Goal: Task Accomplishment & Management: Complete application form

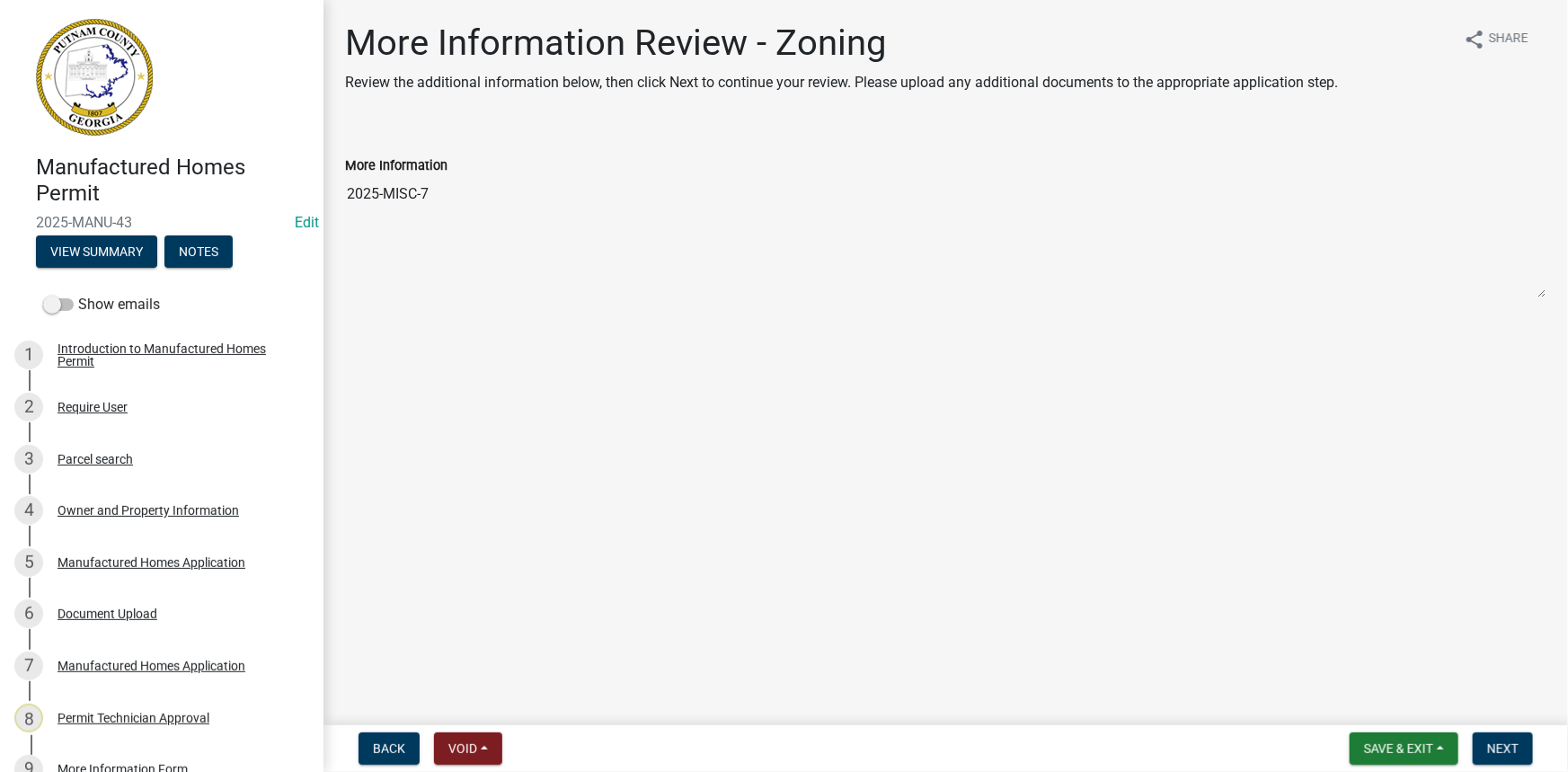
drag, startPoint x: 451, startPoint y: 193, endPoint x: 342, endPoint y: 188, distance: 109.1
click at [342, 188] on div "More Information 2025-MISC-7" at bounding box center [946, 214] width 1228 height 169
click at [126, 248] on button "View Summary" at bounding box center [96, 251] width 121 height 32
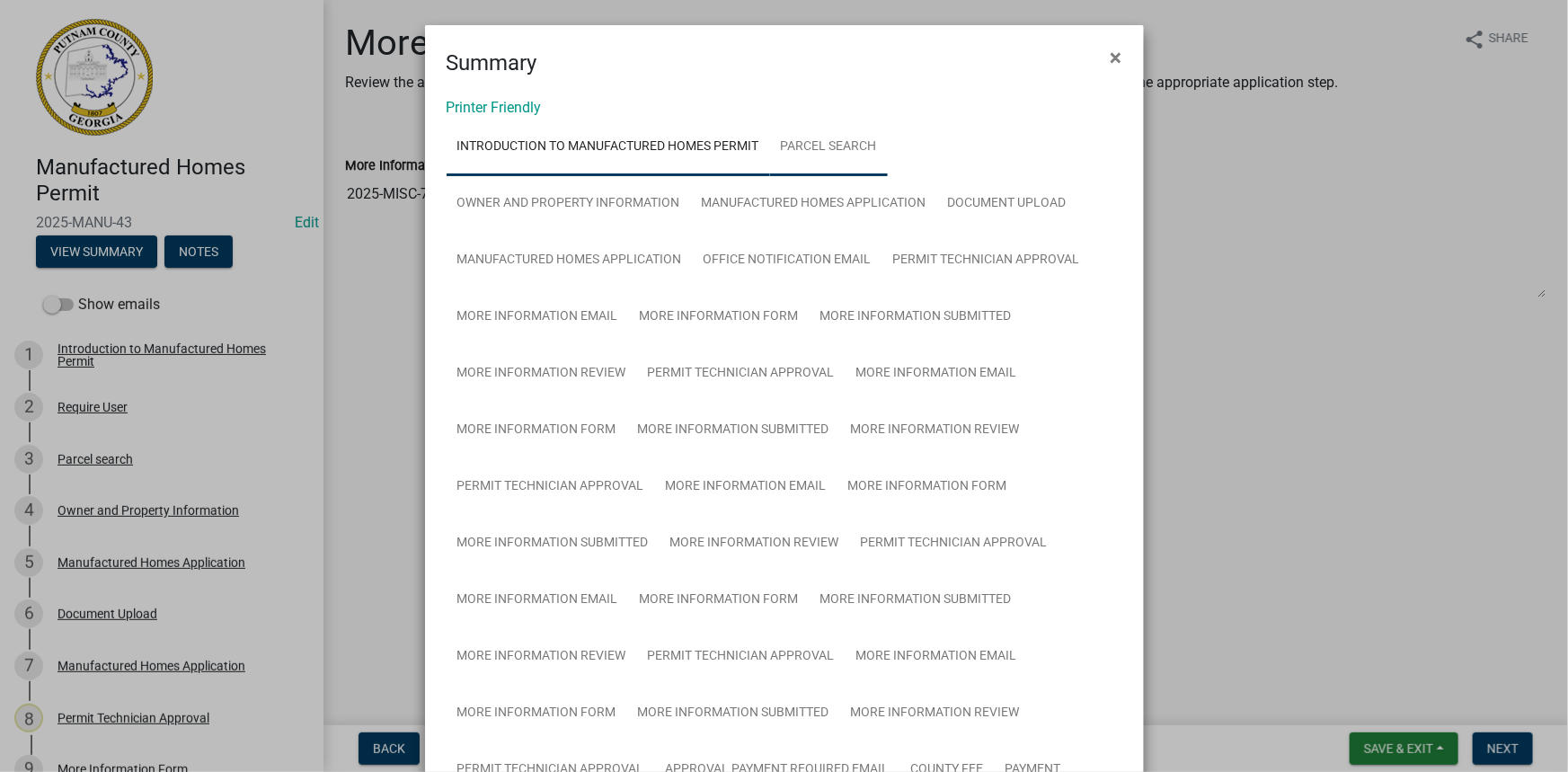
click at [789, 139] on link "Parcel search" at bounding box center [829, 147] width 118 height 57
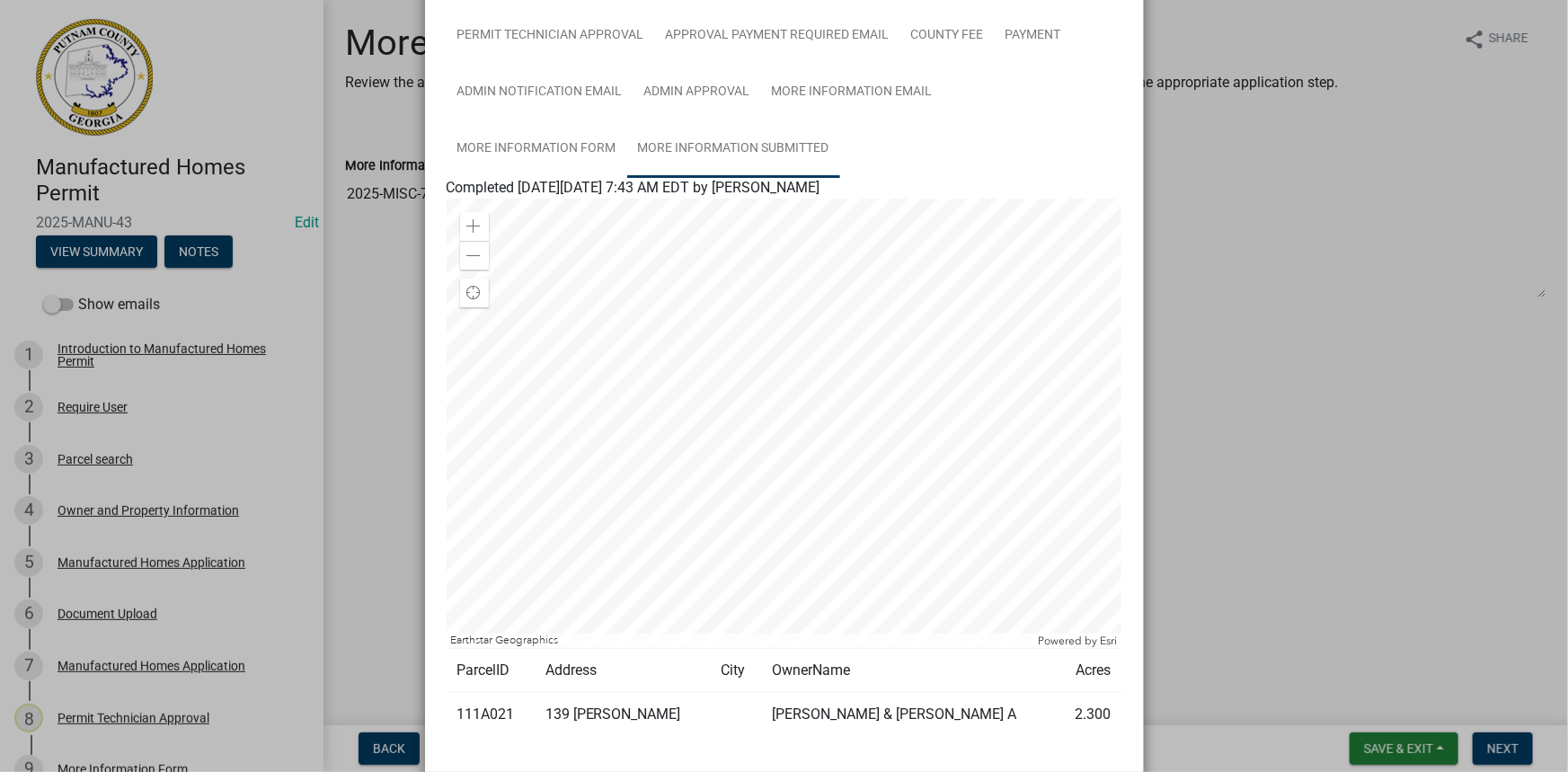
scroll to position [735, 0]
click at [498, 706] on td "111A021" at bounding box center [490, 714] width 88 height 44
drag, startPoint x: 504, startPoint y: 706, endPoint x: 452, endPoint y: 706, distance: 52.0
click at [452, 706] on td "111A021" at bounding box center [490, 714] width 88 height 44
copy td "111A021"
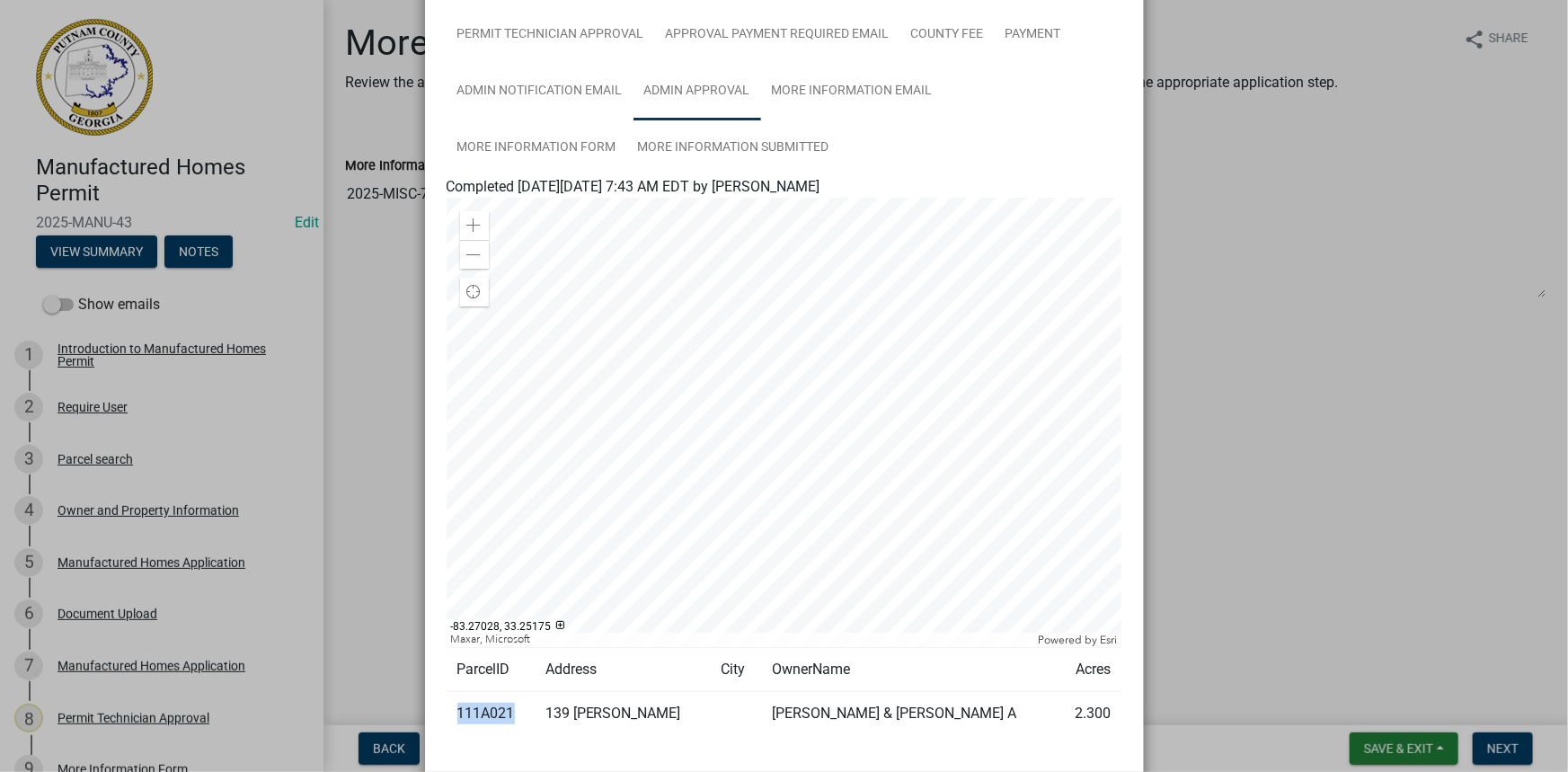
click at [713, 85] on link "Admin Approval" at bounding box center [697, 92] width 128 height 57
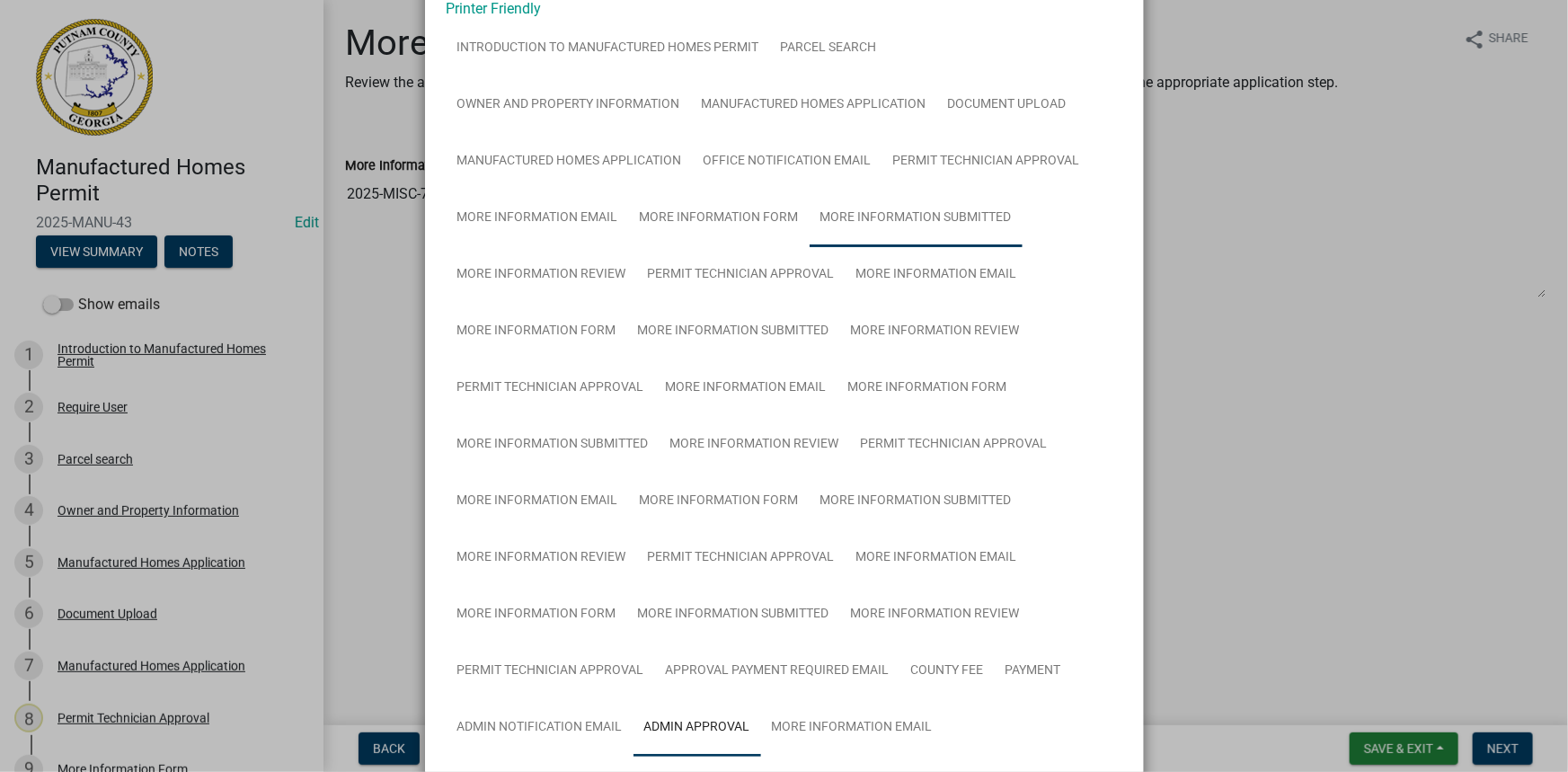
scroll to position [0, 0]
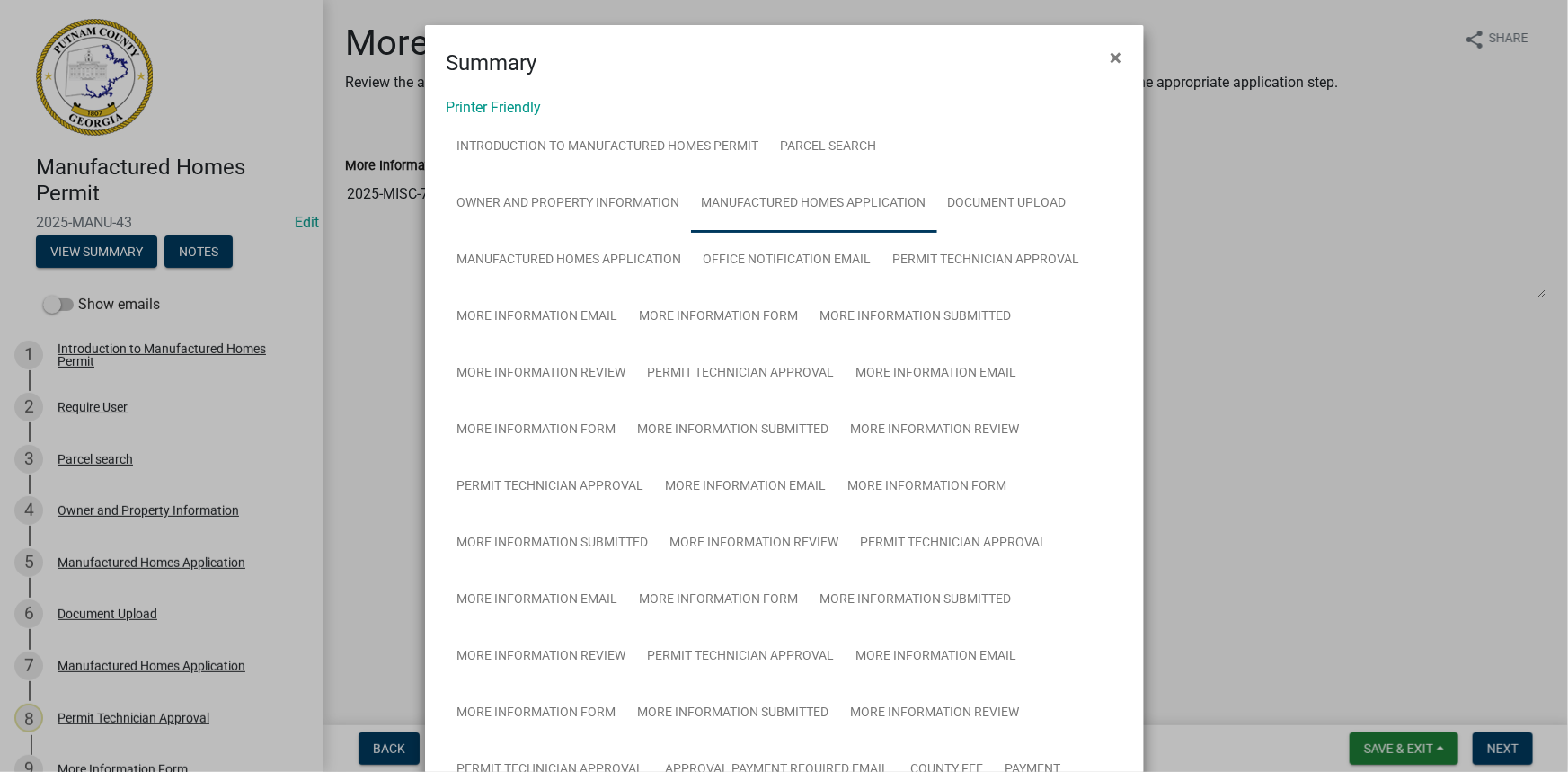
click at [825, 197] on link "Manufactured Homes Application" at bounding box center [815, 204] width 246 height 57
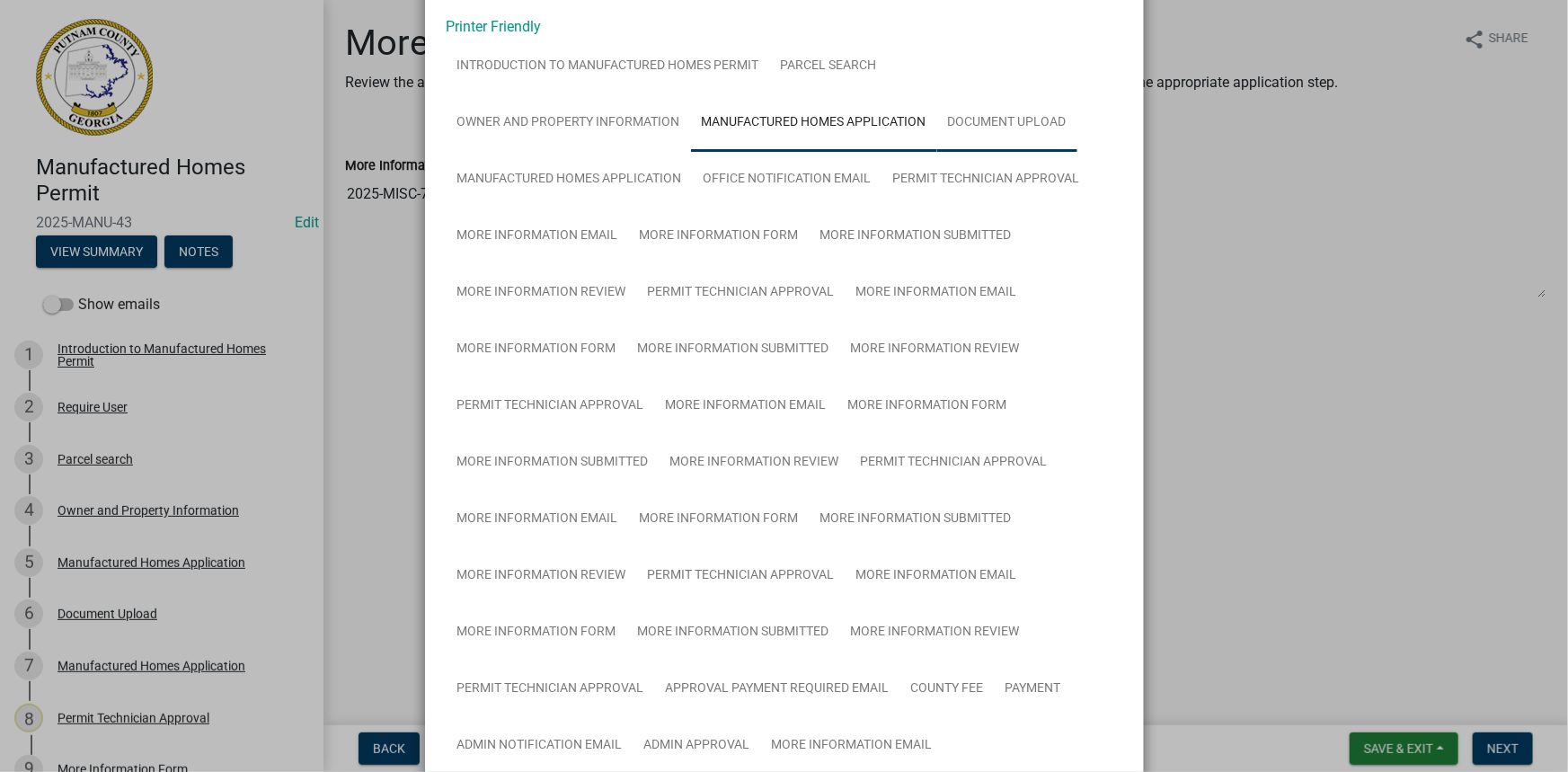
click at [987, 144] on link "Document Upload" at bounding box center [1008, 123] width 140 height 57
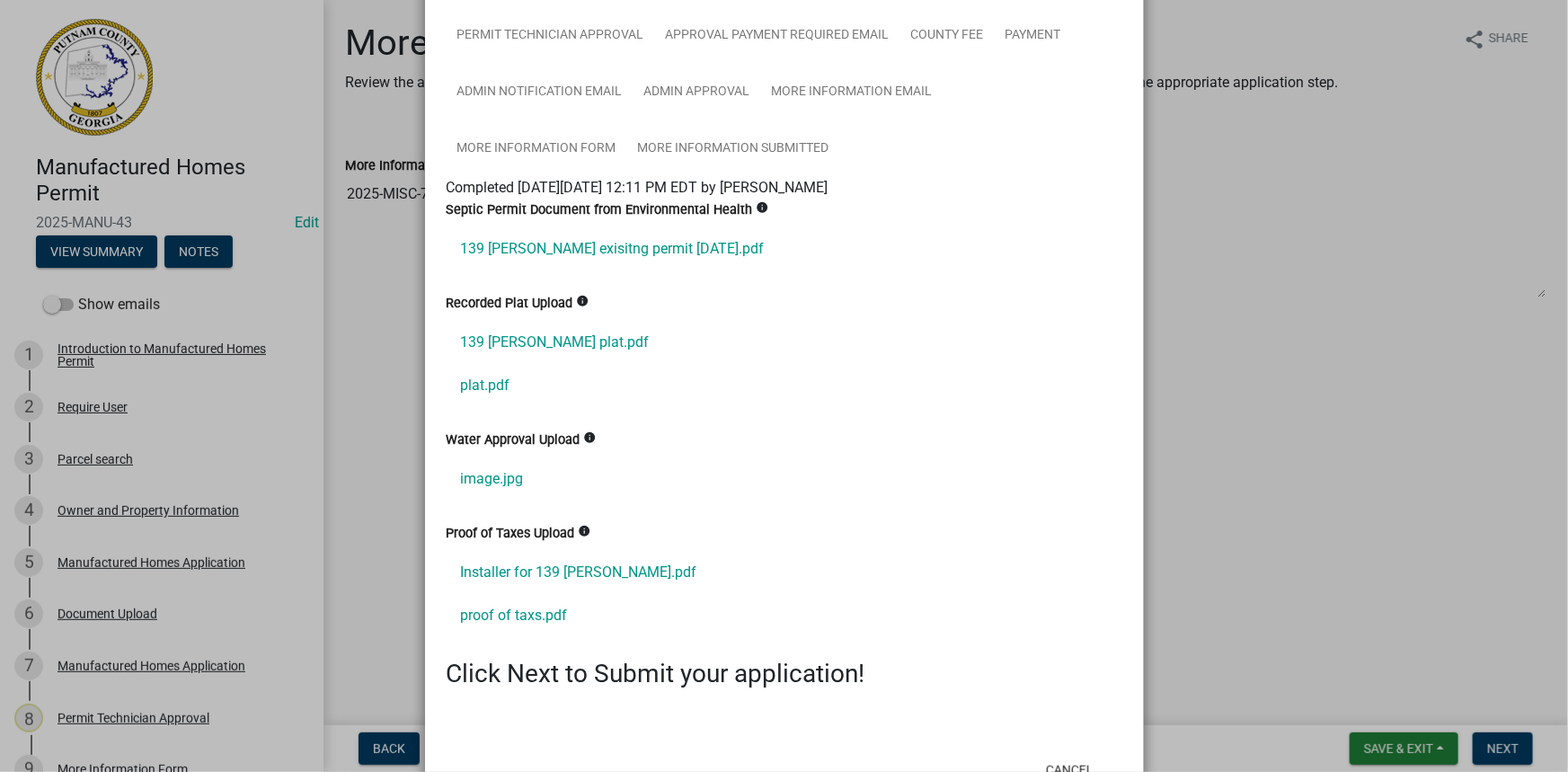
scroll to position [735, 0]
click at [673, 233] on link "139 [PERSON_NAME] exisitng permit [DATE].pdf" at bounding box center [784, 248] width 676 height 43
click at [505, 373] on link "plat.pdf" at bounding box center [784, 385] width 676 height 43
click at [529, 614] on link "proof of taxs.pdf" at bounding box center [784, 614] width 676 height 43
click at [1145, 151] on ngb-modal-window "Summary × Printer Friendly Introduction to Manufactured Homes Permit Parcel sea…" at bounding box center [784, 386] width 1568 height 772
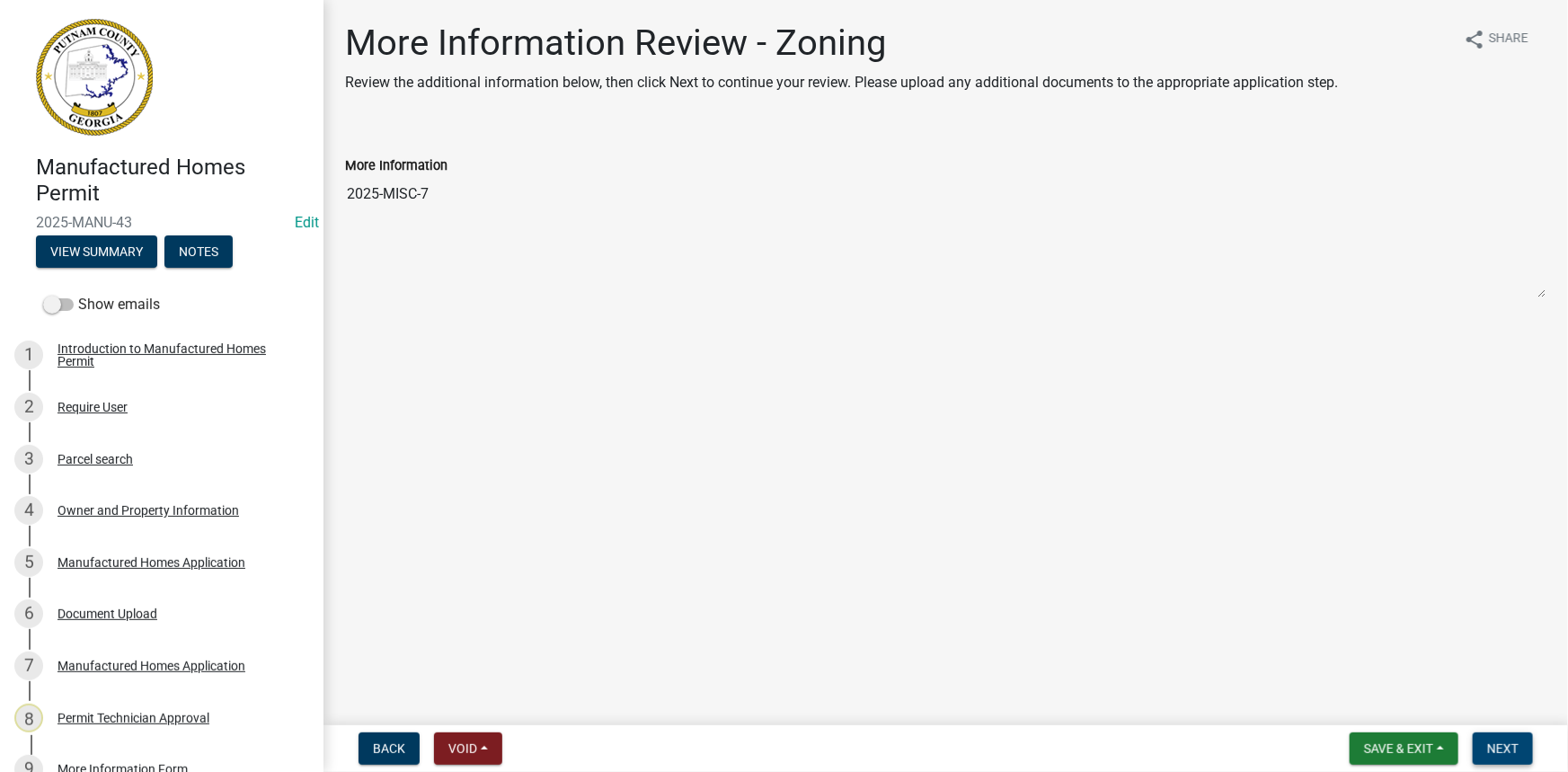
click at [1494, 764] on button "Next" at bounding box center [1502, 748] width 60 height 32
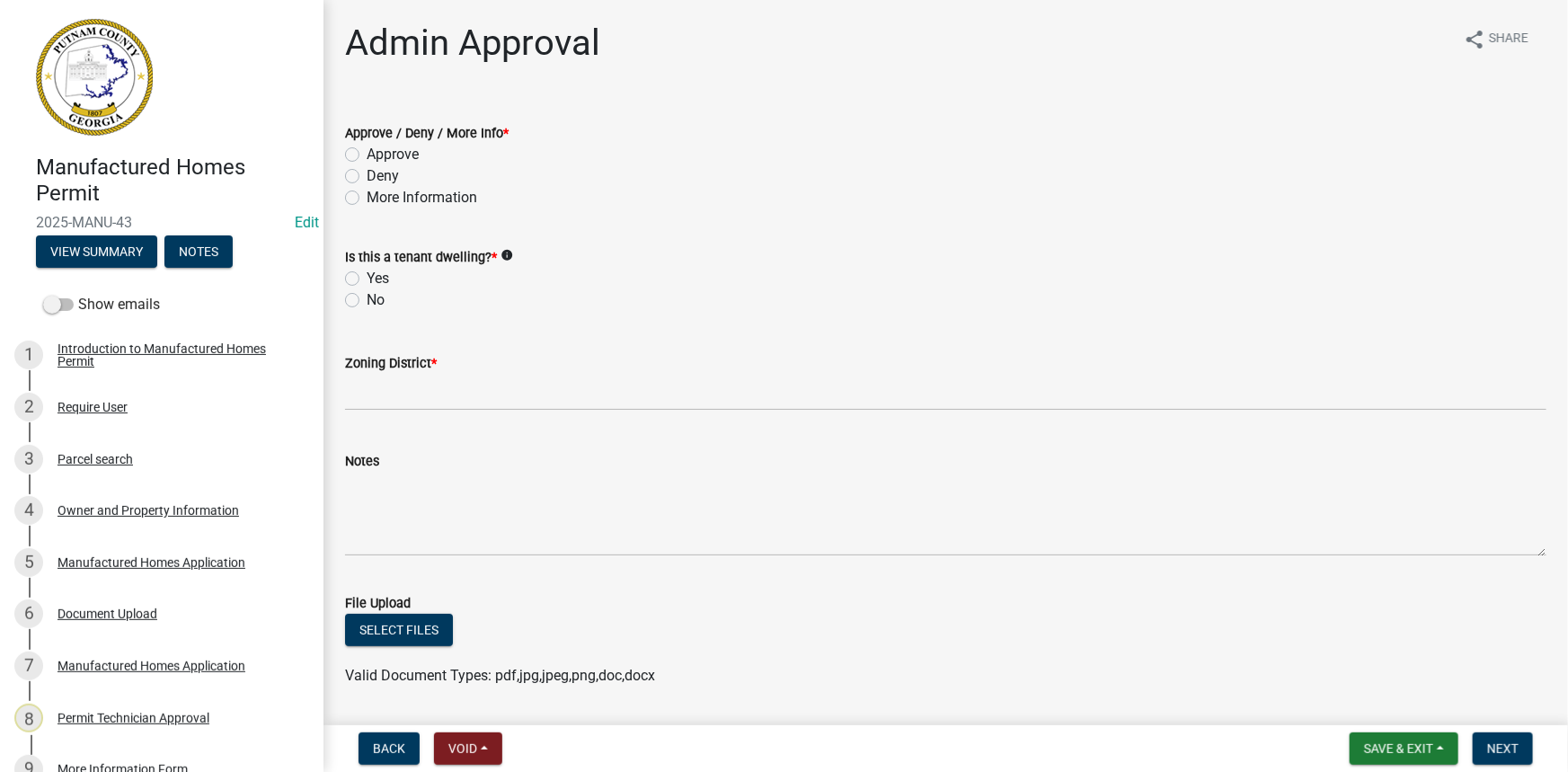
click at [400, 158] on label "Approve" at bounding box center [392, 155] width 52 height 22
click at [378, 156] on input "Approve" at bounding box center [372, 150] width 12 height 12
radio input "true"
click at [125, 265] on button "View Summary" at bounding box center [96, 251] width 121 height 32
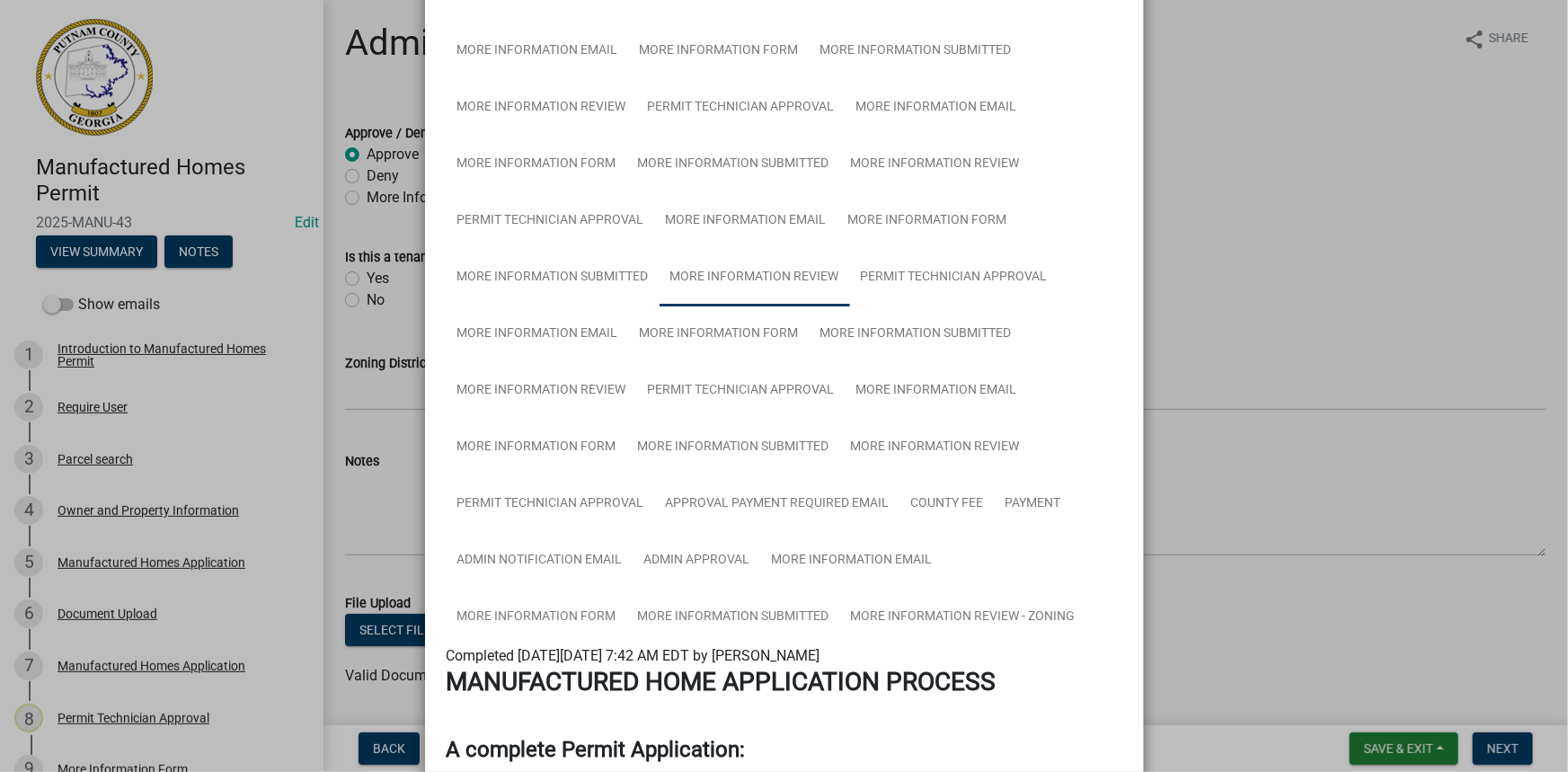
scroll to position [326, 0]
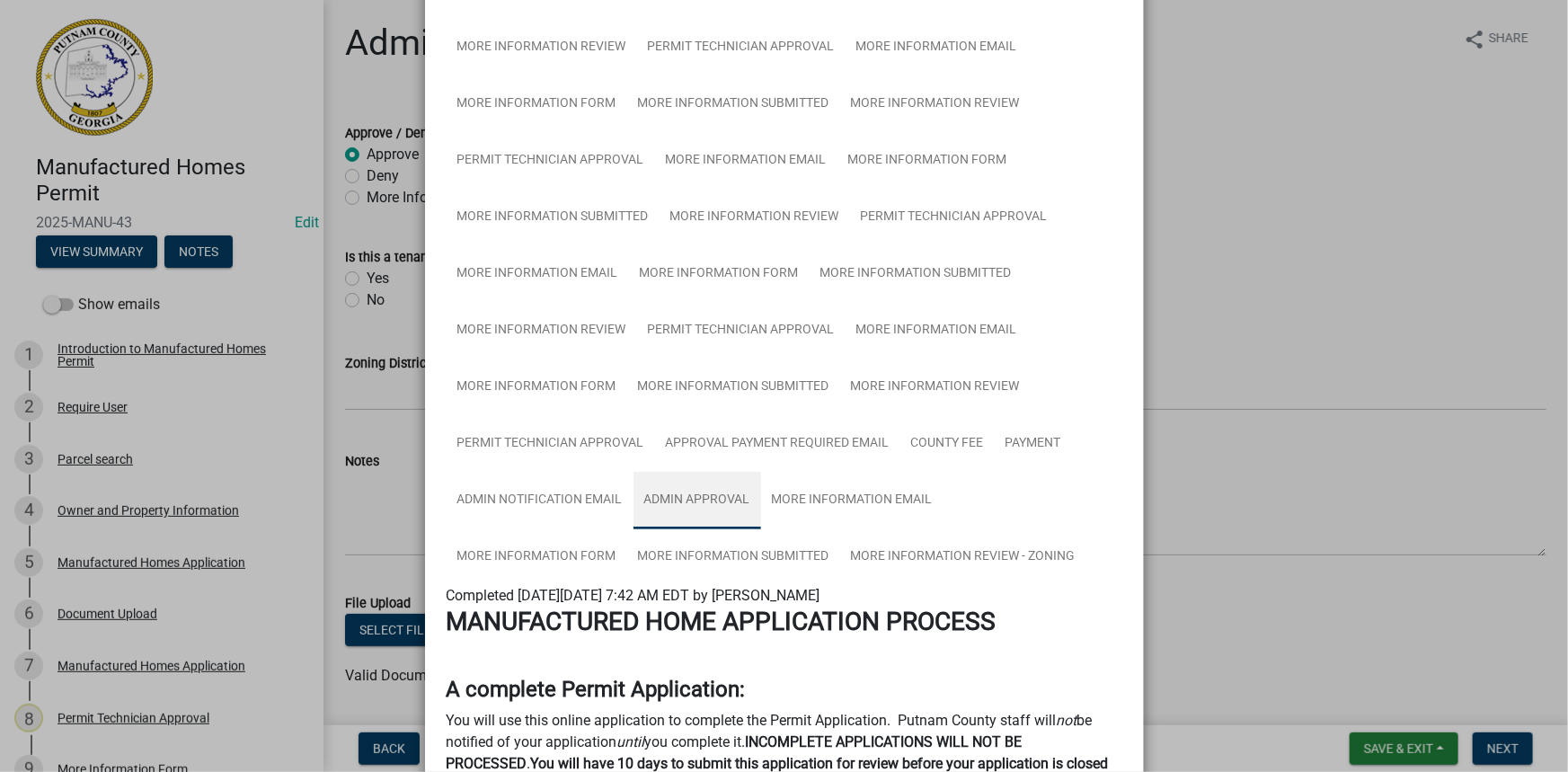
click at [733, 503] on link "Admin Approval" at bounding box center [697, 500] width 128 height 57
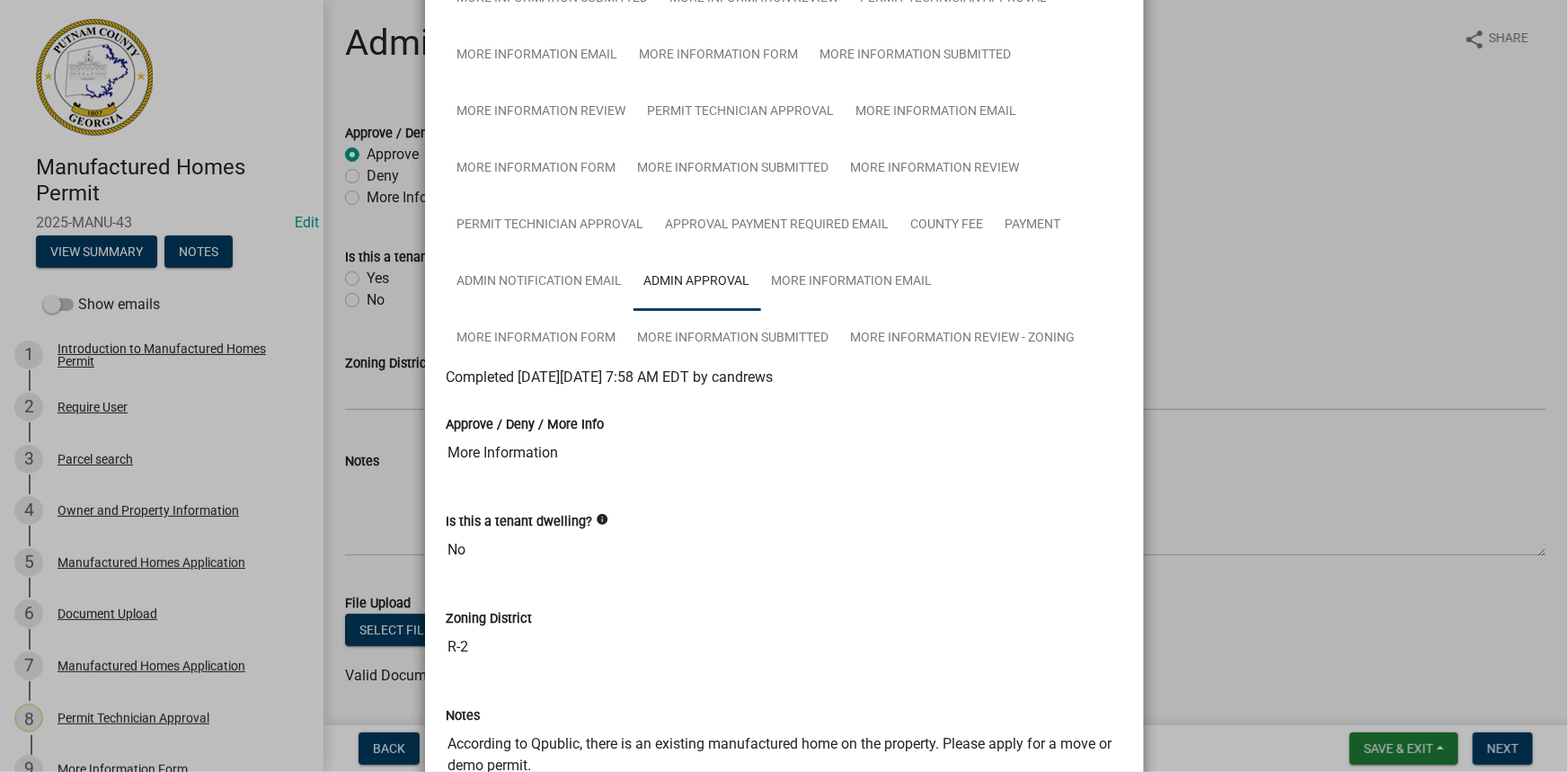
scroll to position [571, 0]
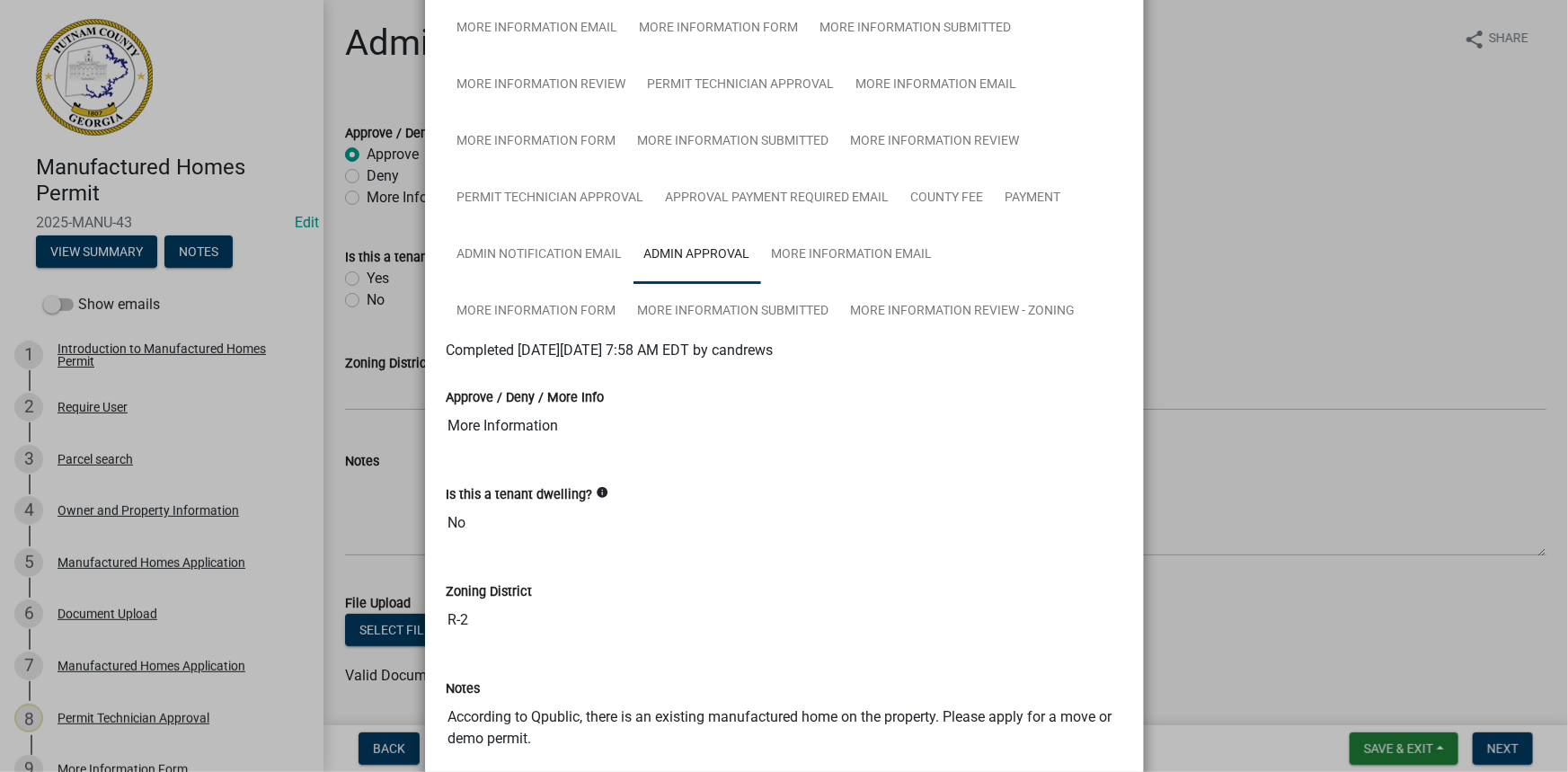
click at [1294, 342] on ngb-modal-window "Summary × Printer Friendly Introduction to Manufactured Homes Permit Parcel sea…" at bounding box center [784, 386] width 1568 height 772
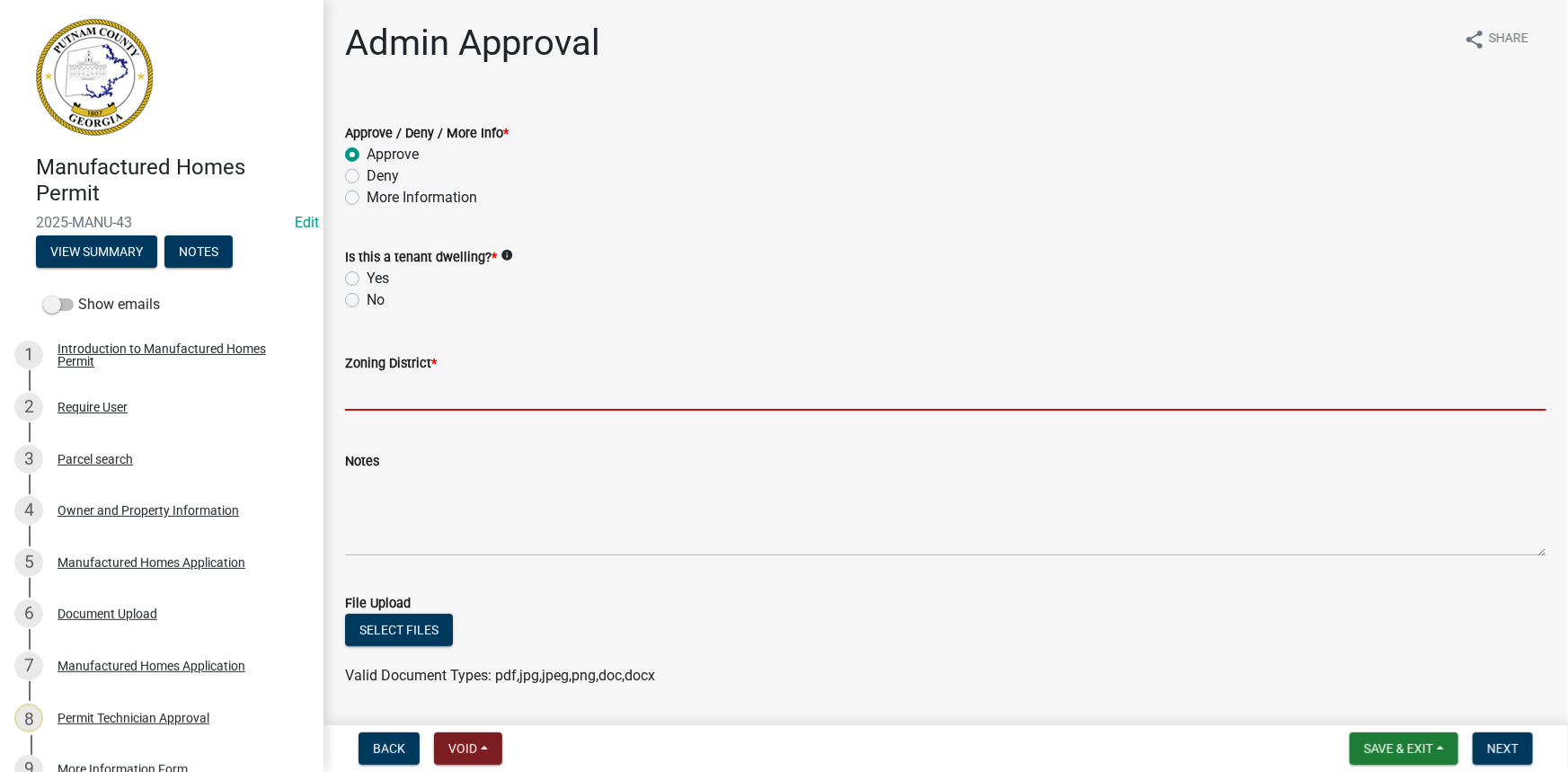
click at [508, 403] on input "Zoning District *" at bounding box center [946, 392] width 1202 height 36
type input "R-2"
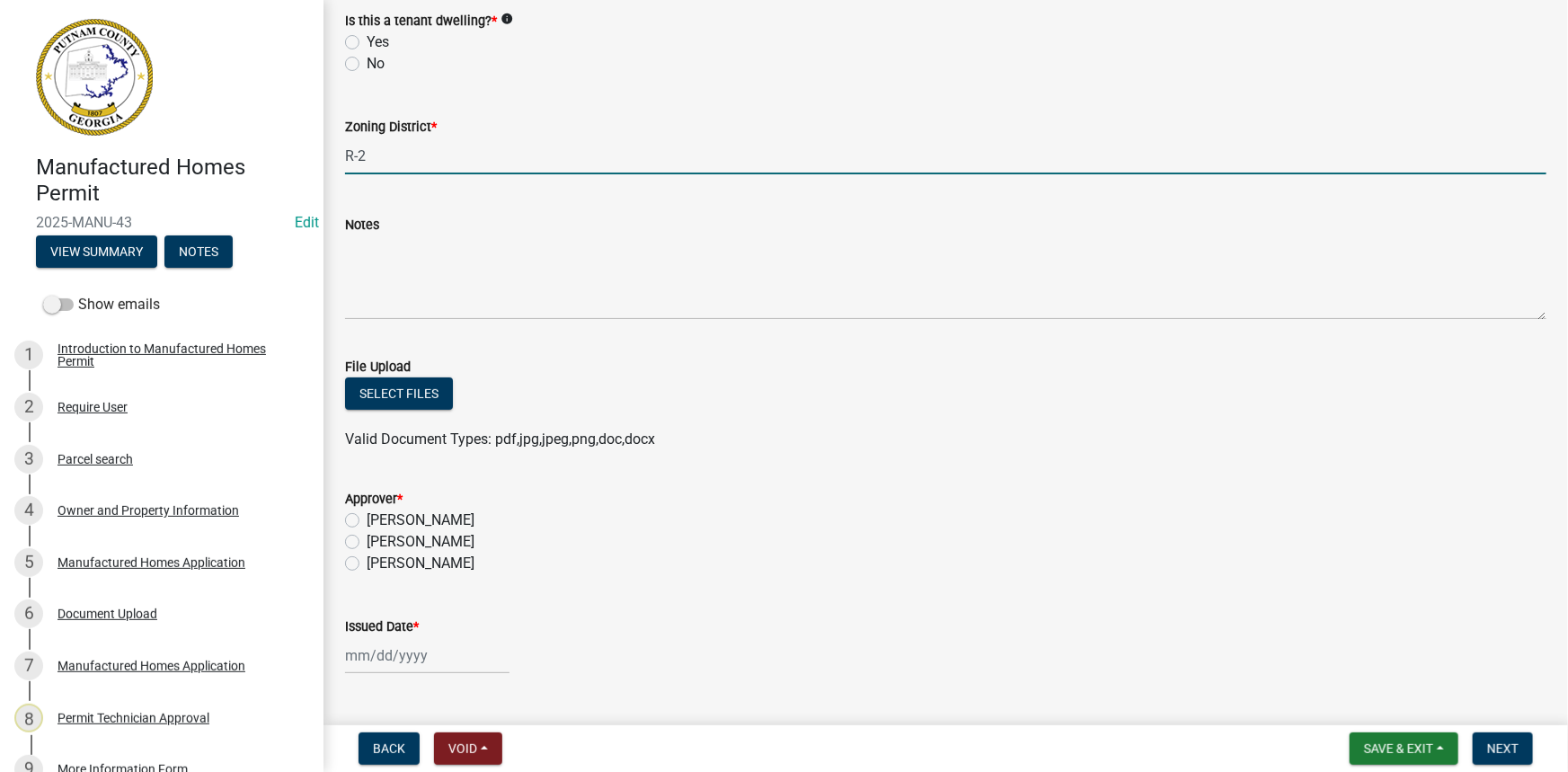
scroll to position [326, 0]
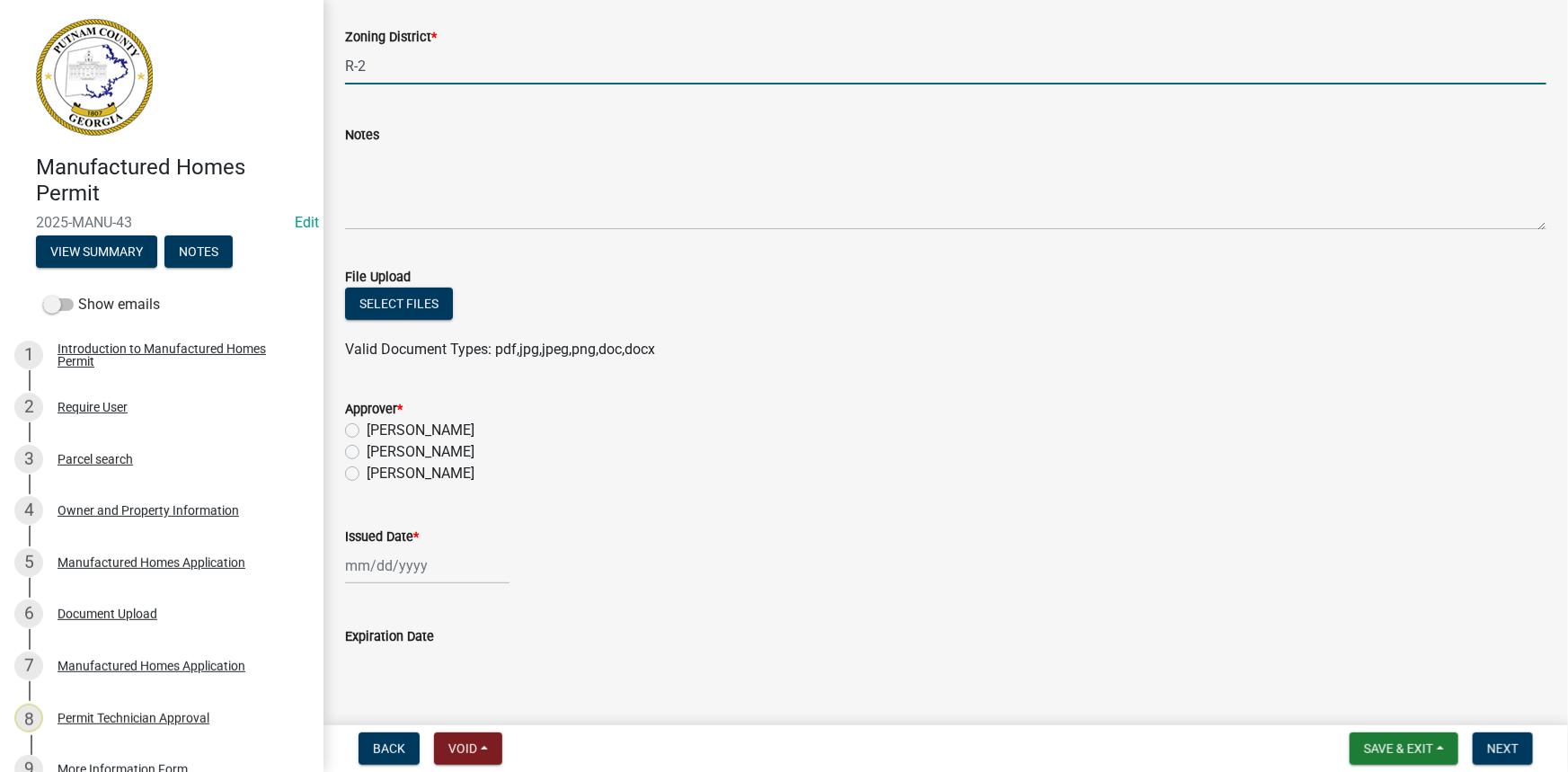
click at [425, 448] on label "[PERSON_NAME]" at bounding box center [420, 452] width 107 height 22
click at [378, 448] on input "[PERSON_NAME]" at bounding box center [372, 447] width 12 height 12
radio input "true"
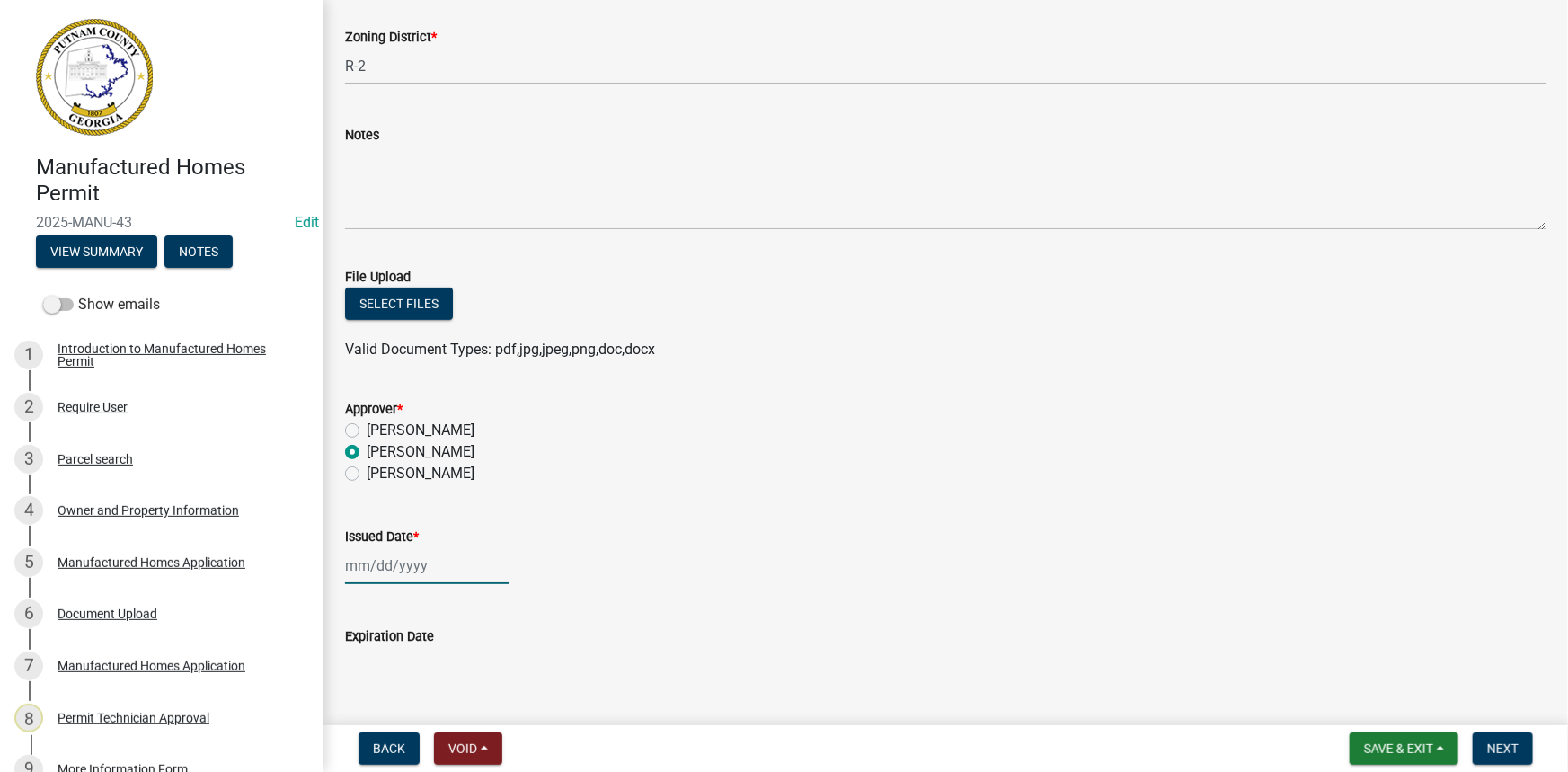
click at [416, 568] on div at bounding box center [426, 565] width 164 height 36
select select "8"
select select "2025"
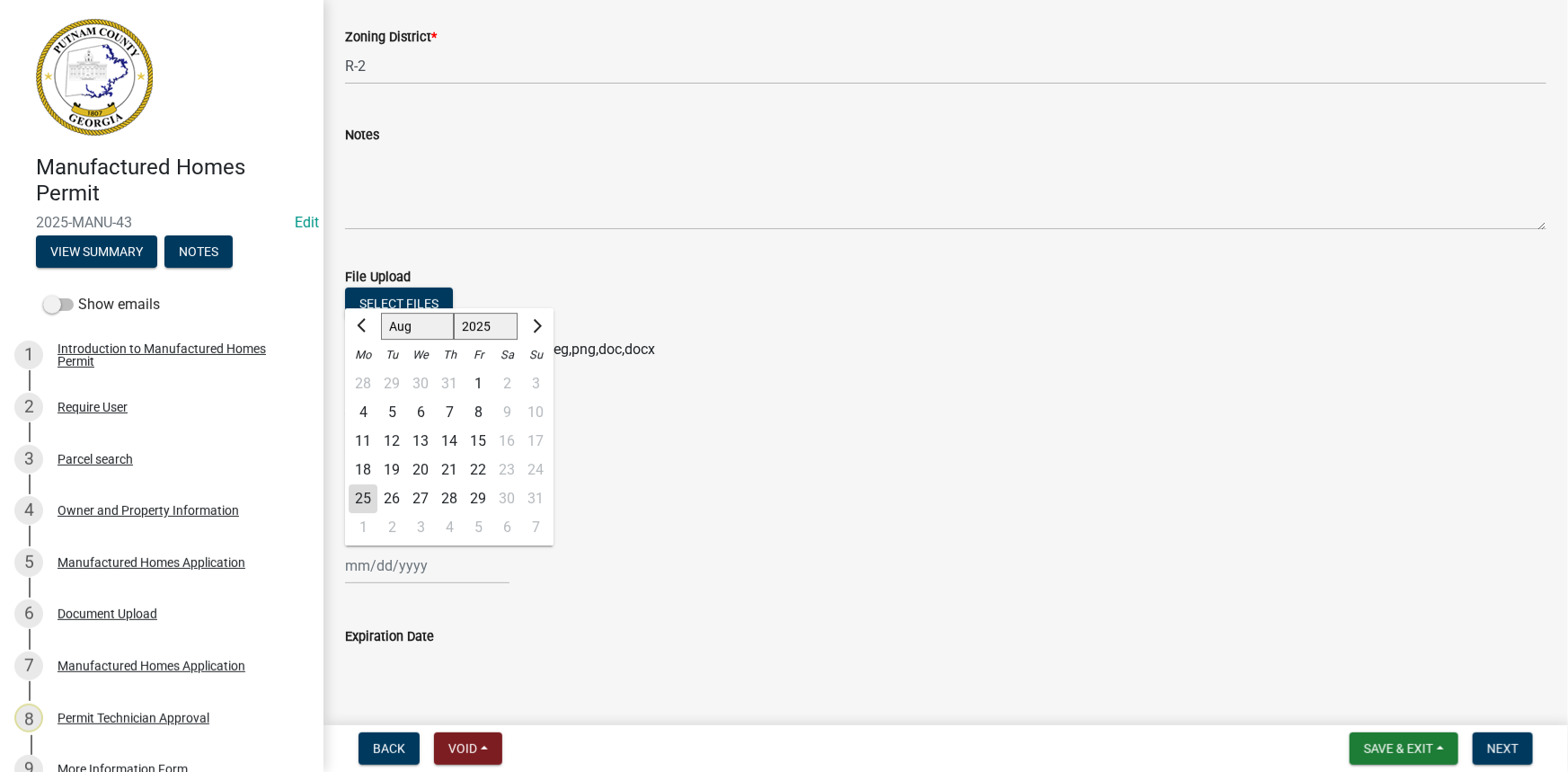
click at [364, 496] on div "25" at bounding box center [362, 498] width 29 height 29
type input "08/25/2025"
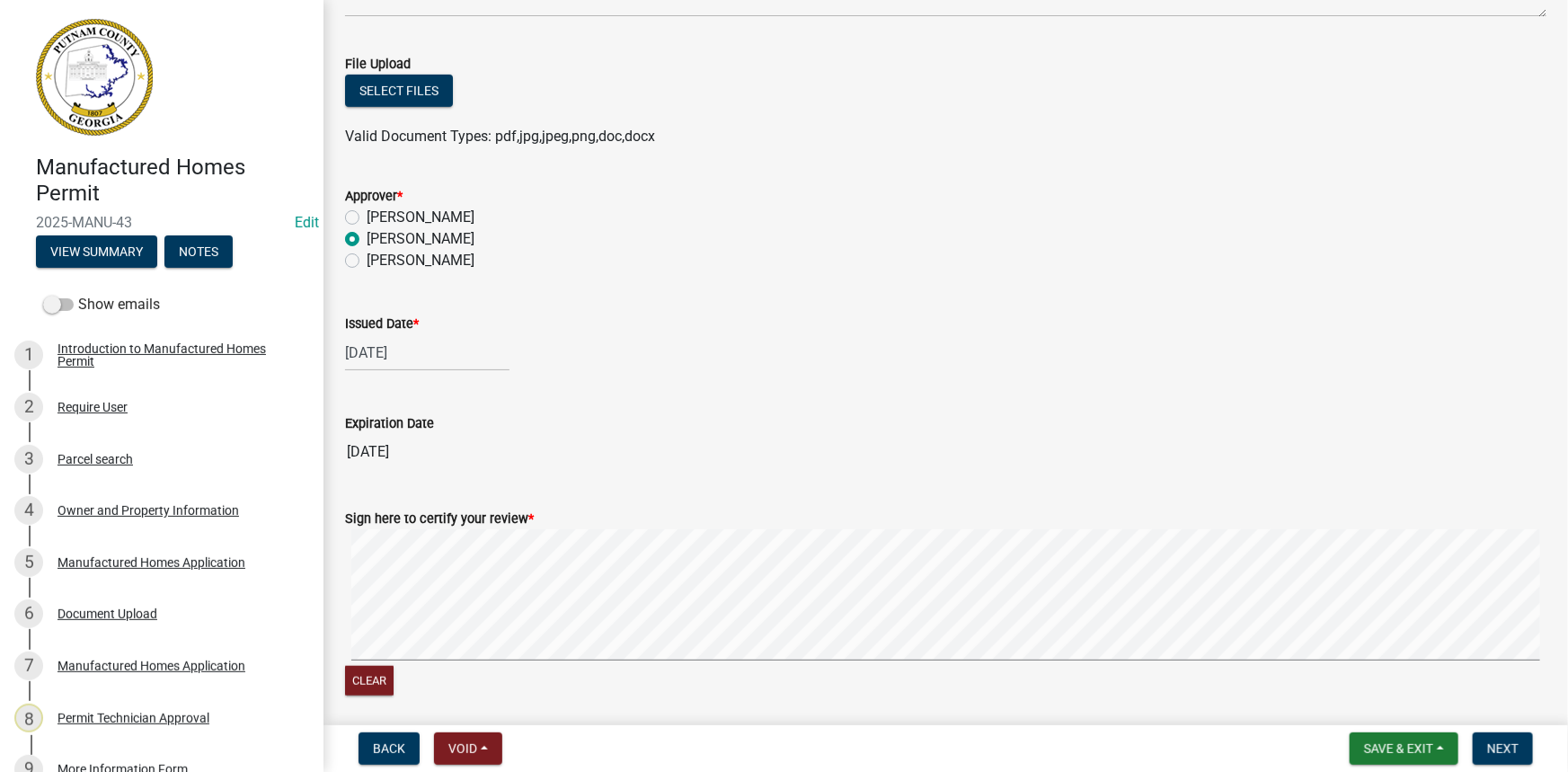
scroll to position [606, 0]
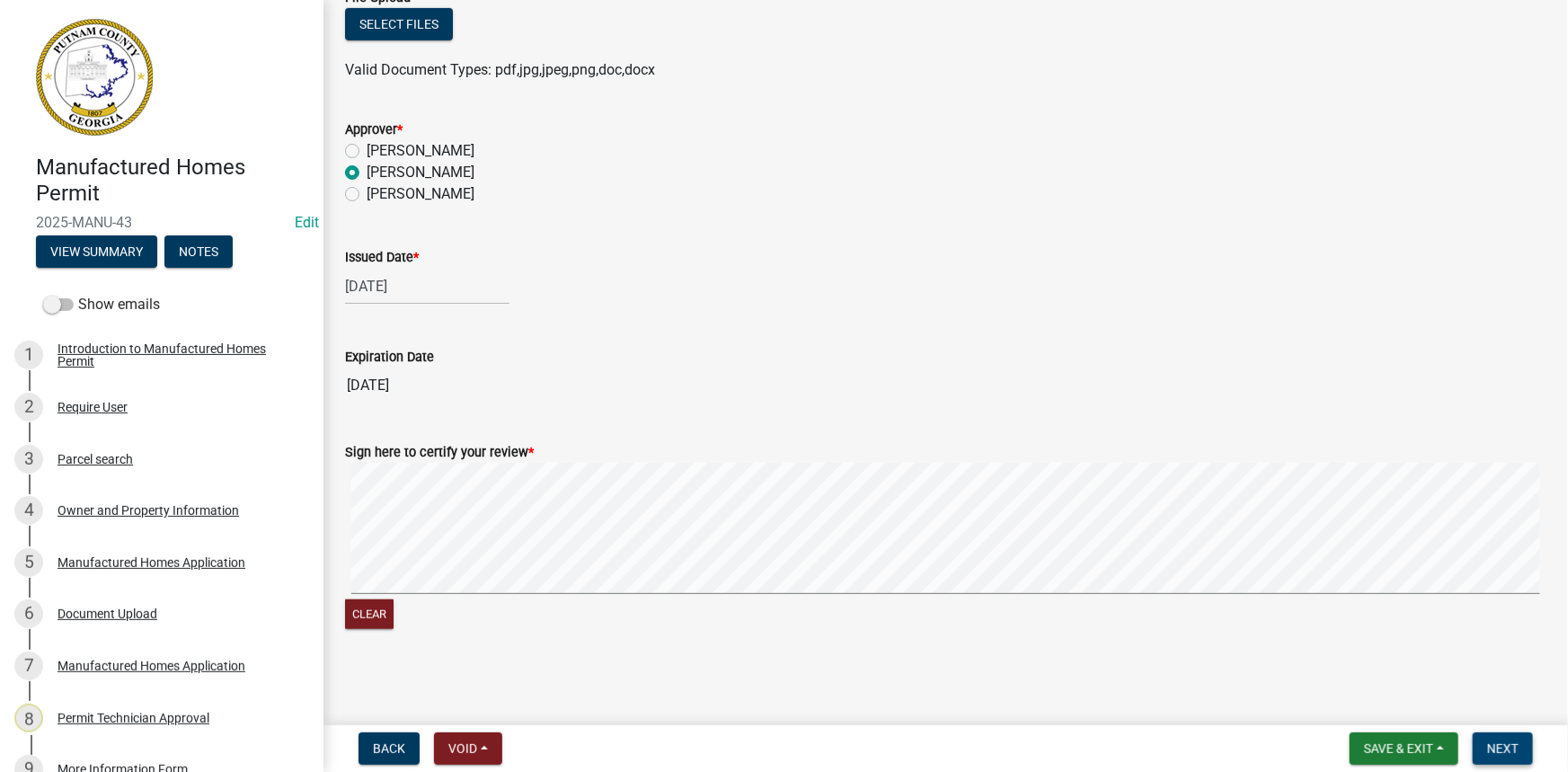
click at [1523, 743] on button "Next" at bounding box center [1502, 748] width 60 height 32
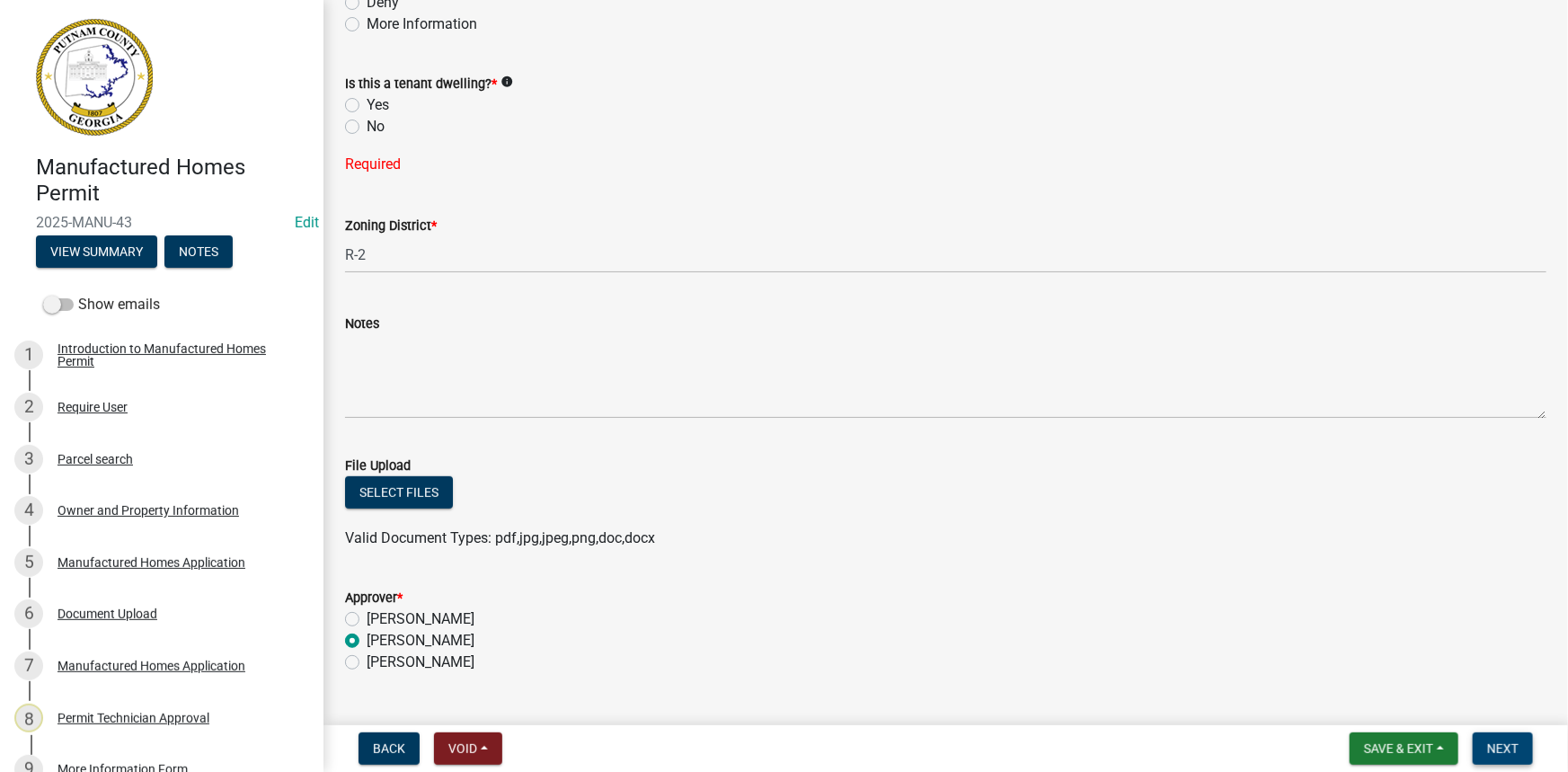
scroll to position [172, 0]
click at [366, 126] on label "No" at bounding box center [375, 128] width 18 height 22
click at [366, 126] on input "No" at bounding box center [372, 123] width 12 height 12
radio input "true"
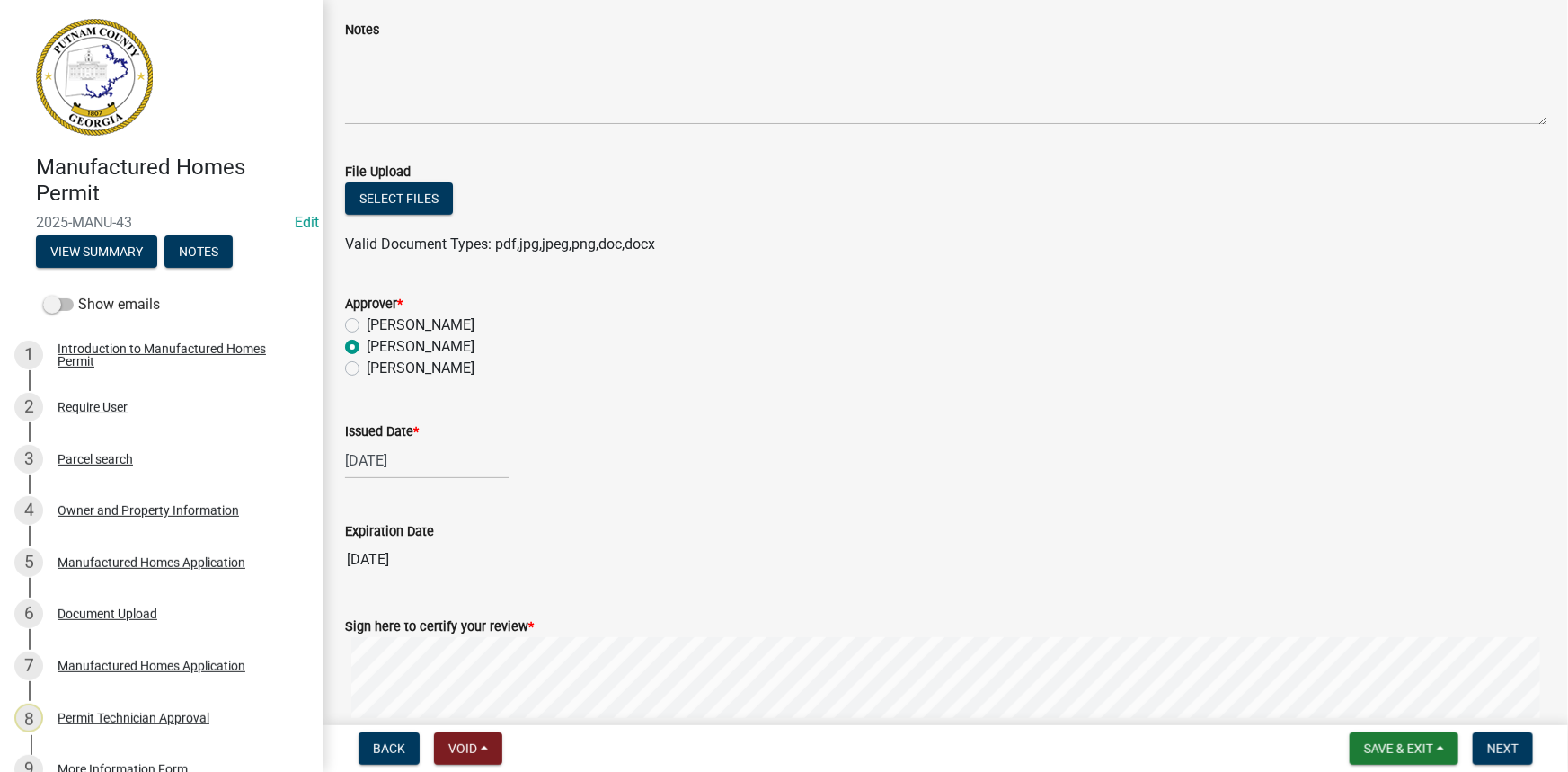
scroll to position [606, 0]
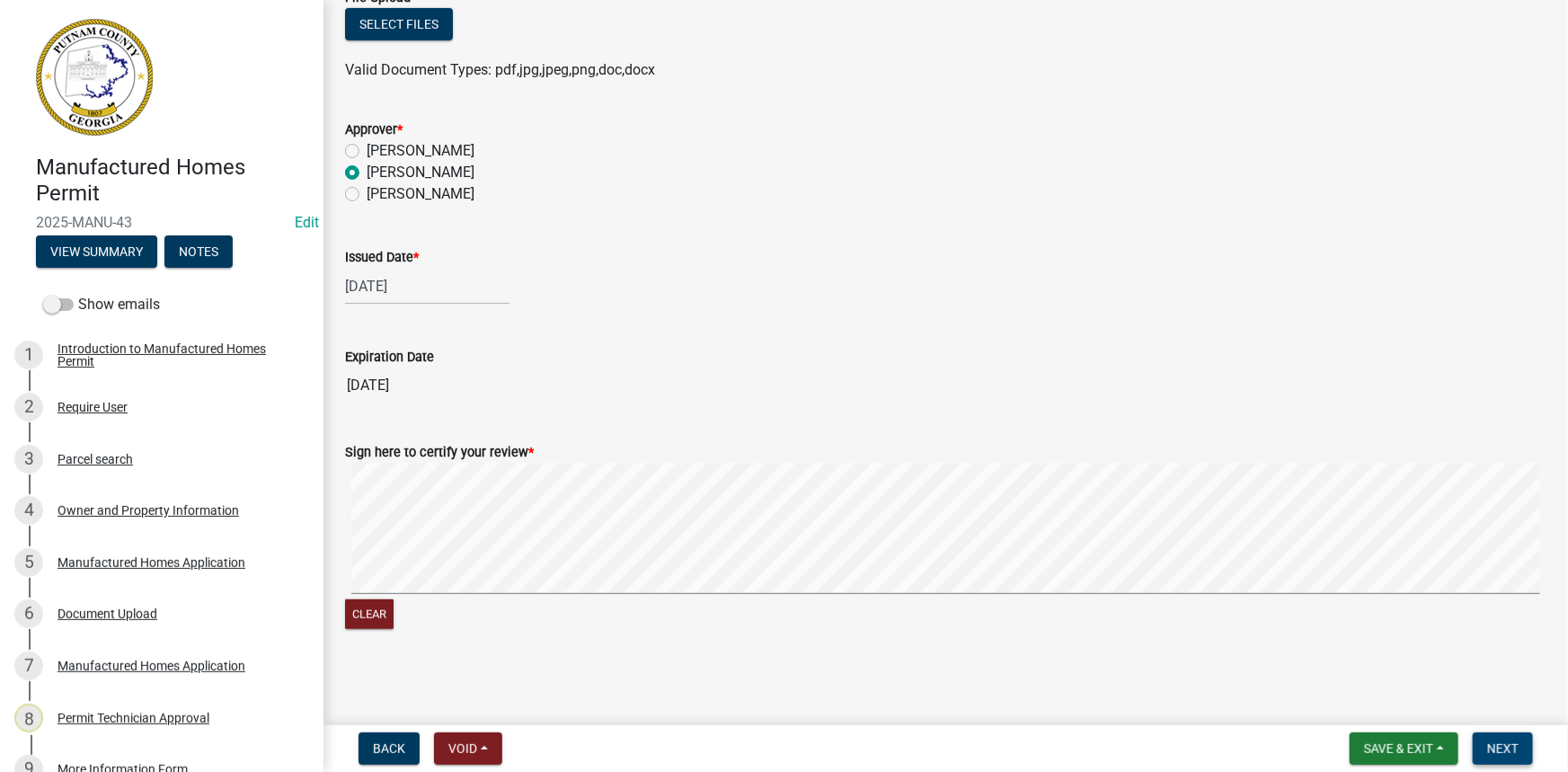
click at [1518, 751] on span "Next" at bounding box center [1503, 748] width 32 height 15
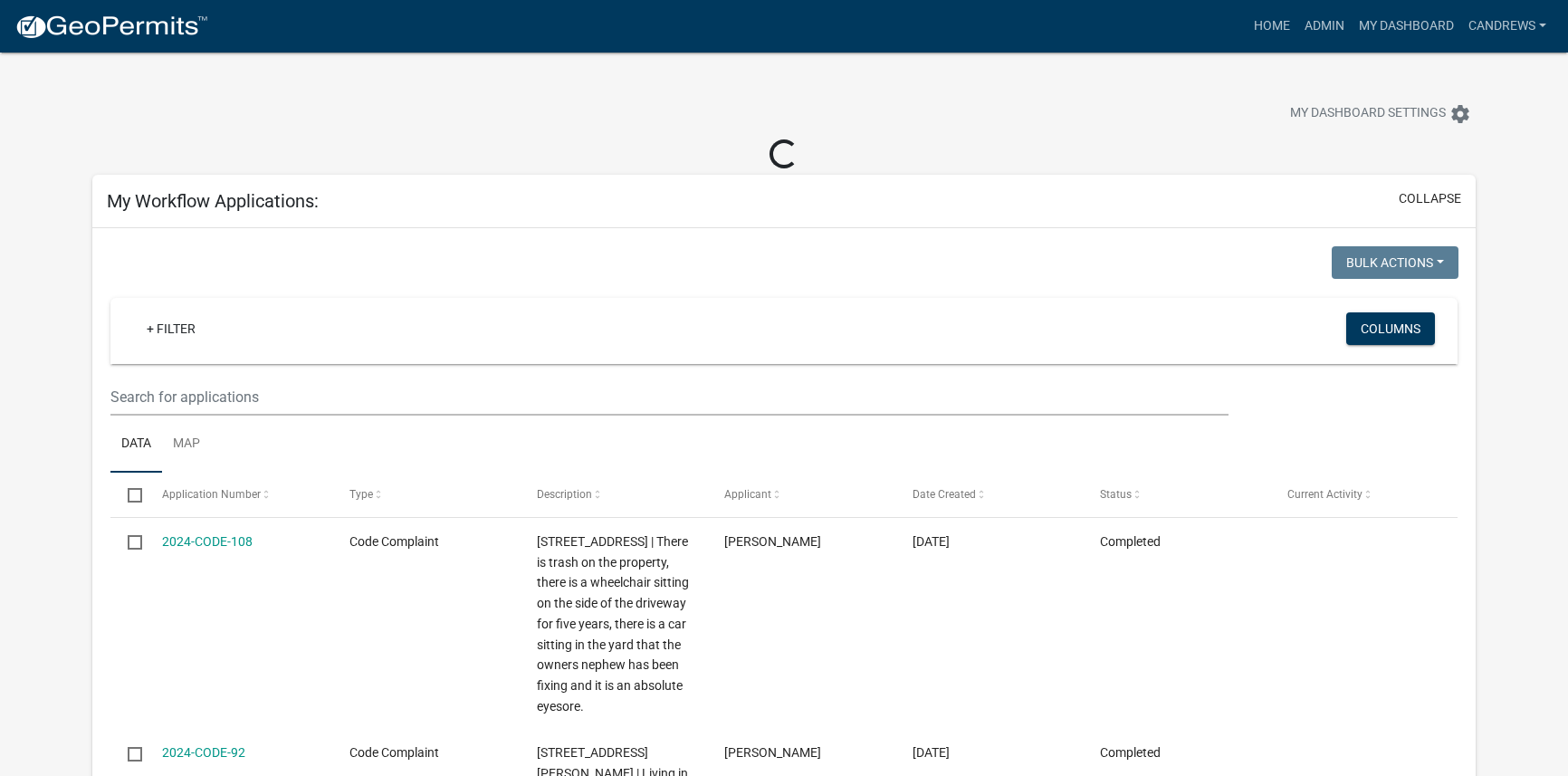
select select "2: 50"
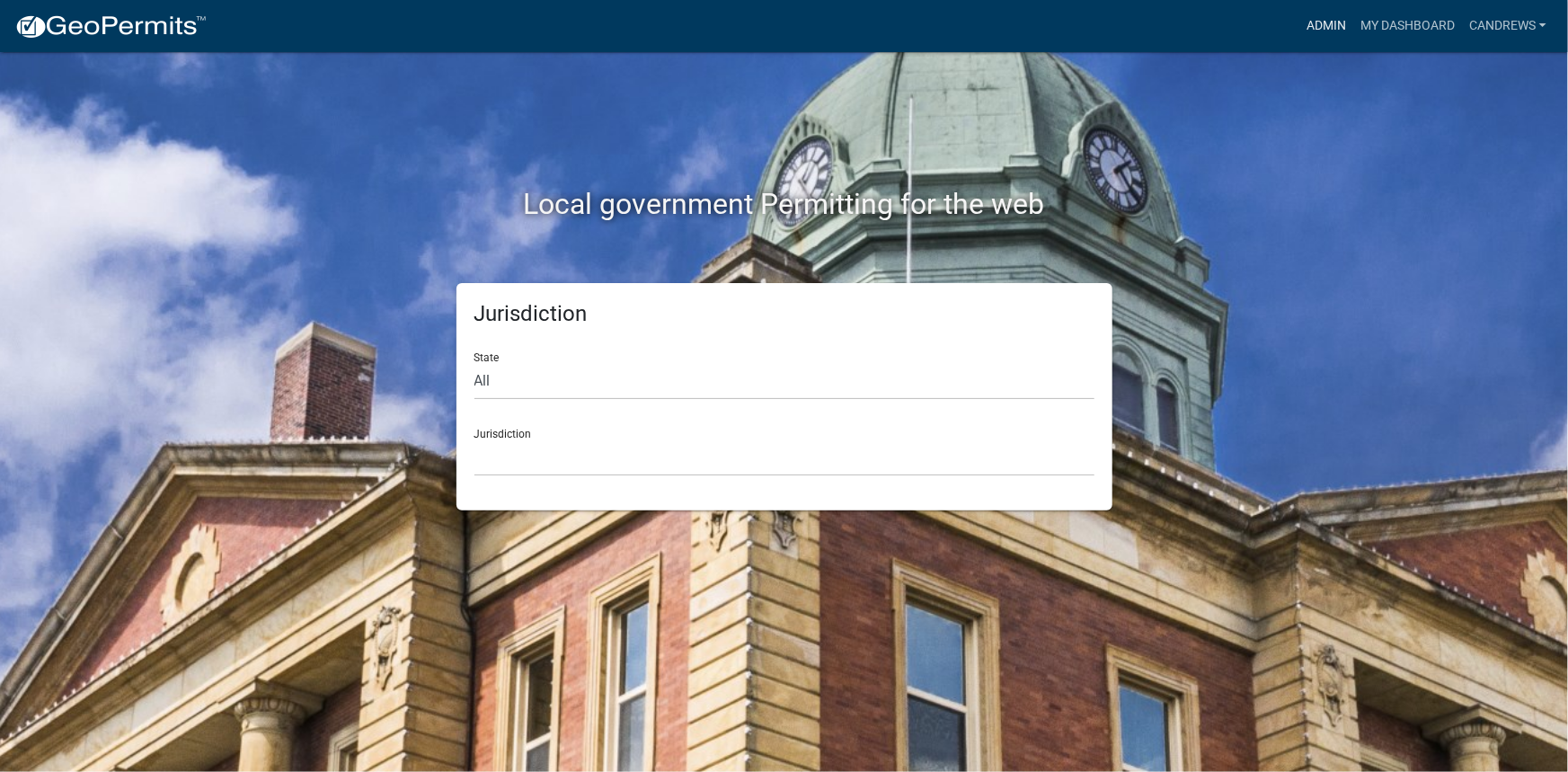
click at [1311, 26] on link "Admin" at bounding box center [1326, 26] width 54 height 34
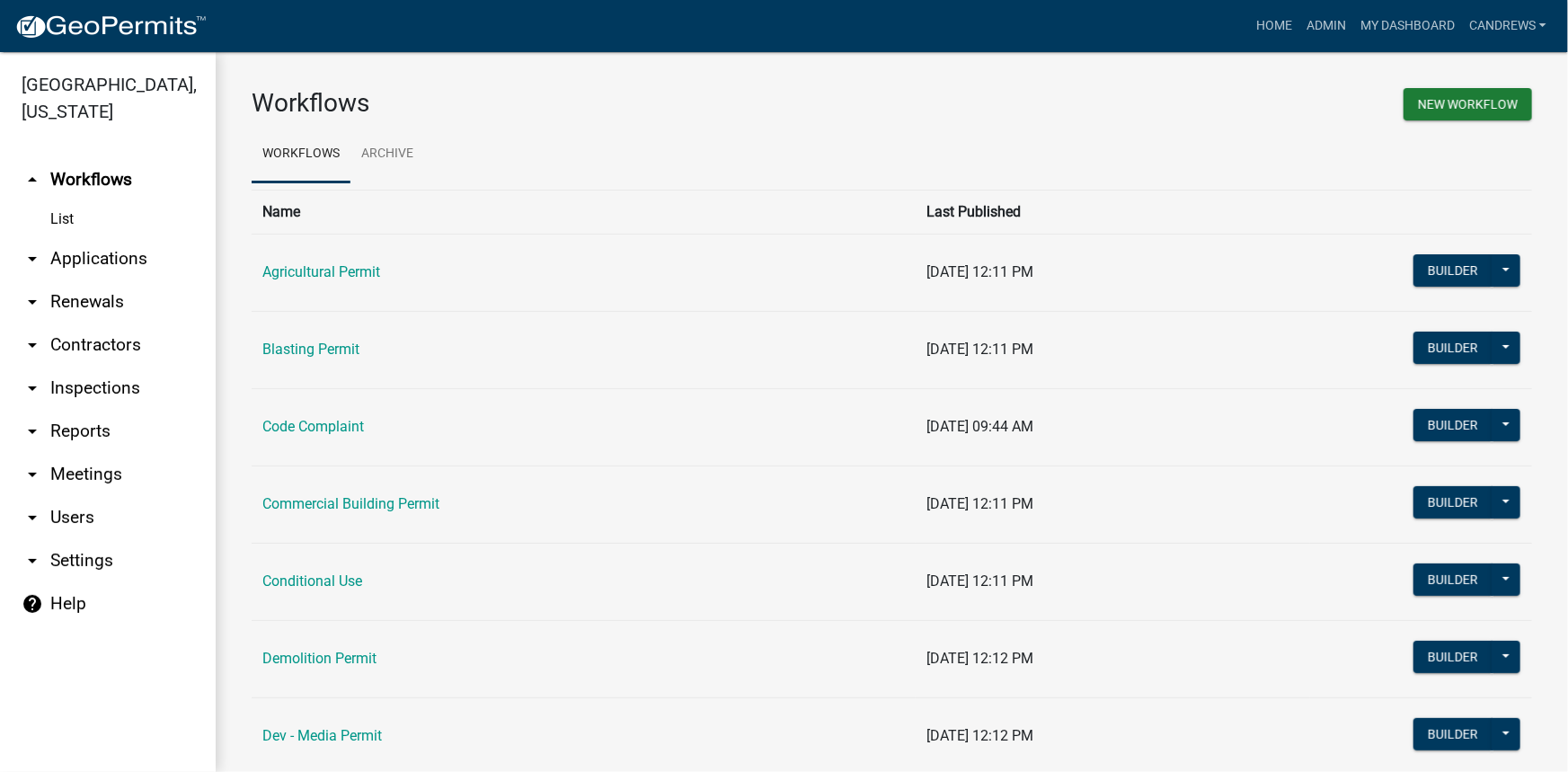
click at [115, 265] on link "arrow_drop_down Applications" at bounding box center [107, 259] width 216 height 43
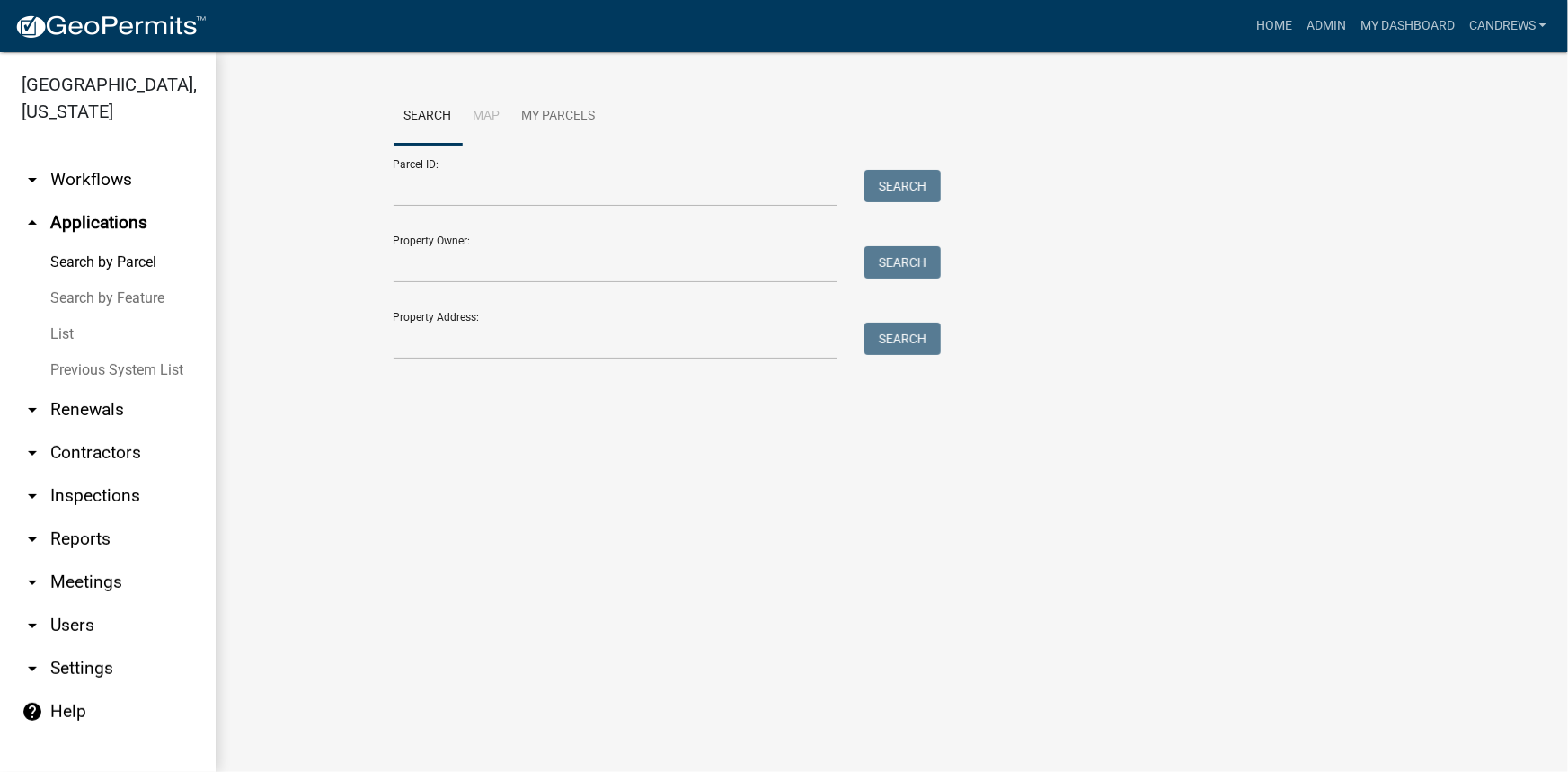
click at [101, 495] on link "arrow_drop_down Inspections" at bounding box center [107, 496] width 216 height 43
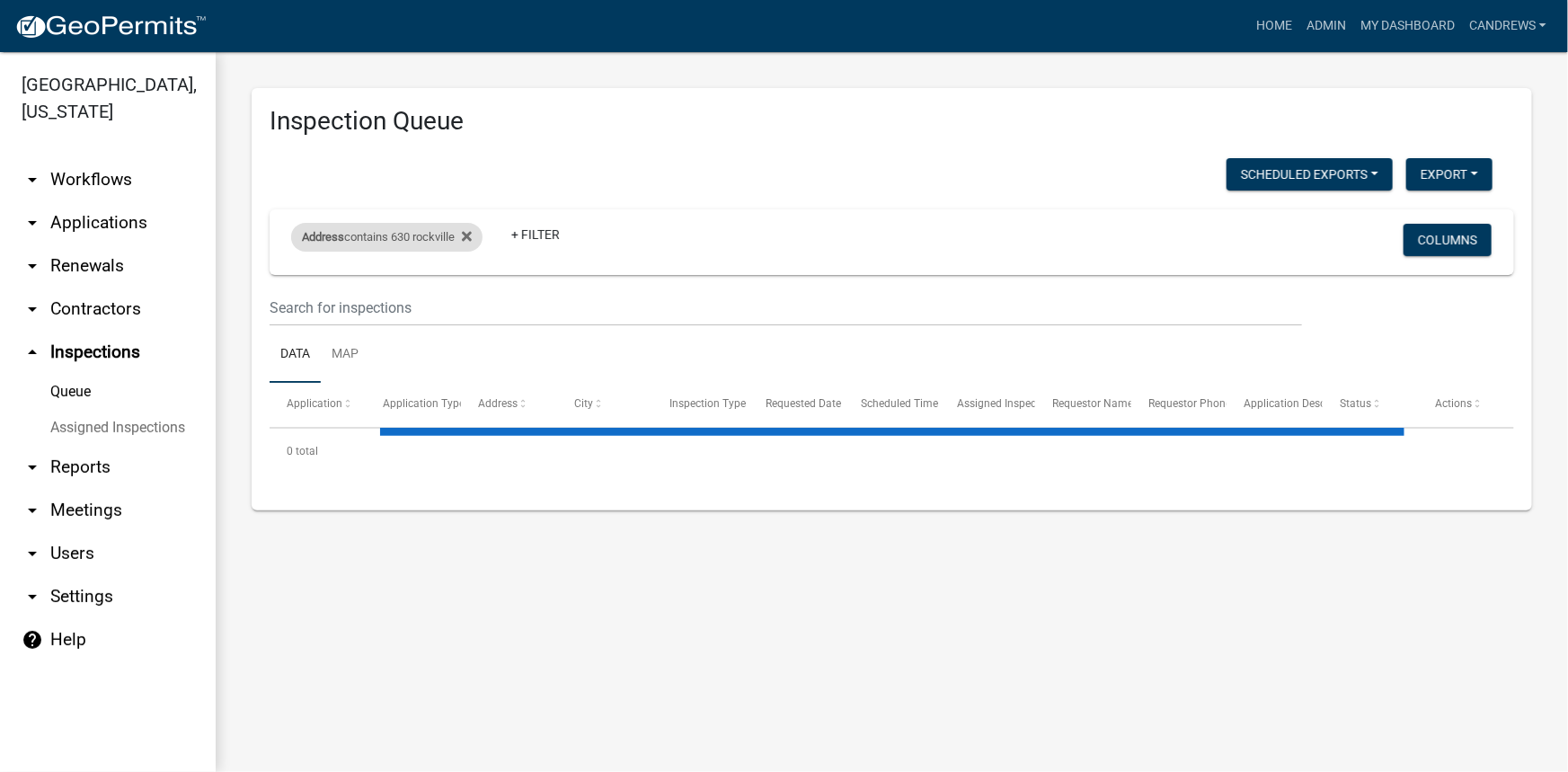
click at [422, 230] on div "Address contains 630 rockville" at bounding box center [387, 236] width 191 height 29
drag, startPoint x: 403, startPoint y: 306, endPoint x: 300, endPoint y: 313, distance: 103.2
click at [300, 313] on div "contains 630 rockville is Done" at bounding box center [392, 322] width 186 height 126
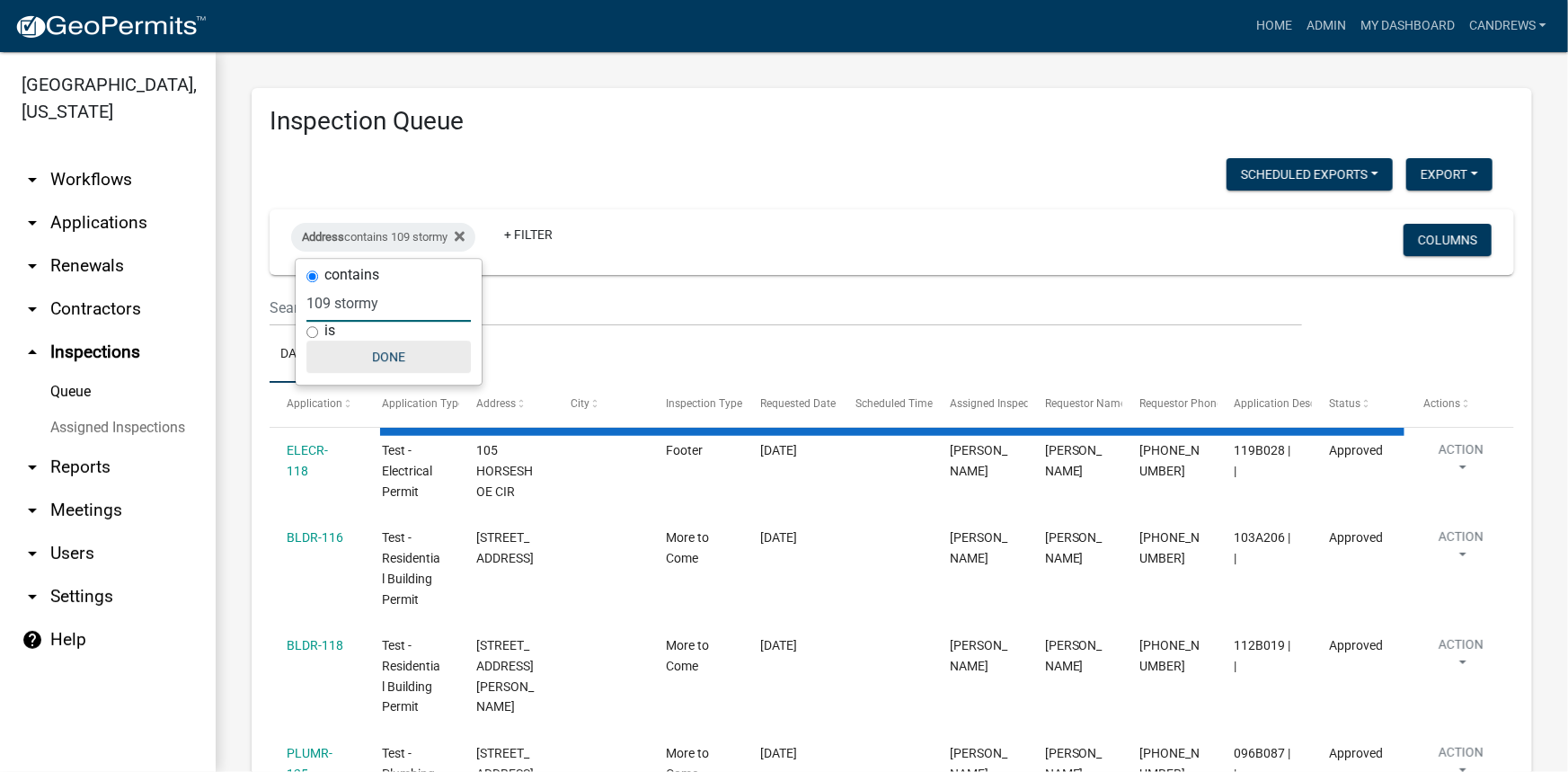
type input "109 stormy"
click at [390, 353] on button "Done" at bounding box center [388, 356] width 164 height 32
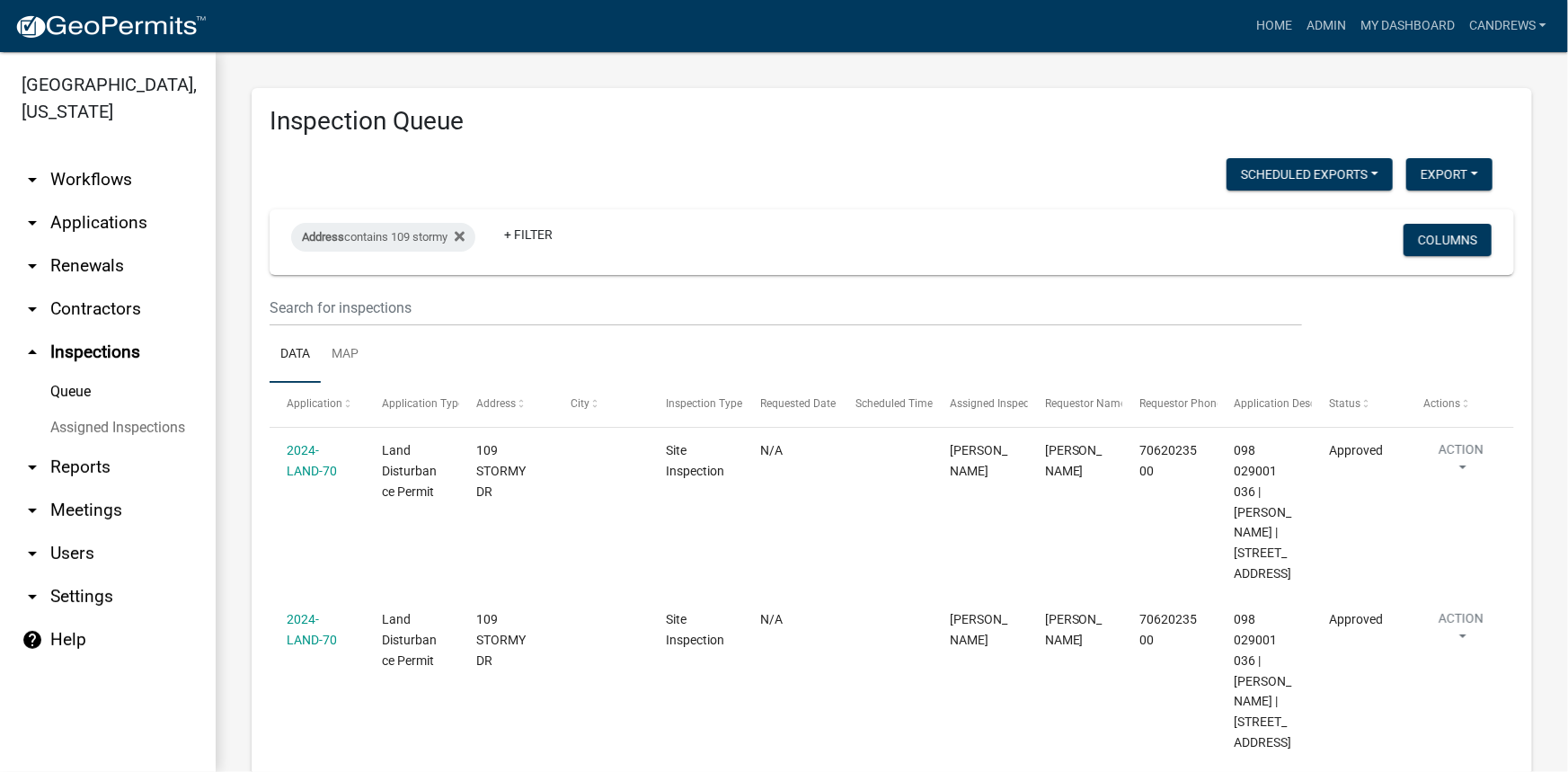
click at [84, 215] on link "arrow_drop_down Applications" at bounding box center [107, 223] width 216 height 43
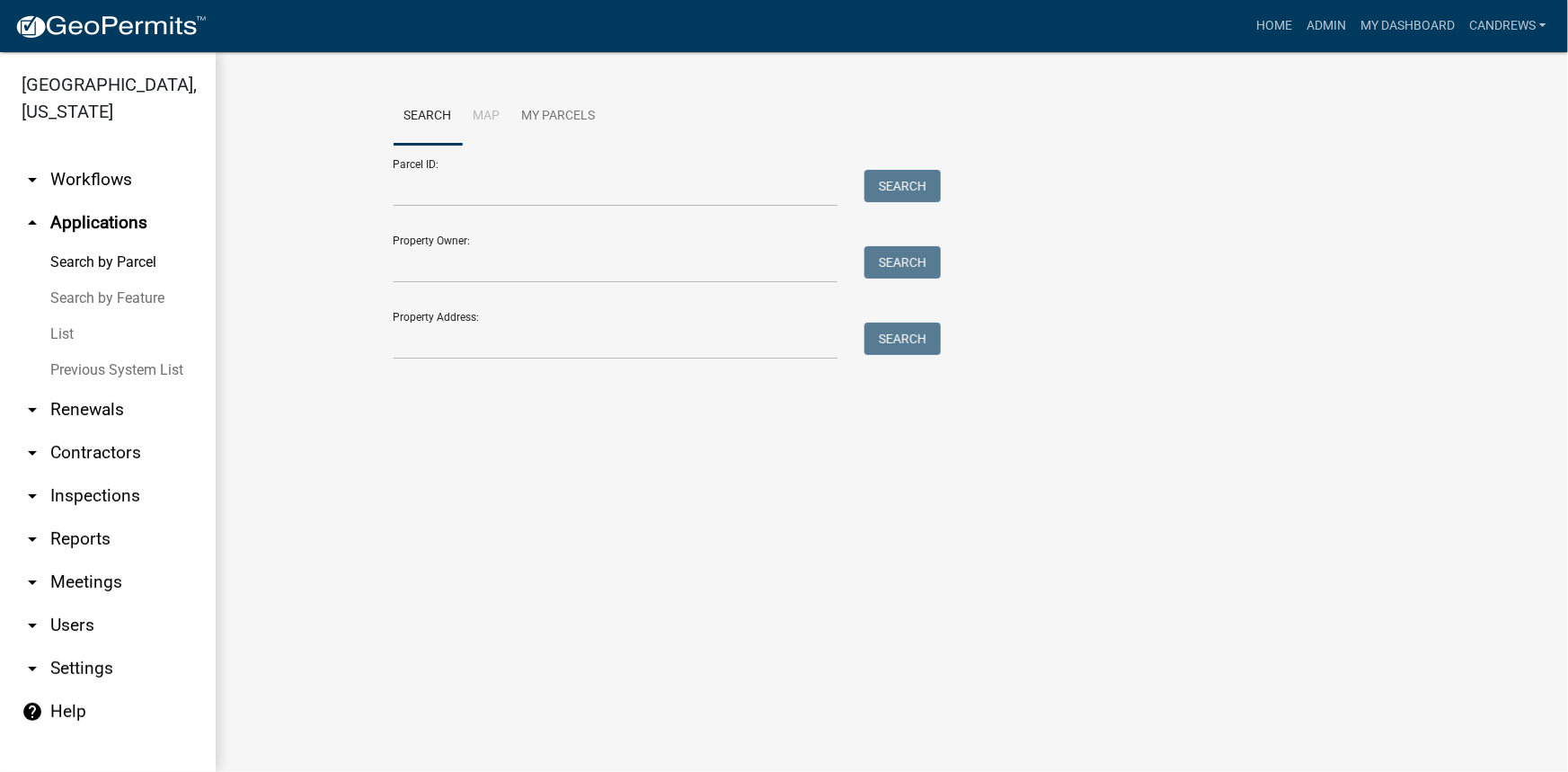
click at [120, 187] on link "arrow_drop_down Workflows" at bounding box center [107, 180] width 216 height 43
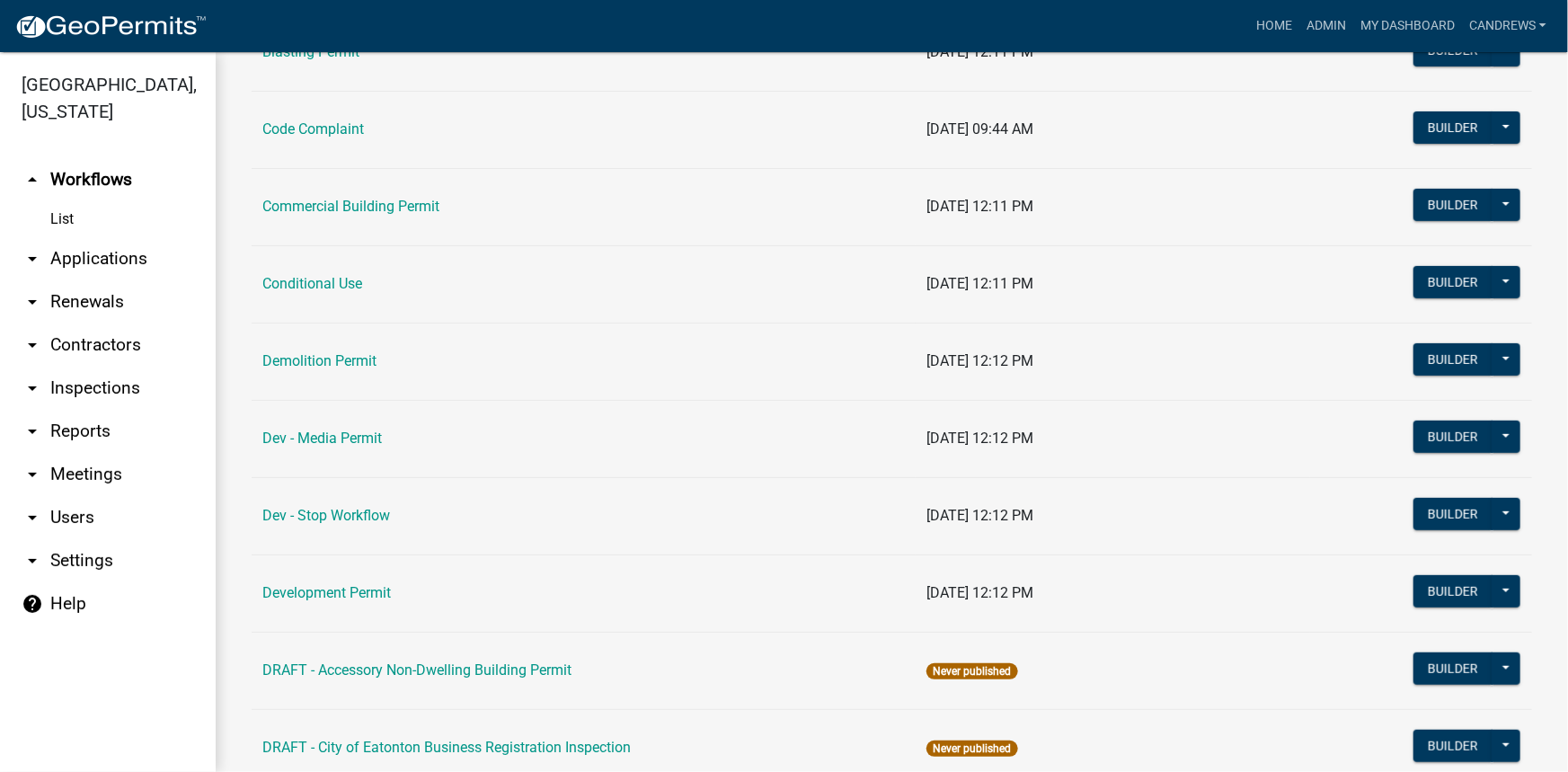
scroll to position [326, 0]
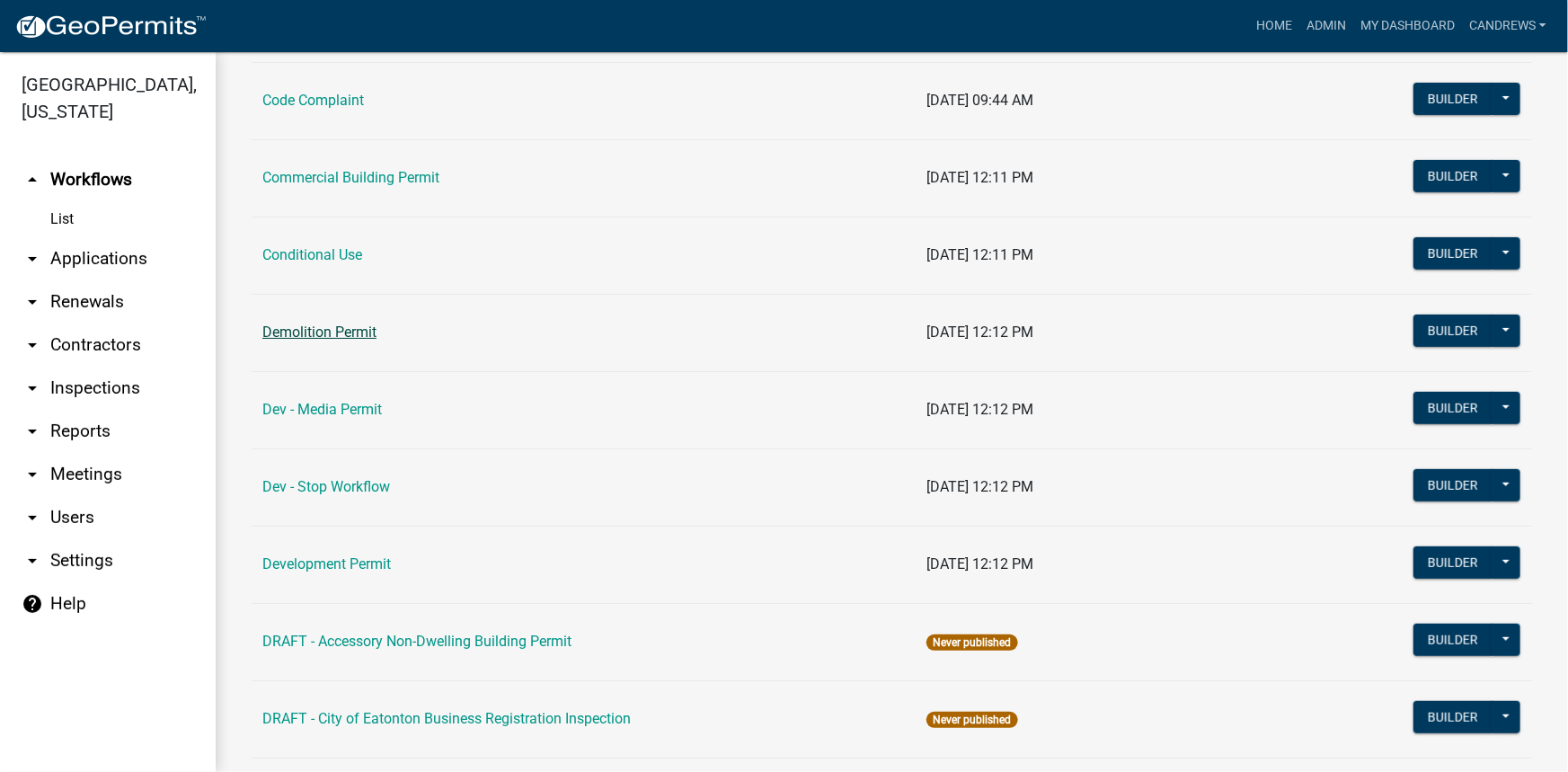
click at [328, 339] on link "Demolition Permit" at bounding box center [319, 331] width 114 height 17
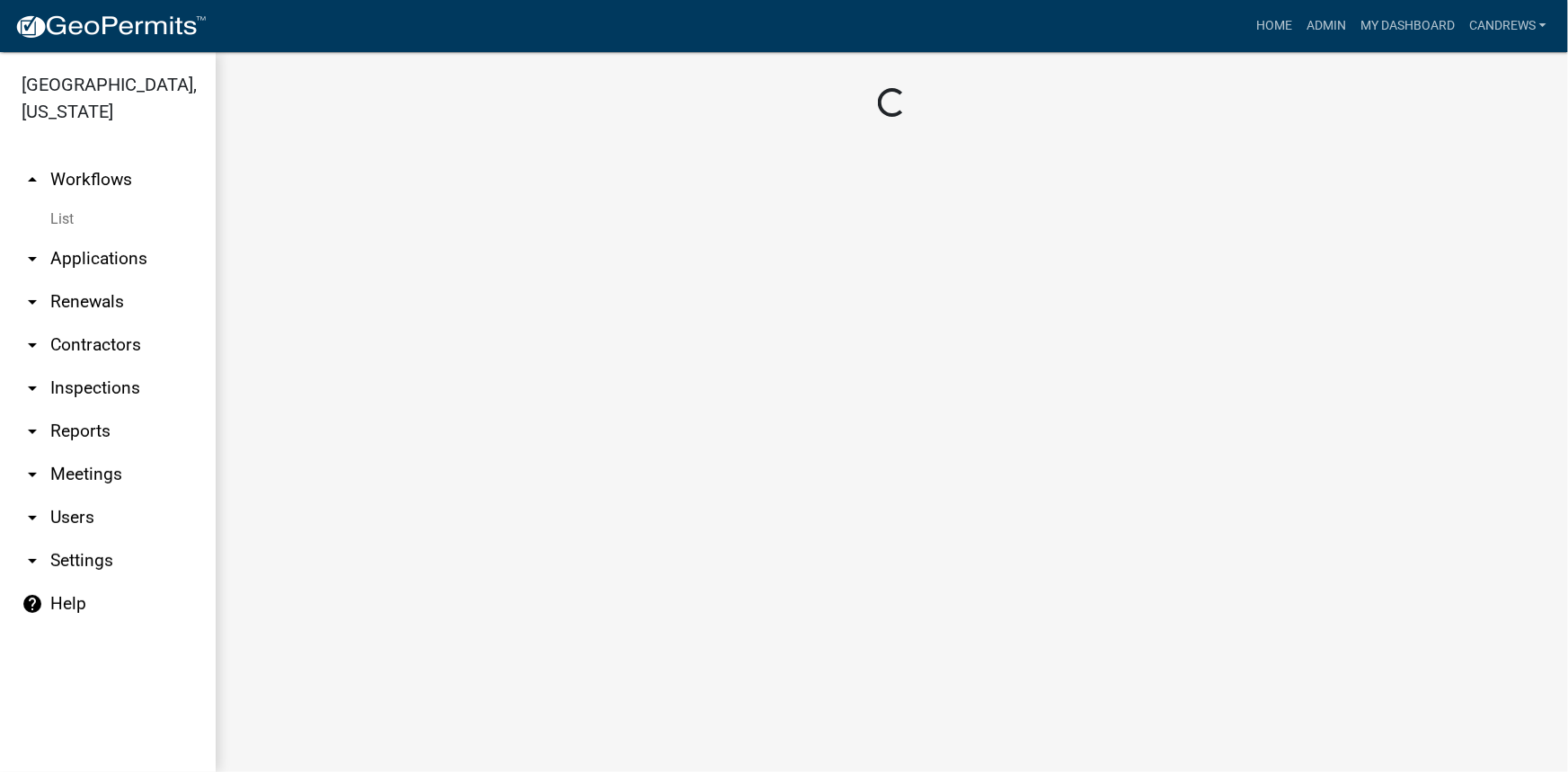
click at [330, 330] on main "Loading..." at bounding box center [891, 412] width 1352 height 720
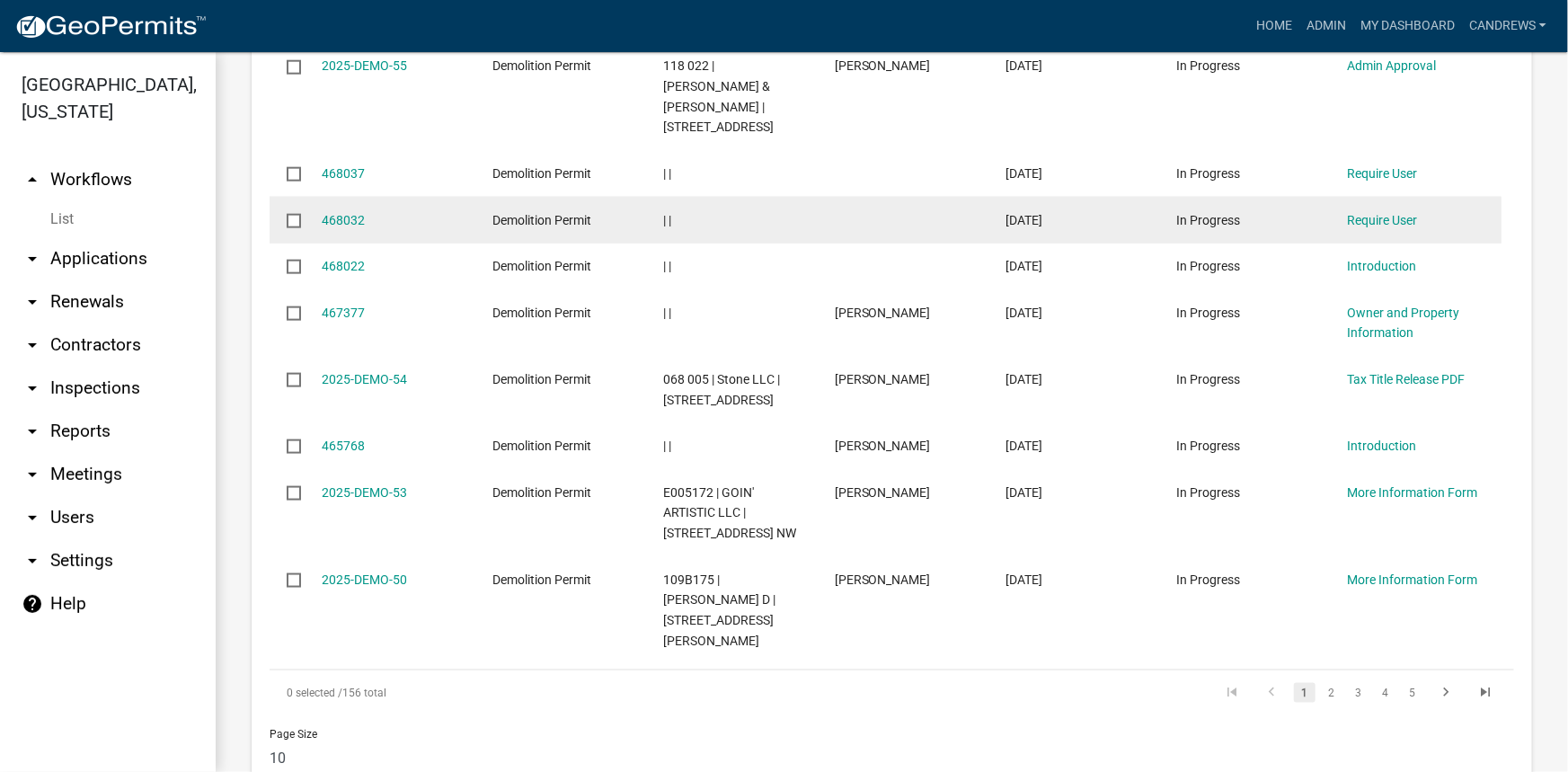
scroll to position [1118, 0]
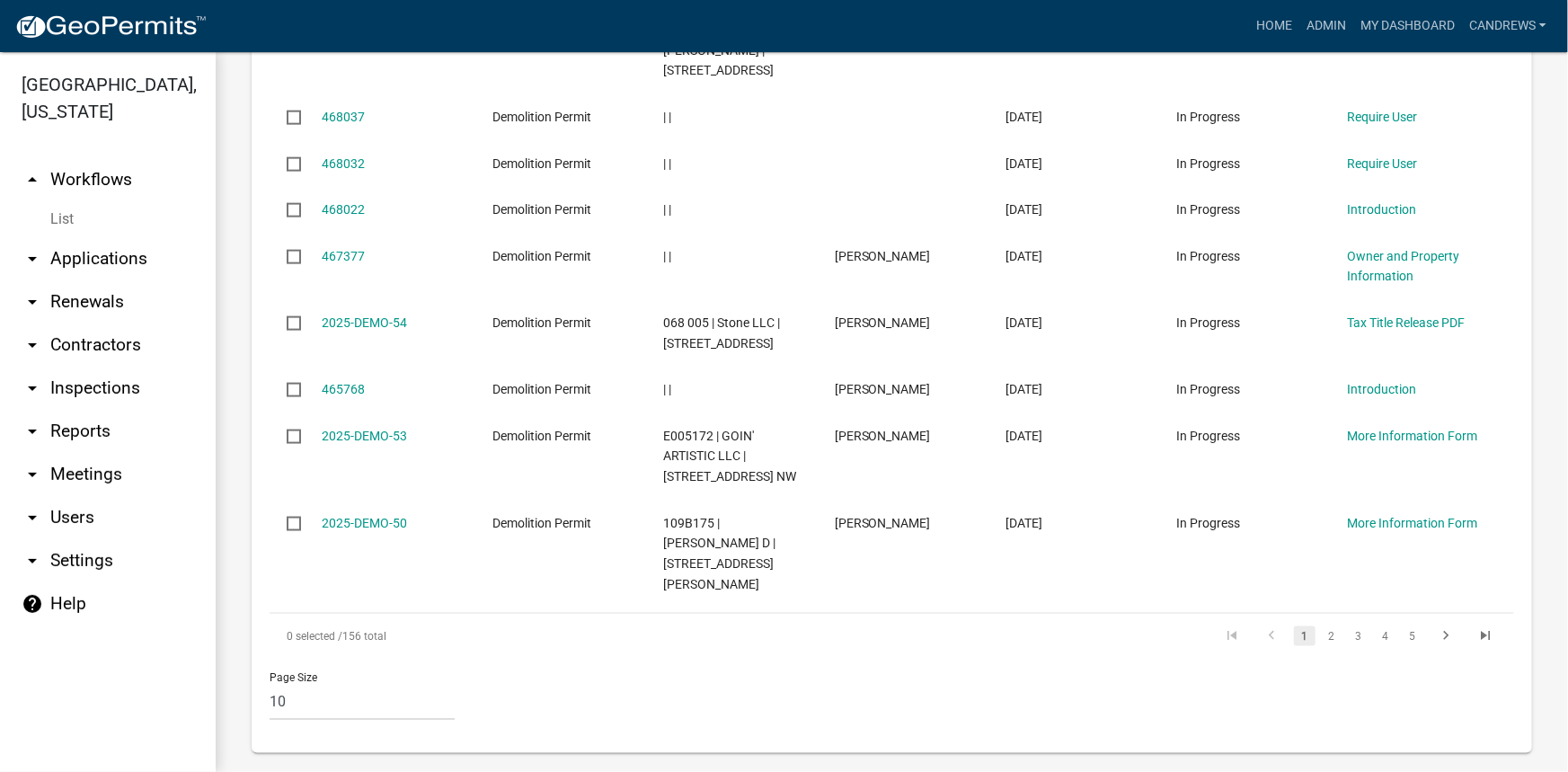
click at [137, 261] on link "arrow_drop_down Applications" at bounding box center [107, 259] width 216 height 43
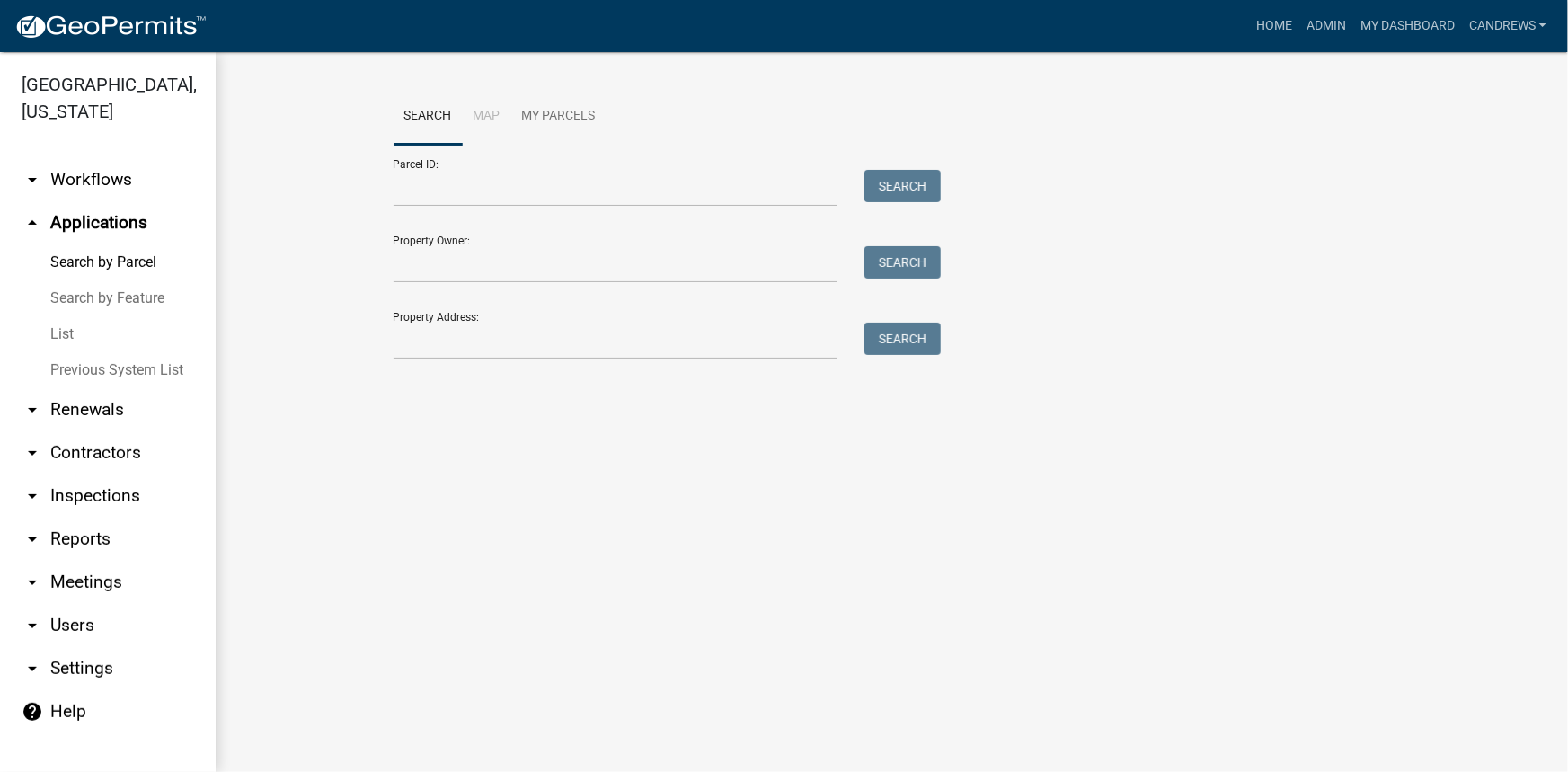
click at [63, 333] on link "List" at bounding box center [107, 334] width 216 height 35
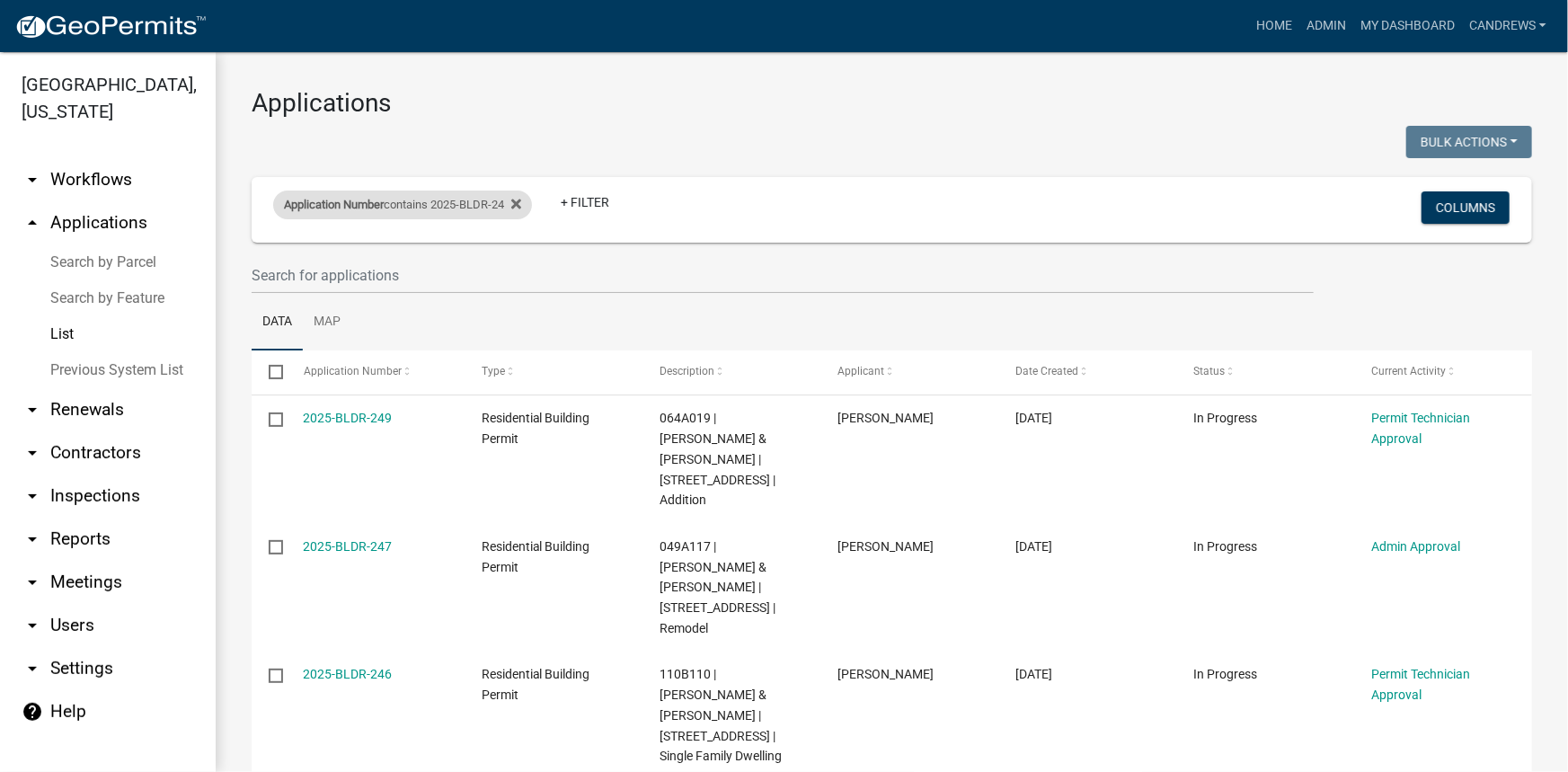
click at [430, 203] on div "Application Number contains 2025-BLDR-24" at bounding box center [402, 204] width 259 height 29
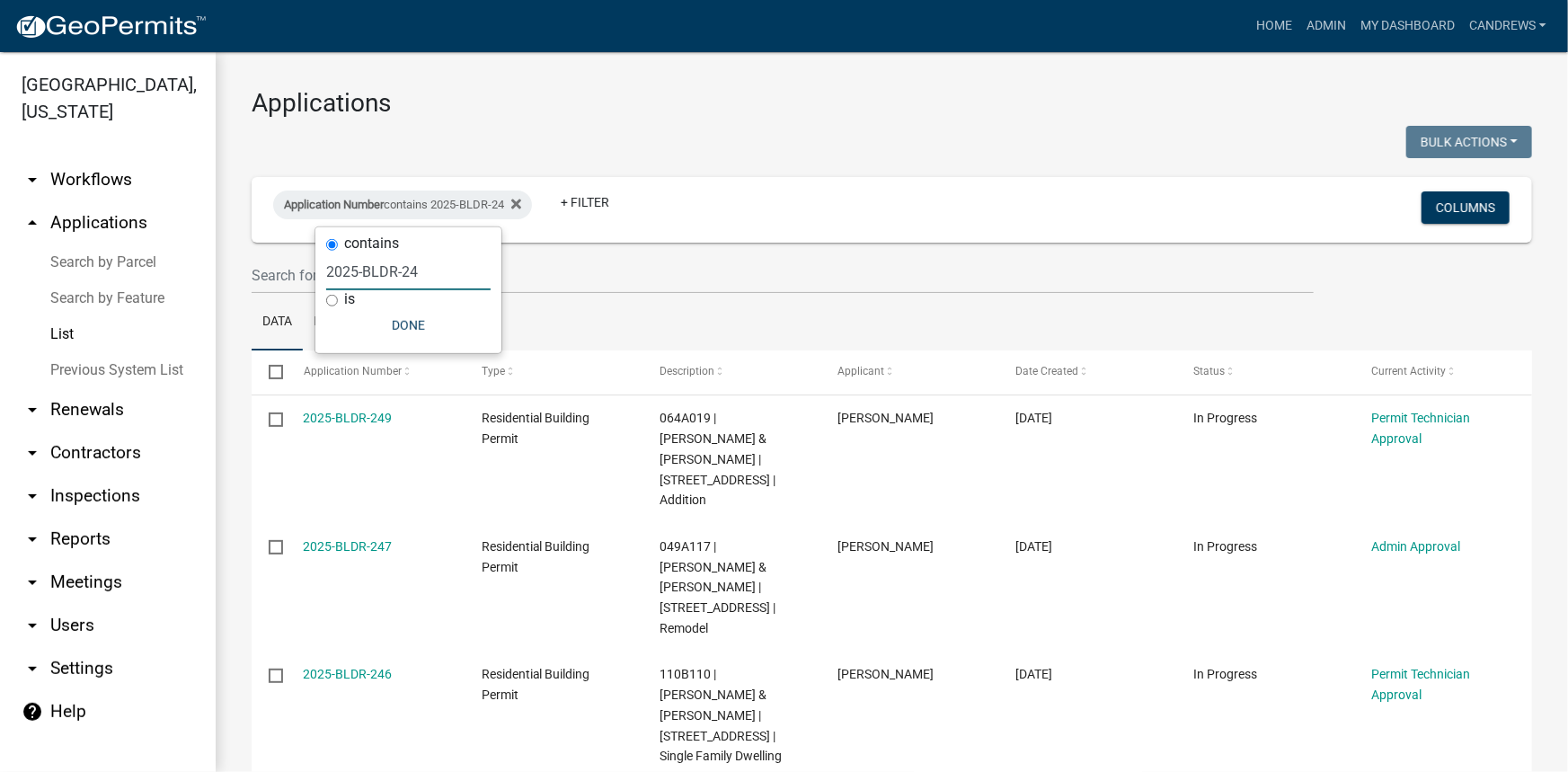
drag, startPoint x: 362, startPoint y: 271, endPoint x: 395, endPoint y: 269, distance: 33.1
click at [395, 269] on input "2025-BLDR-24" at bounding box center [408, 271] width 164 height 36
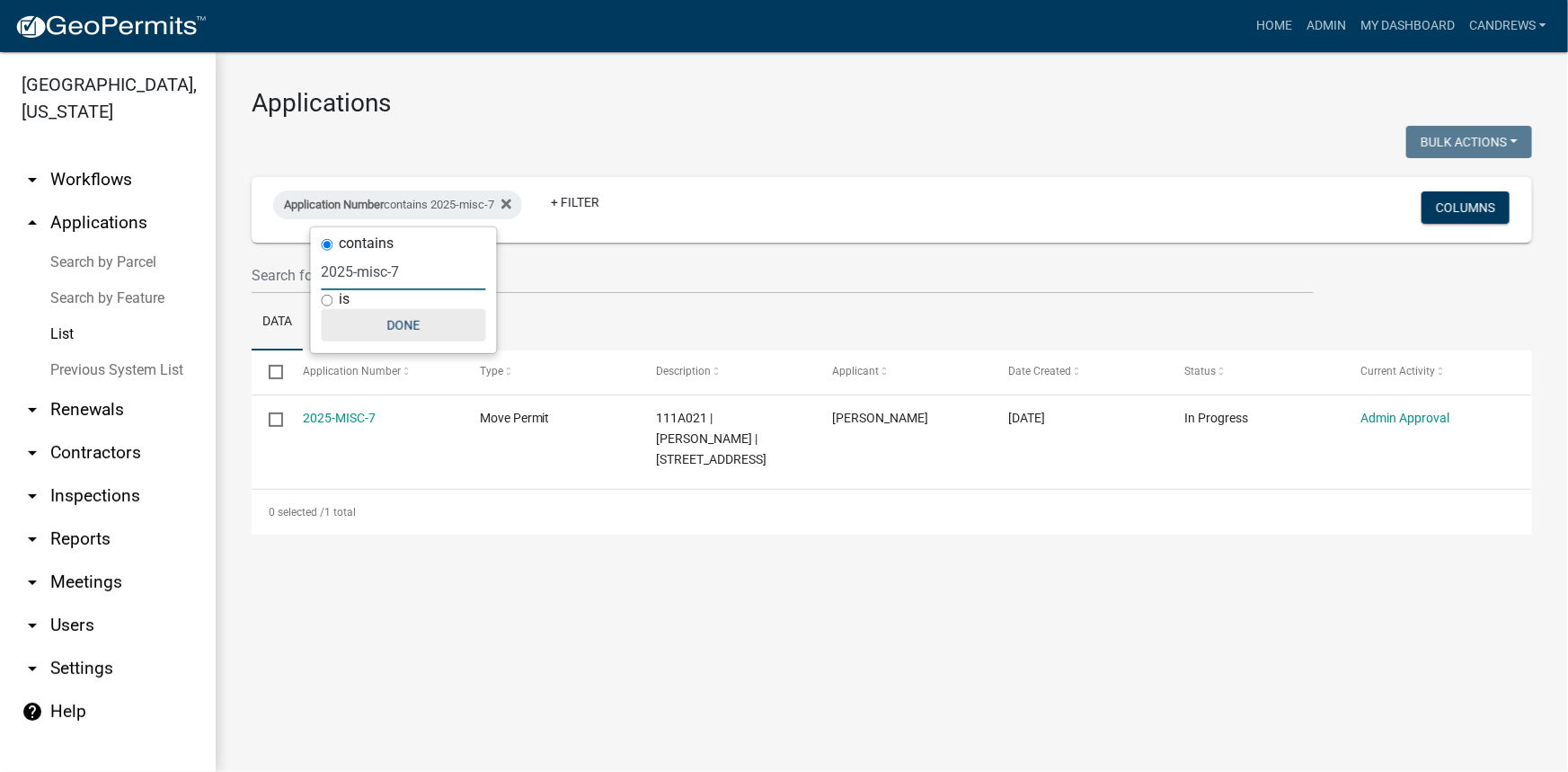
type input "2025-misc-7"
click at [398, 323] on button "Done" at bounding box center [404, 325] width 164 height 32
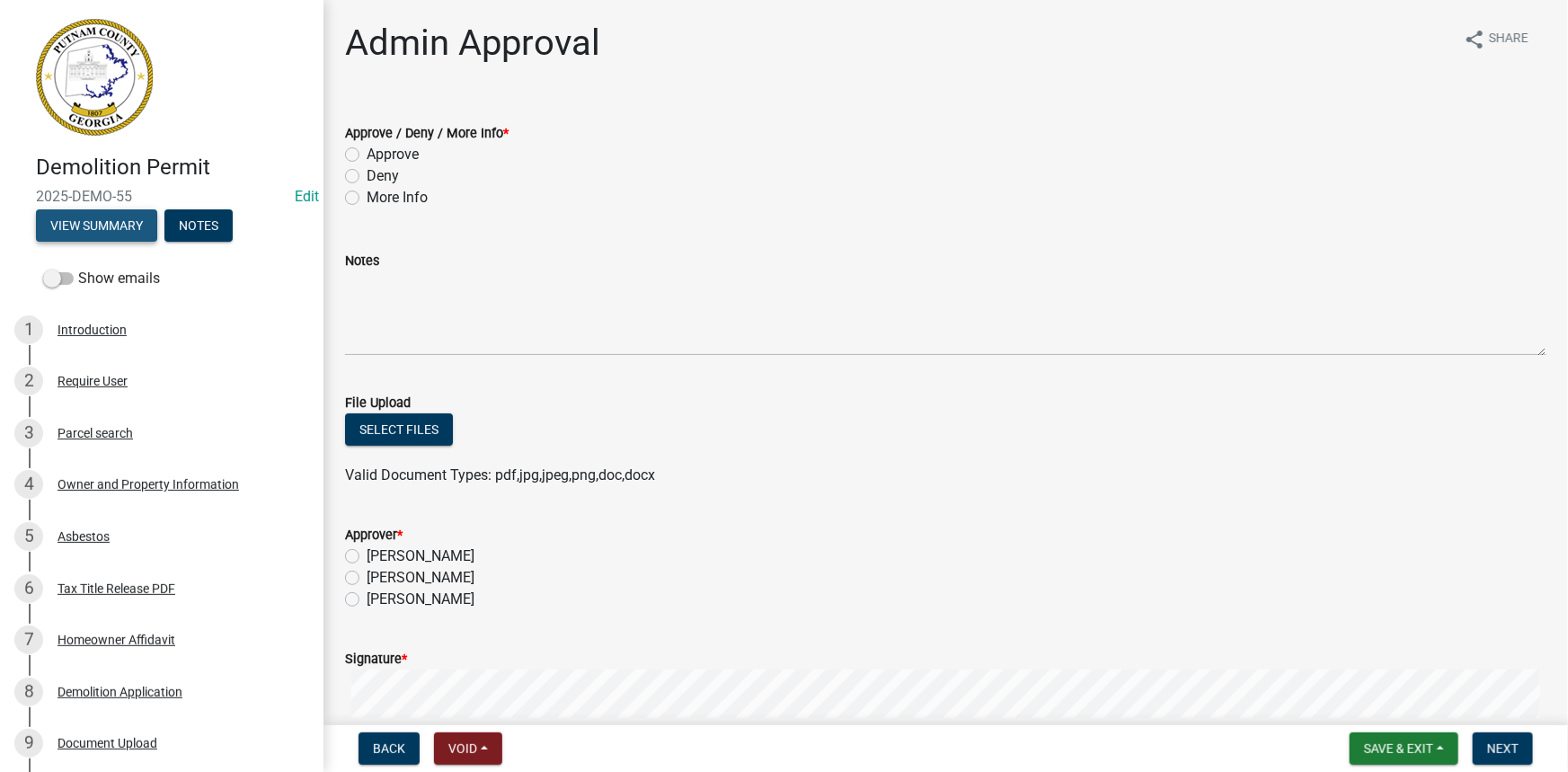
click at [117, 226] on button "View Summary" at bounding box center [96, 225] width 121 height 32
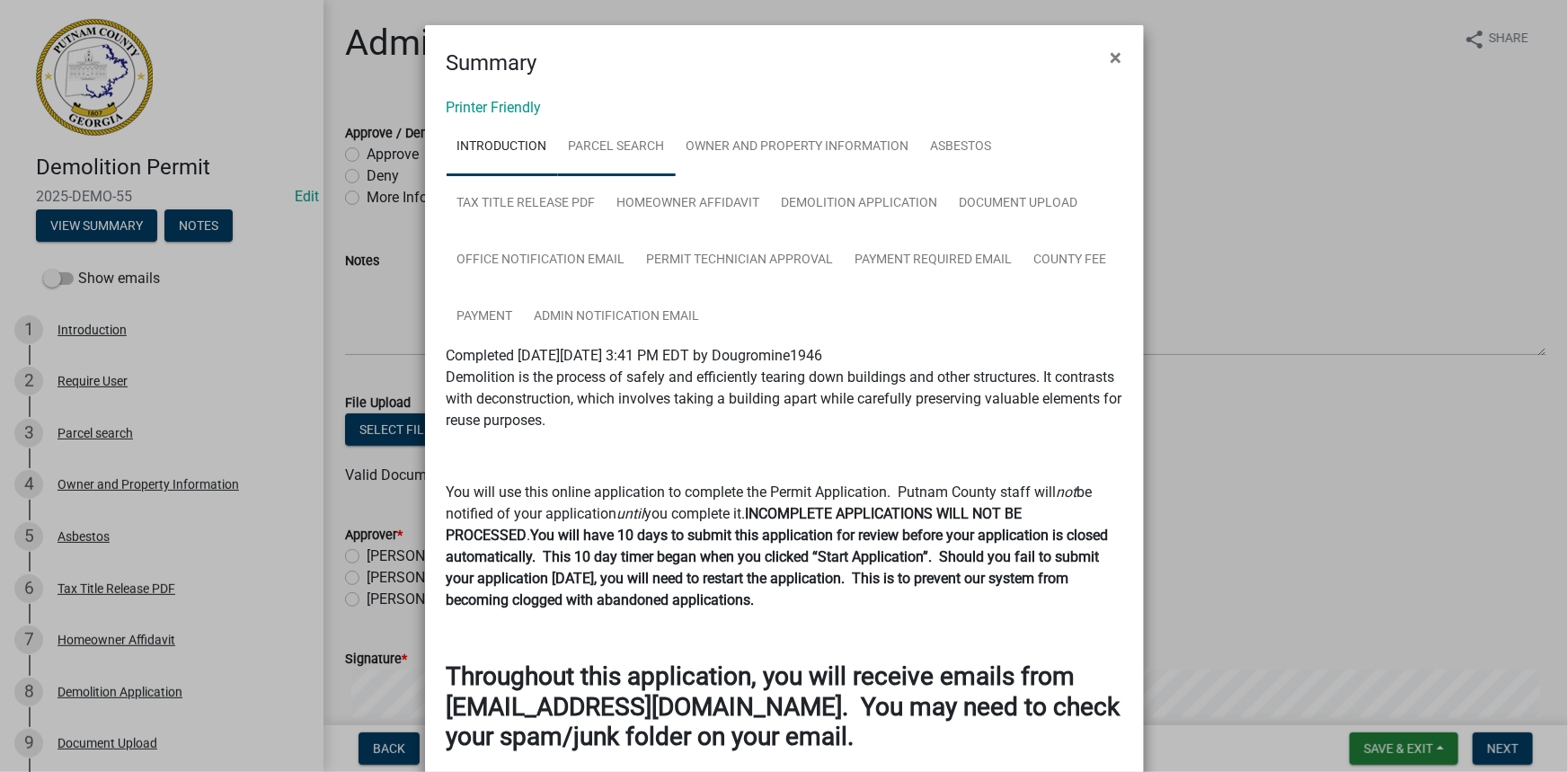
click at [639, 143] on link "Parcel search" at bounding box center [618, 147] width 118 height 57
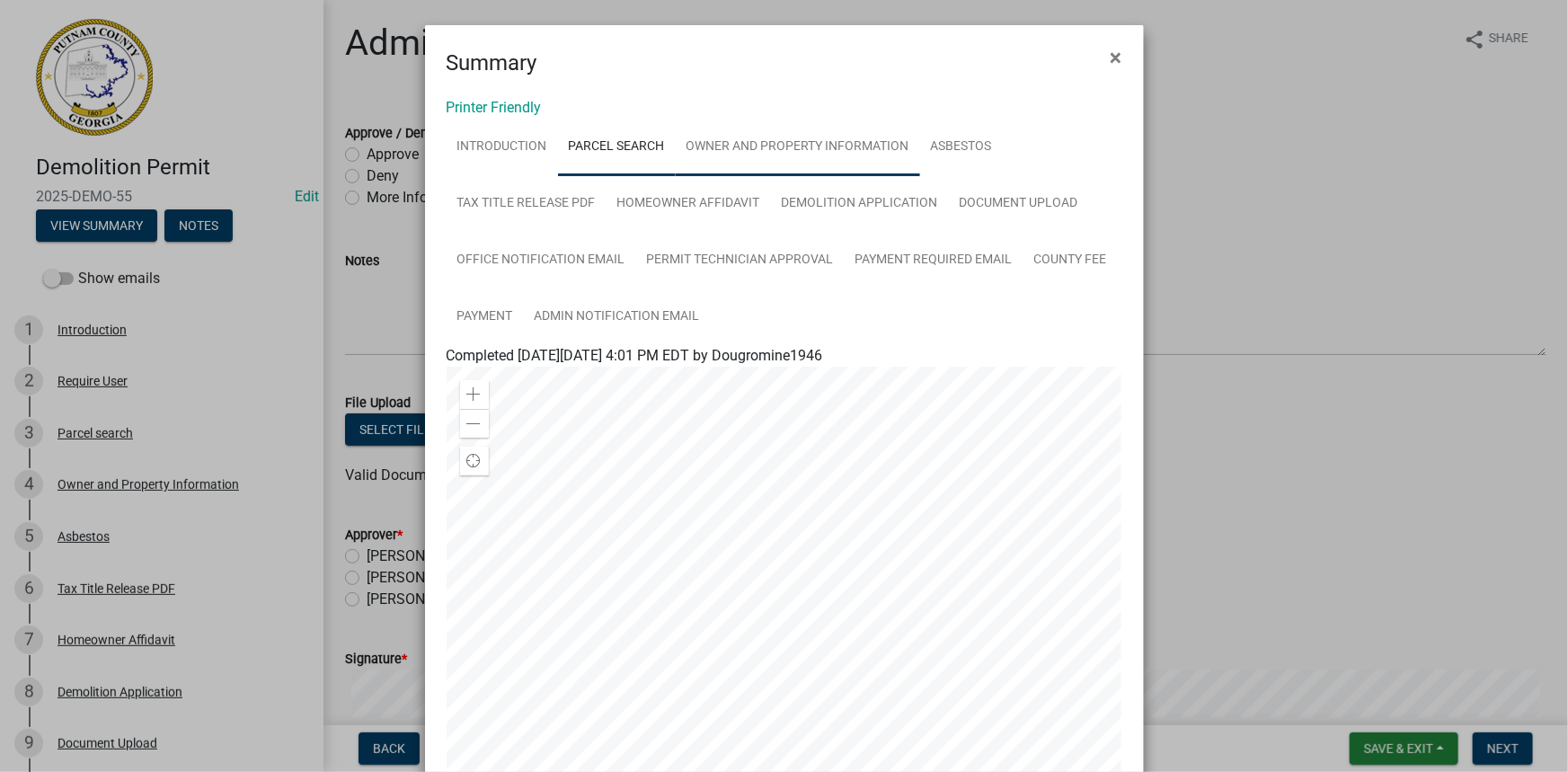
click at [733, 156] on link "Owner and Property Information" at bounding box center [798, 147] width 244 height 57
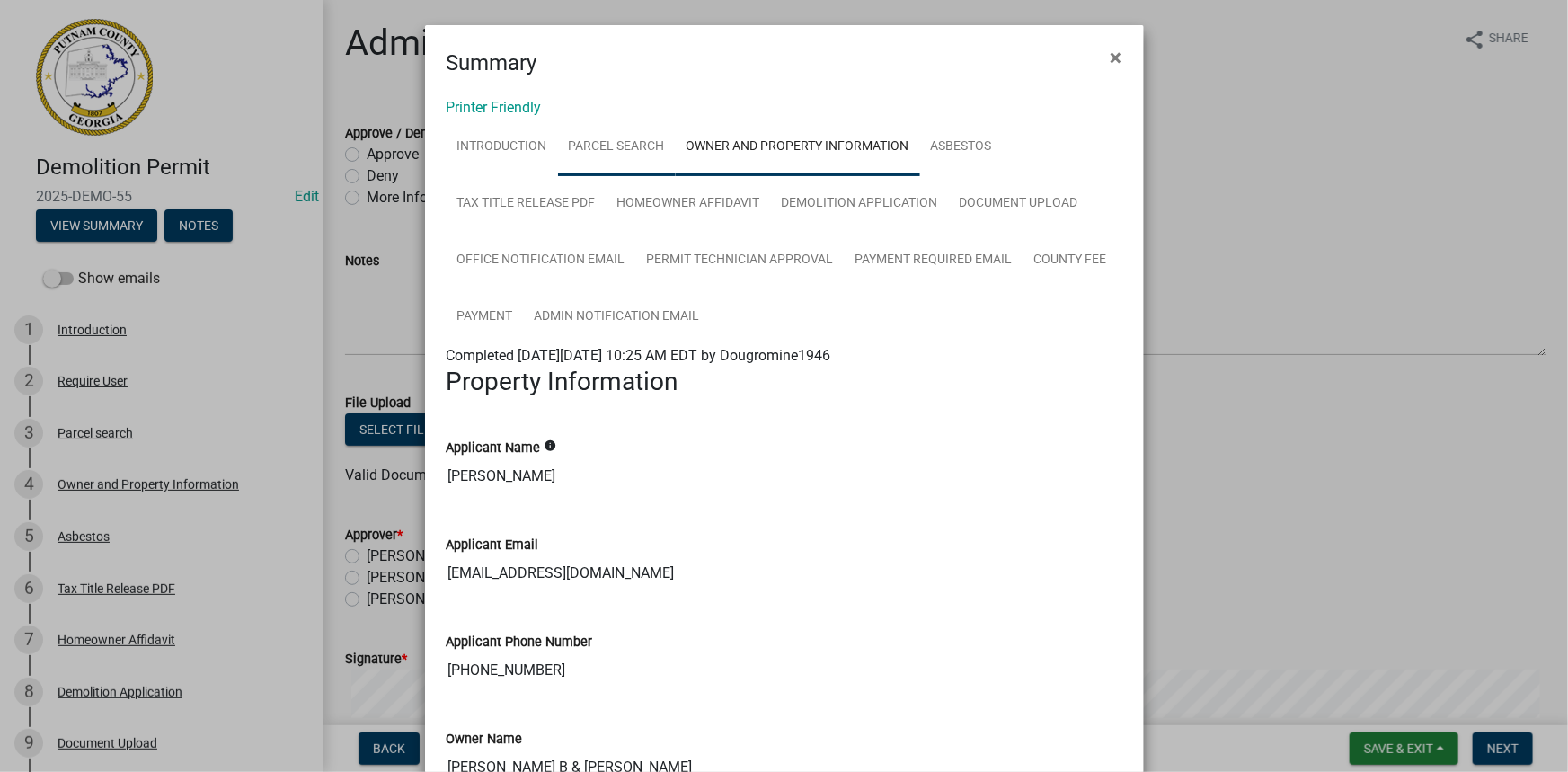
click at [652, 147] on link "Parcel search" at bounding box center [618, 147] width 118 height 57
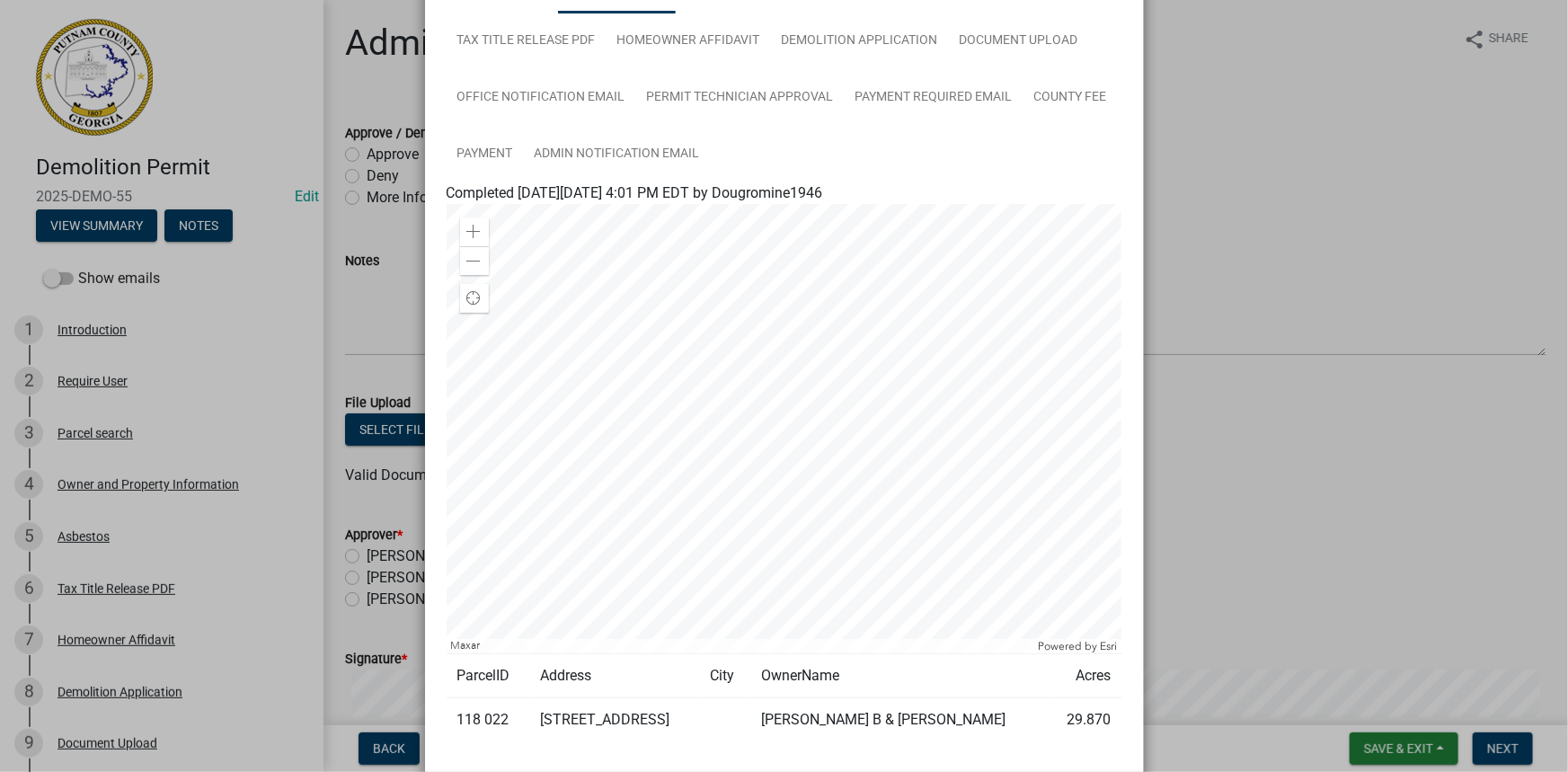
scroll to position [244, 0]
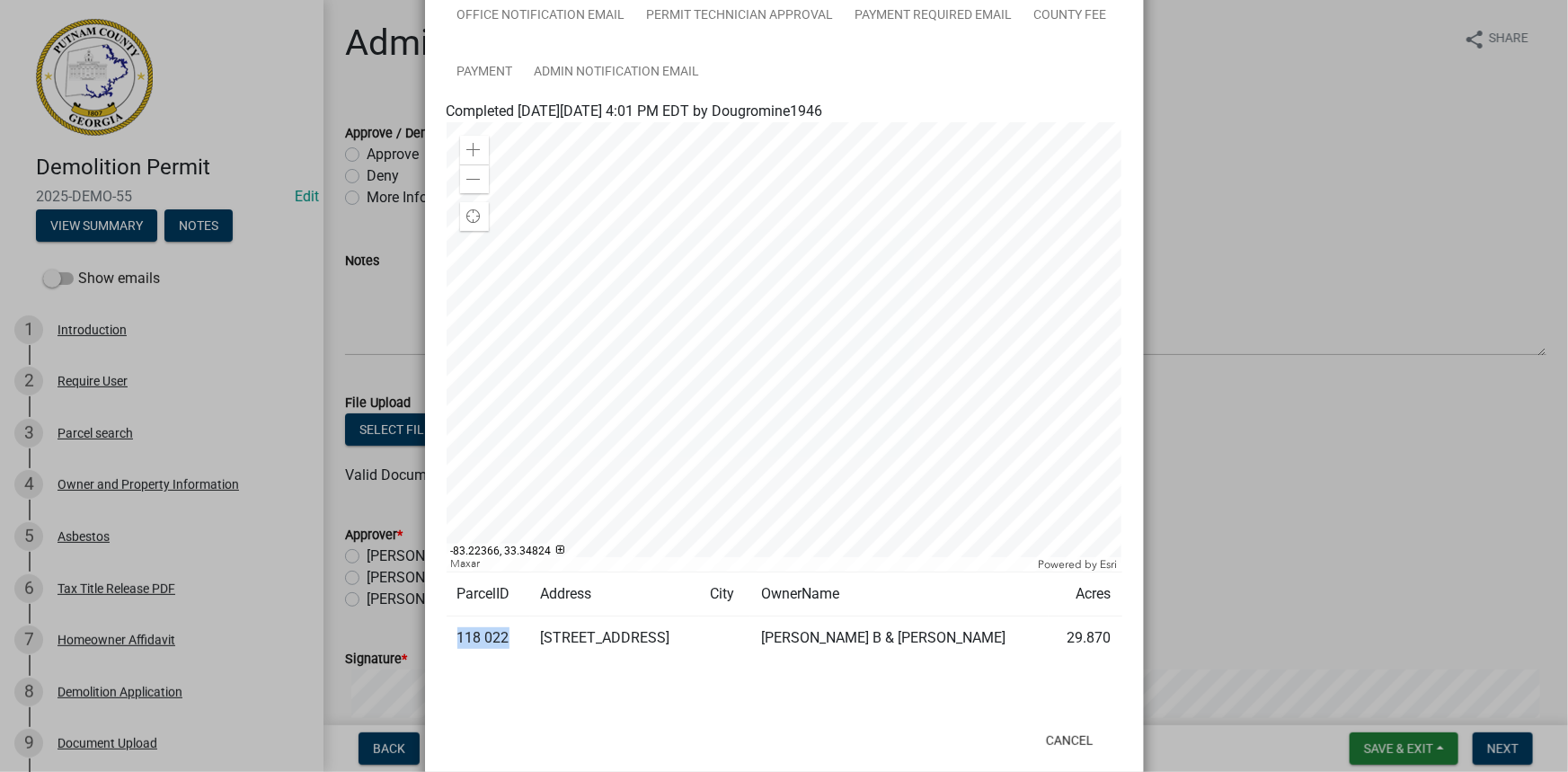
drag, startPoint x: 504, startPoint y: 640, endPoint x: 454, endPoint y: 636, distance: 50.2
click at [454, 636] on td "118 022" at bounding box center [488, 638] width 84 height 44
copy td "118 022"
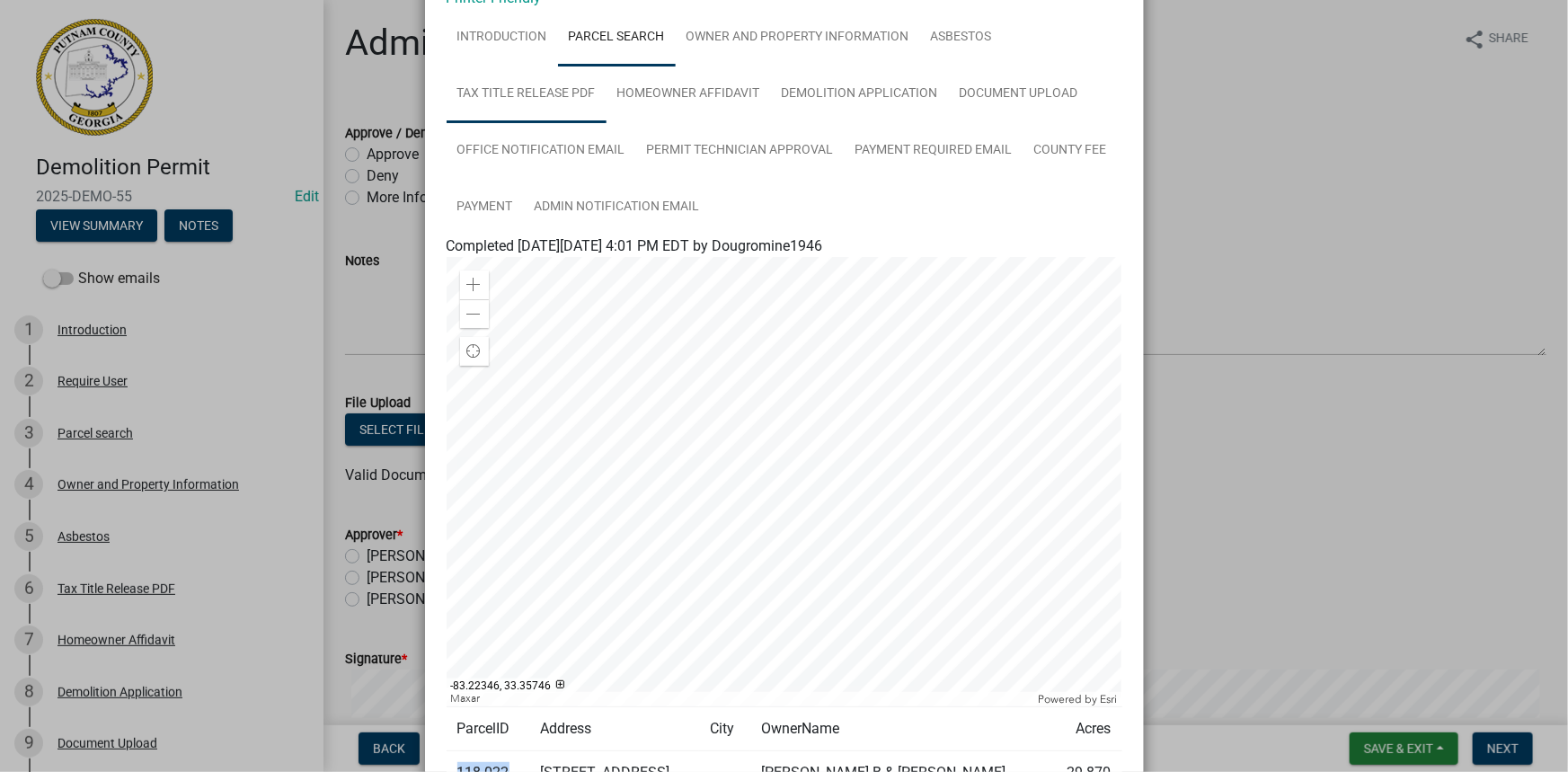
scroll to position [81, 0]
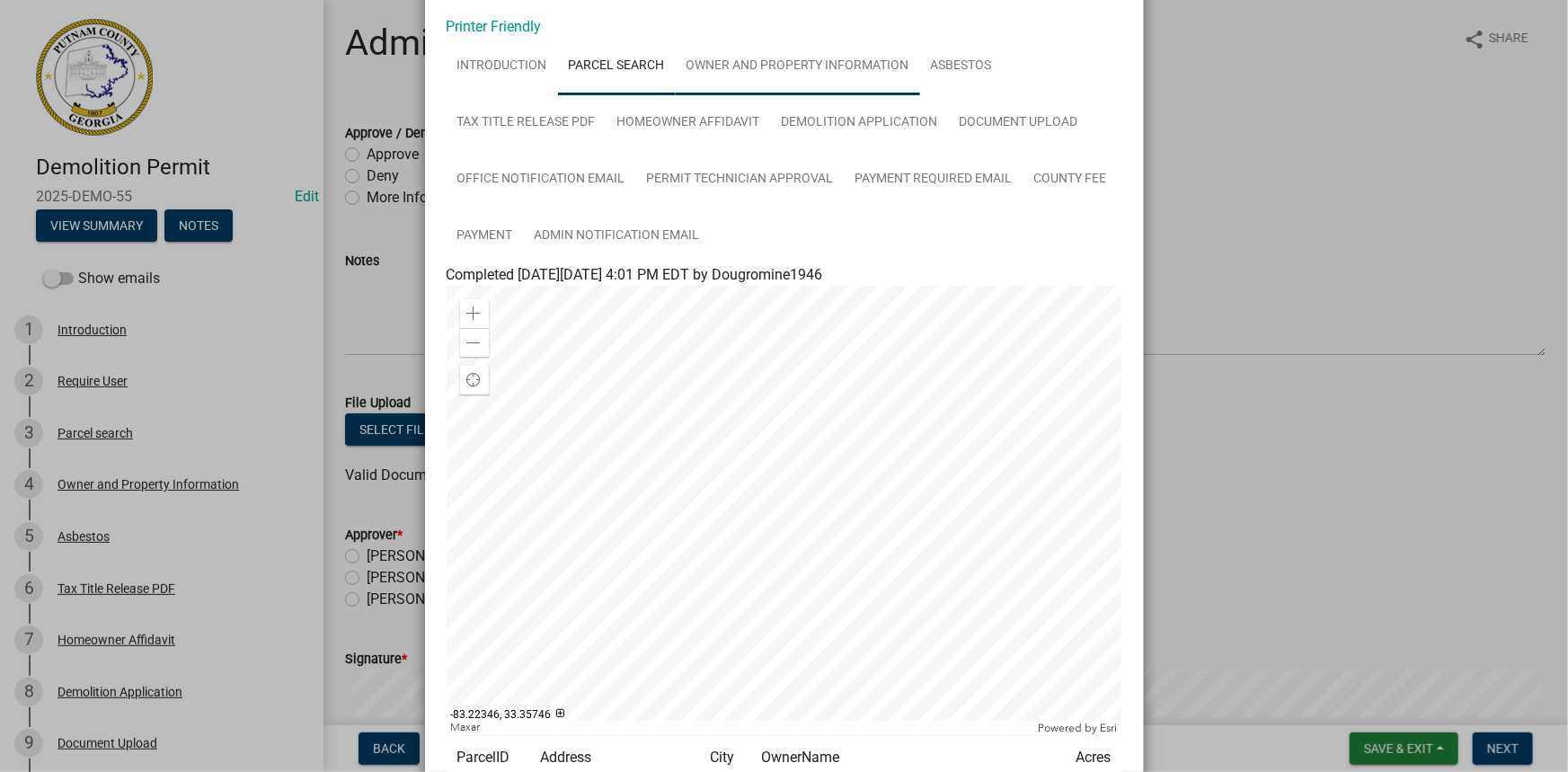
click at [718, 52] on link "Owner and Property Information" at bounding box center [798, 66] width 244 height 57
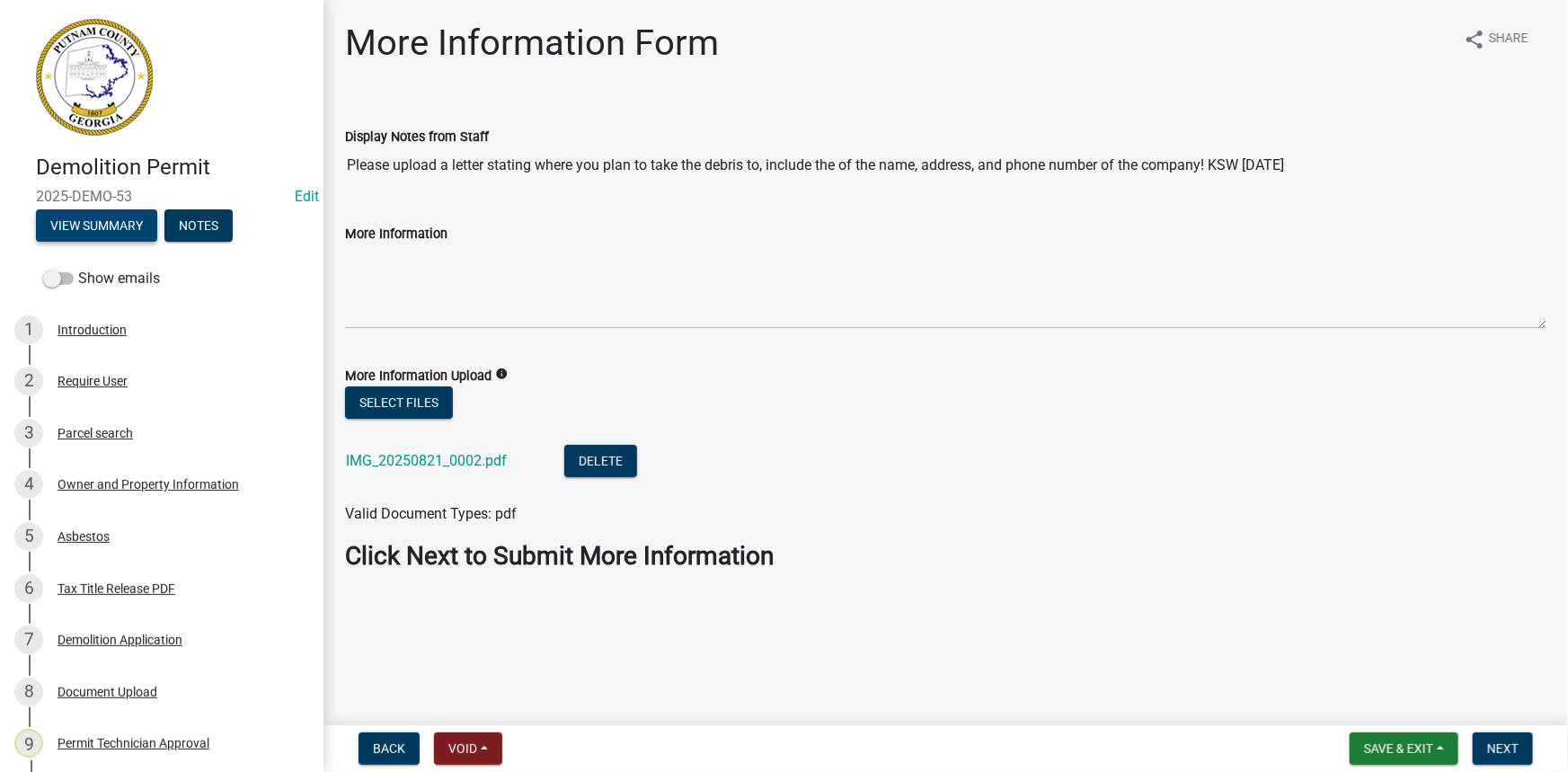
click at [89, 221] on button "View Summary" at bounding box center [96, 225] width 121 height 32
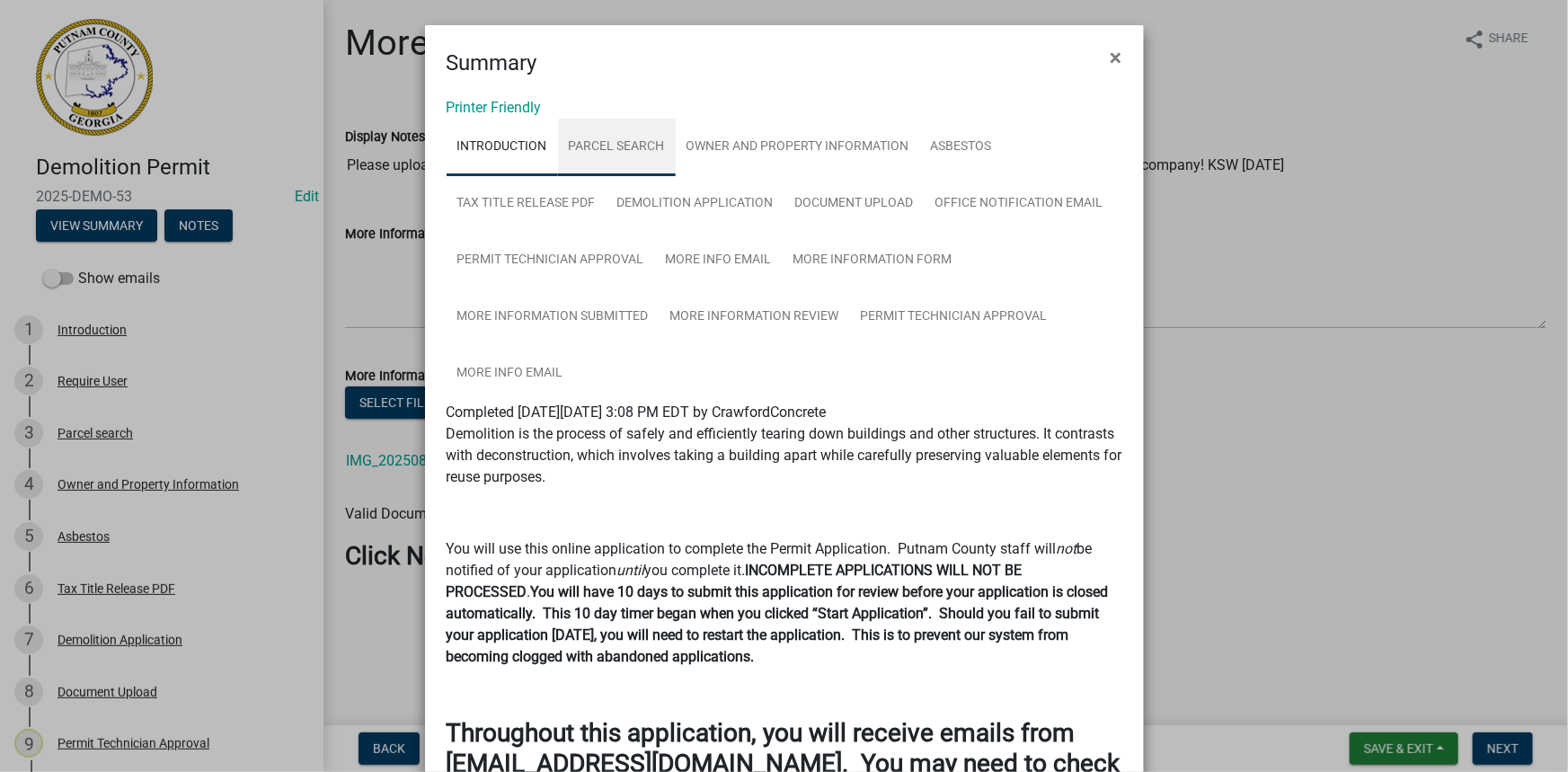
click at [623, 150] on link "Parcel search" at bounding box center [618, 147] width 118 height 57
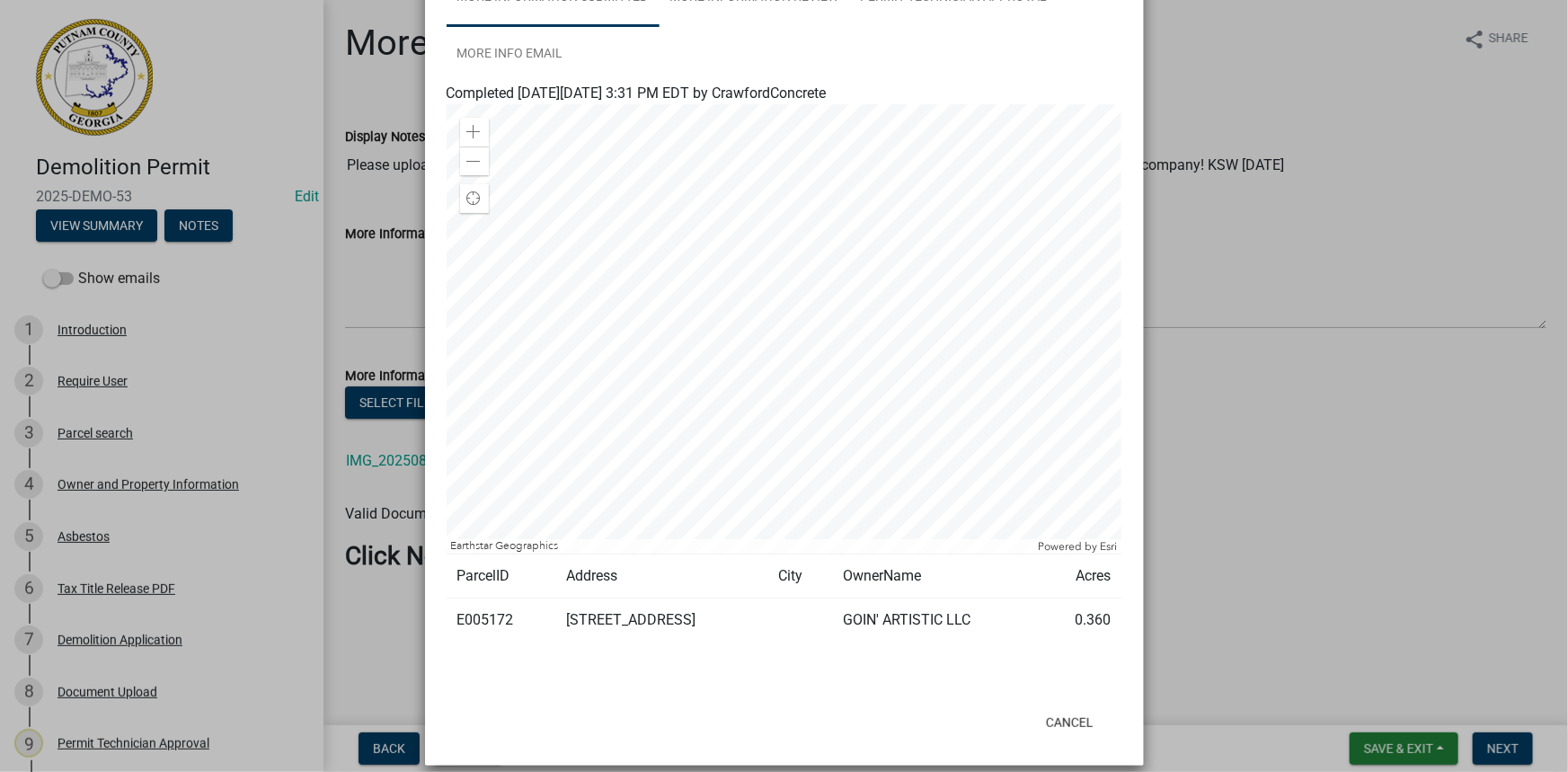
scroll to position [326, 0]
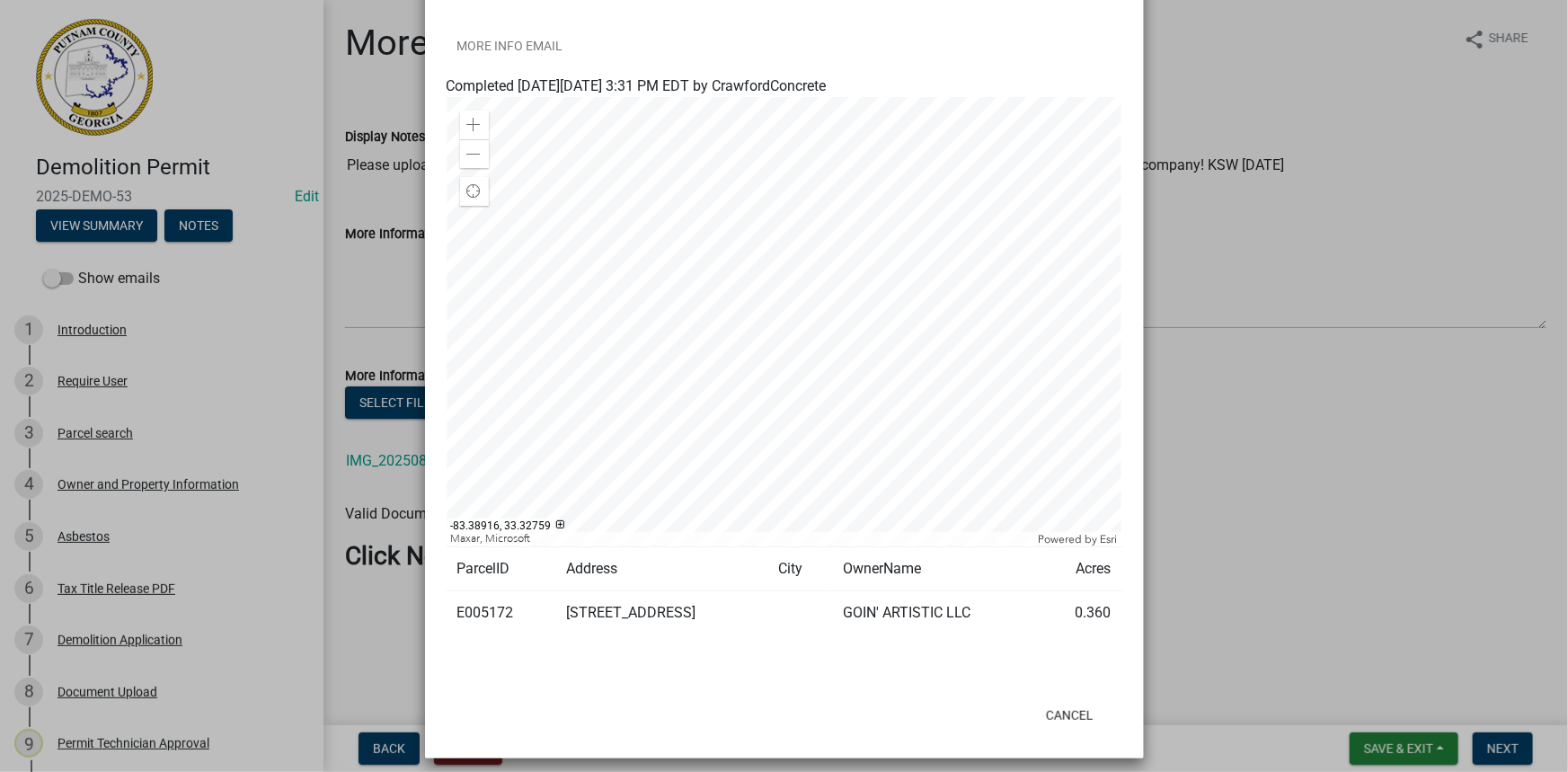
click at [364, 491] on ngb-modal-window "Summary × Printer Friendly Introduction Parcel search Owner and Property Inform…" at bounding box center [784, 386] width 1568 height 772
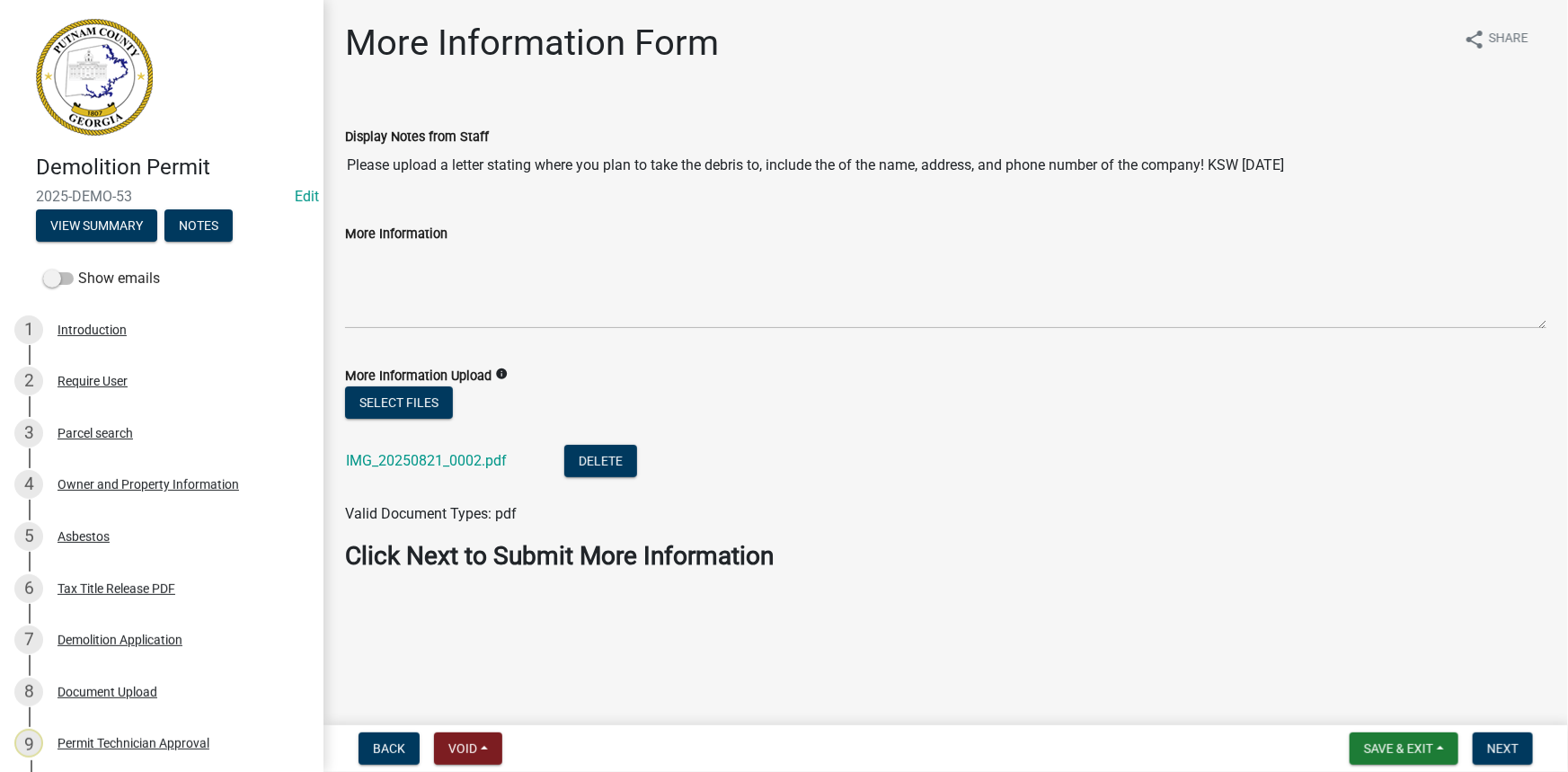
click at [376, 462] on link "IMG_20250821_0002.pdf" at bounding box center [425, 460] width 161 height 17
click at [1516, 751] on span "Next" at bounding box center [1503, 748] width 32 height 15
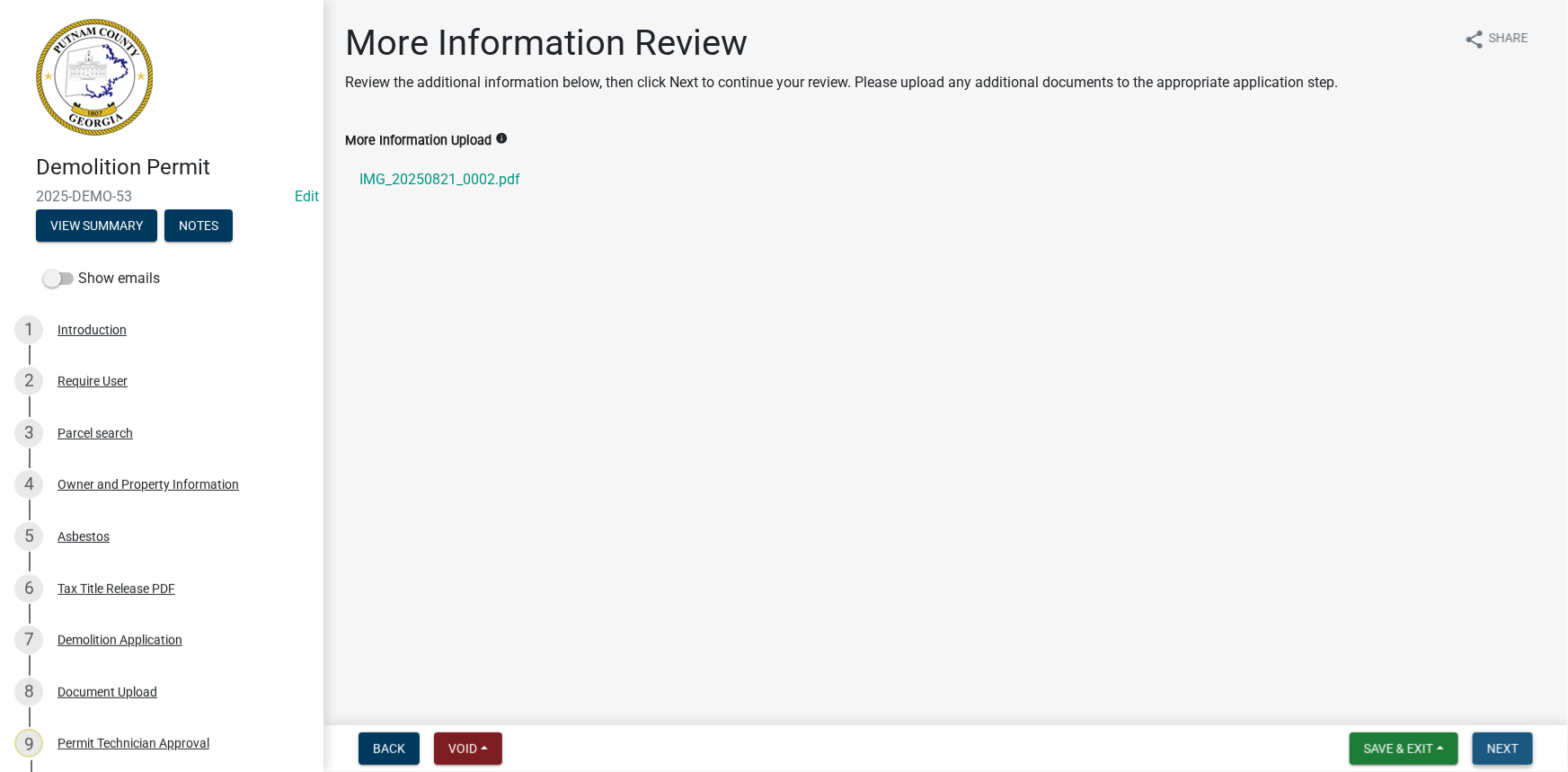
click at [1516, 751] on span "Next" at bounding box center [1503, 748] width 32 height 15
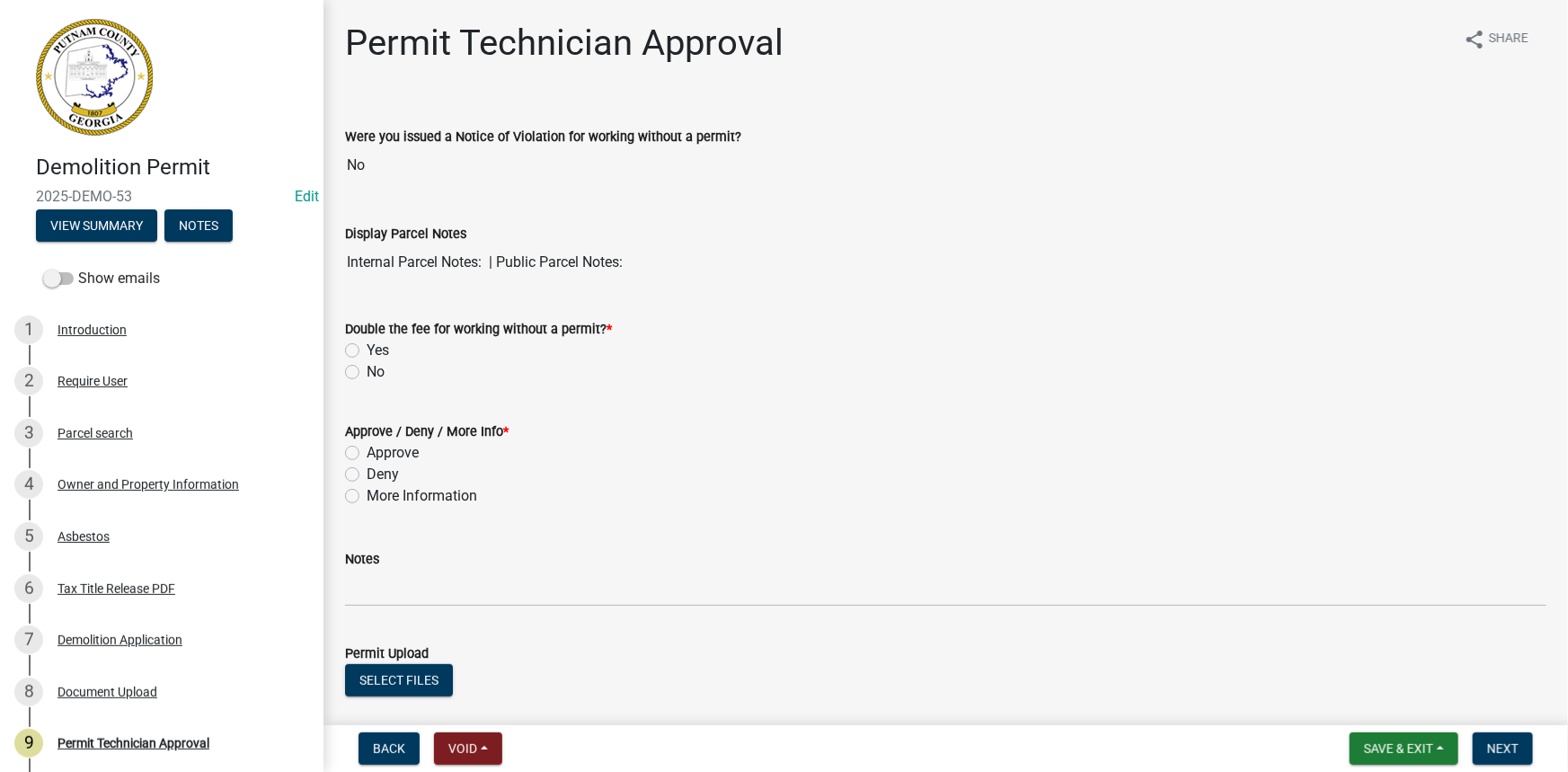
click at [371, 371] on label "No" at bounding box center [375, 372] width 18 height 22
click at [371, 371] on input "No" at bounding box center [372, 367] width 12 height 12
radio input "true"
click at [389, 453] on label "Approve" at bounding box center [392, 453] width 52 height 22
click at [378, 453] on input "Approve" at bounding box center [372, 448] width 12 height 12
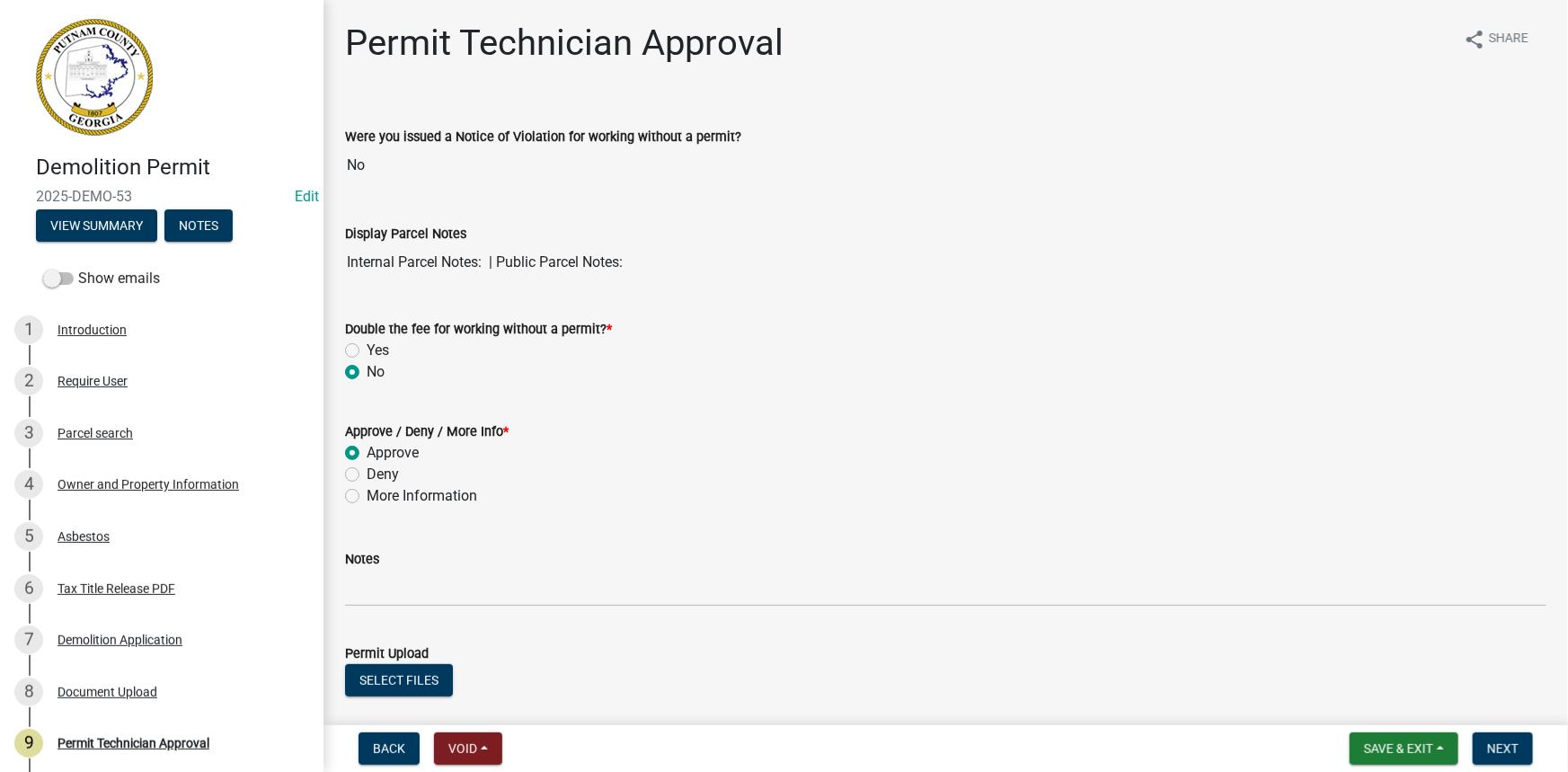
radio input "true"
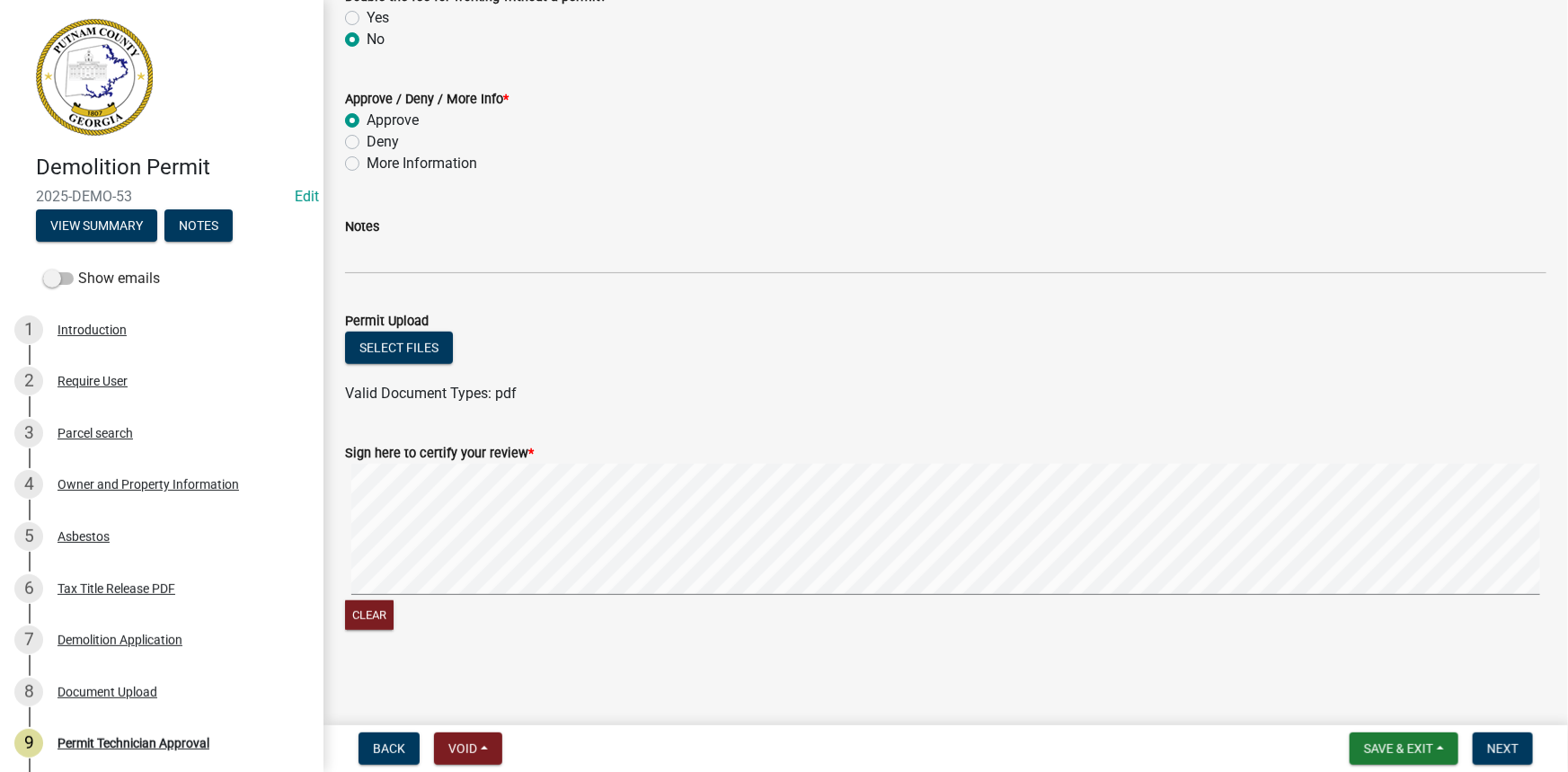
scroll to position [334, 0]
click at [1512, 752] on span "Next" at bounding box center [1503, 748] width 32 height 15
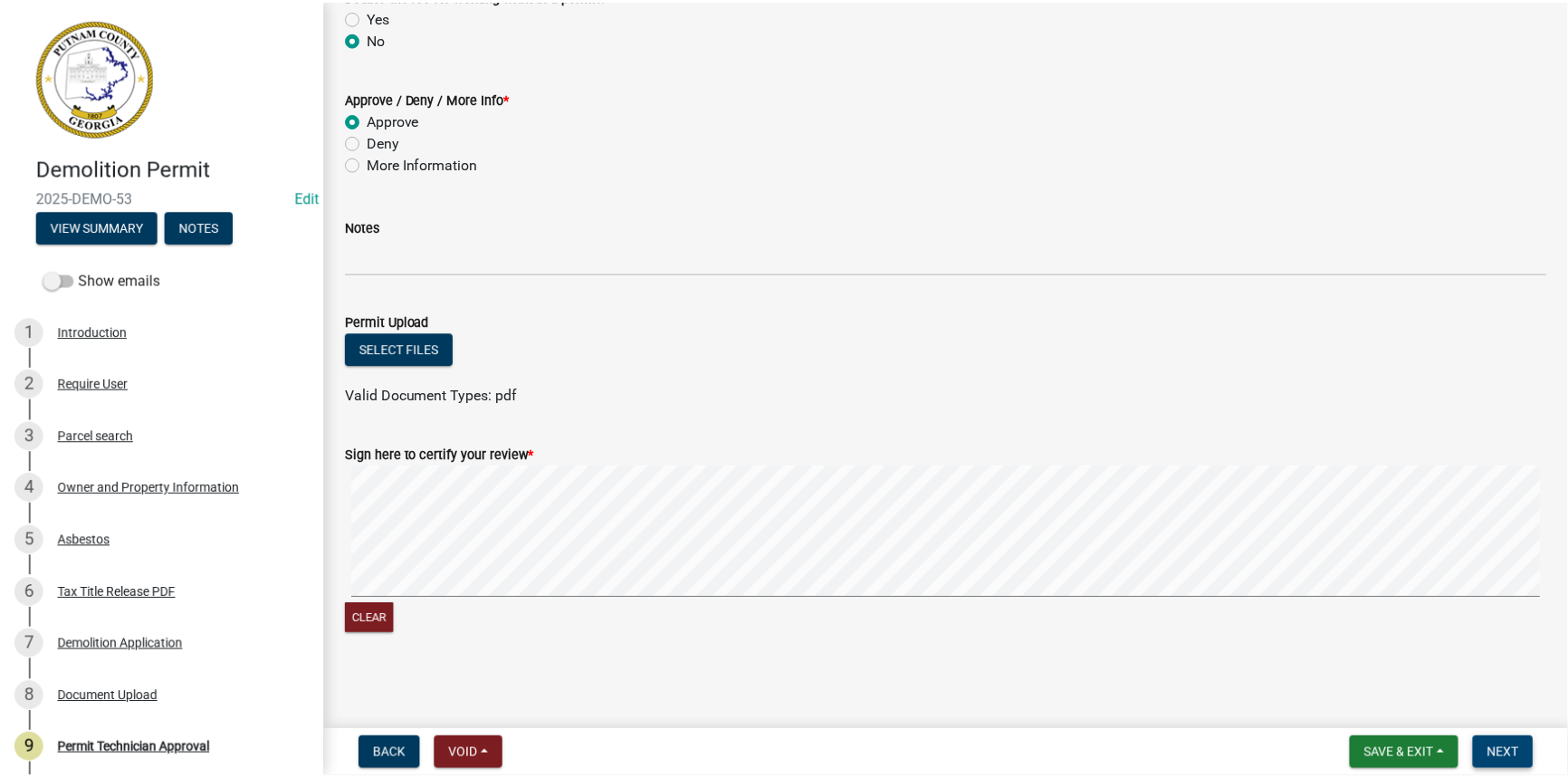
scroll to position [0, 0]
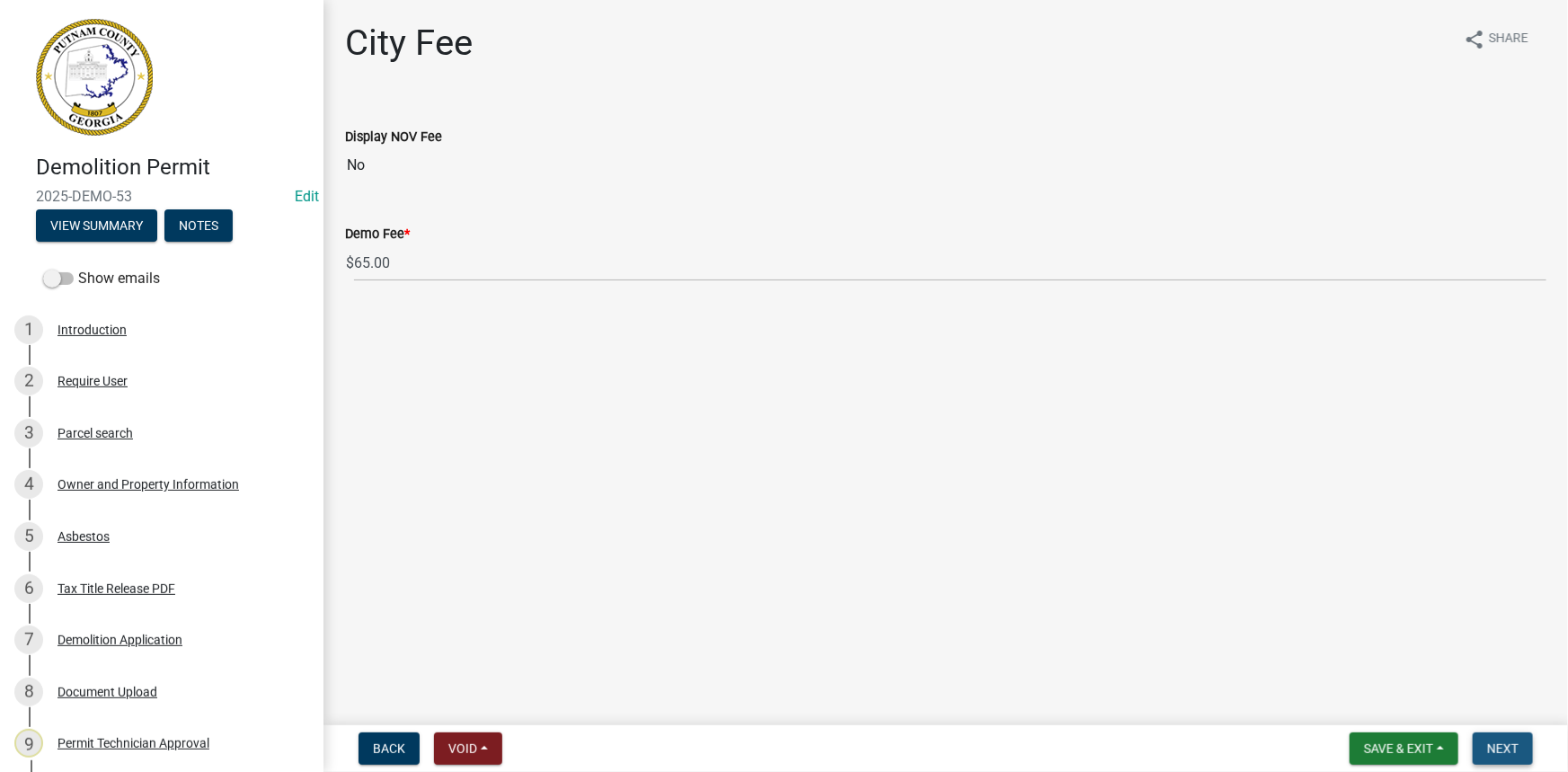
click at [1491, 749] on span "Next" at bounding box center [1503, 748] width 32 height 15
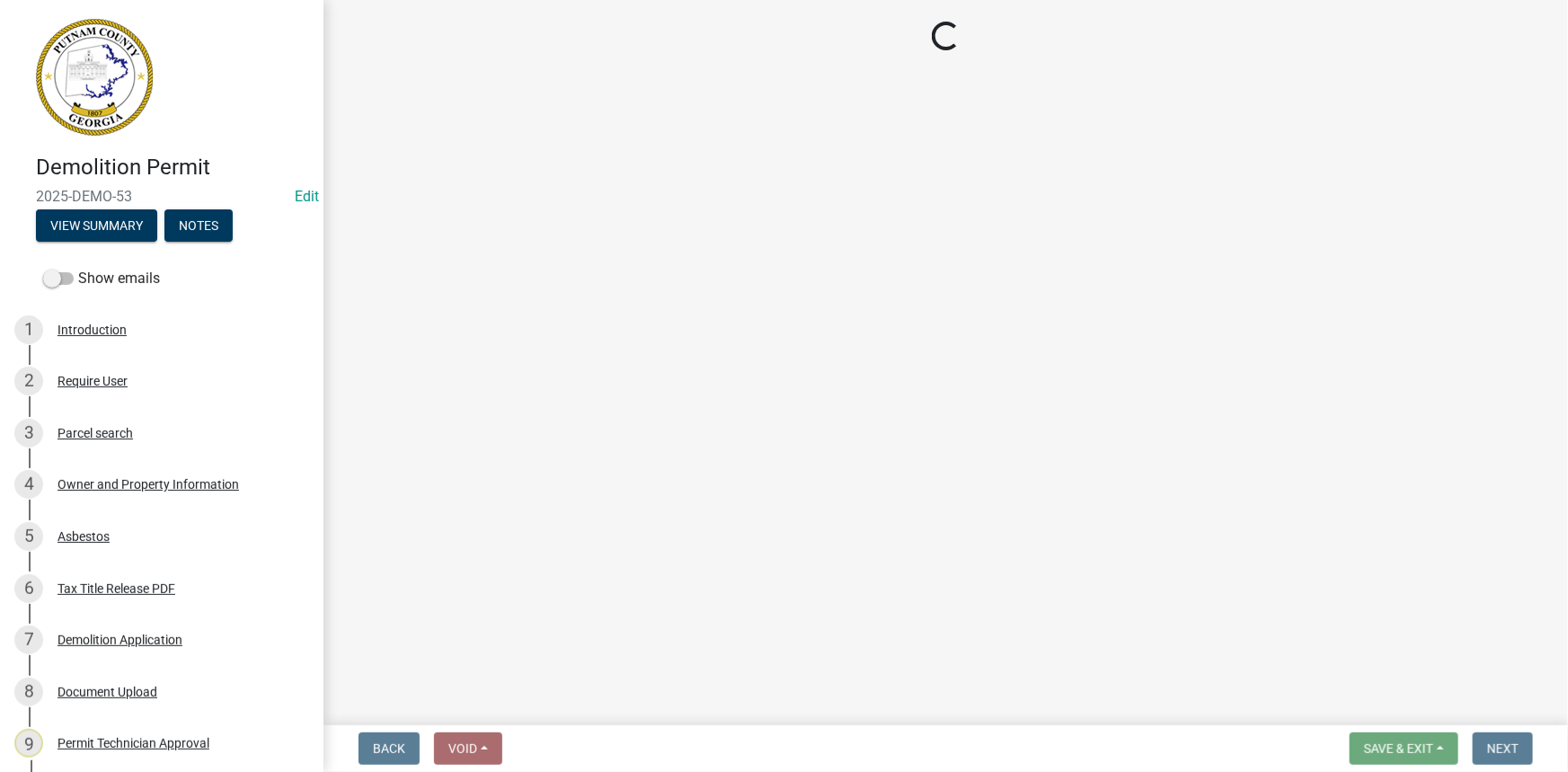
select select "3: 3"
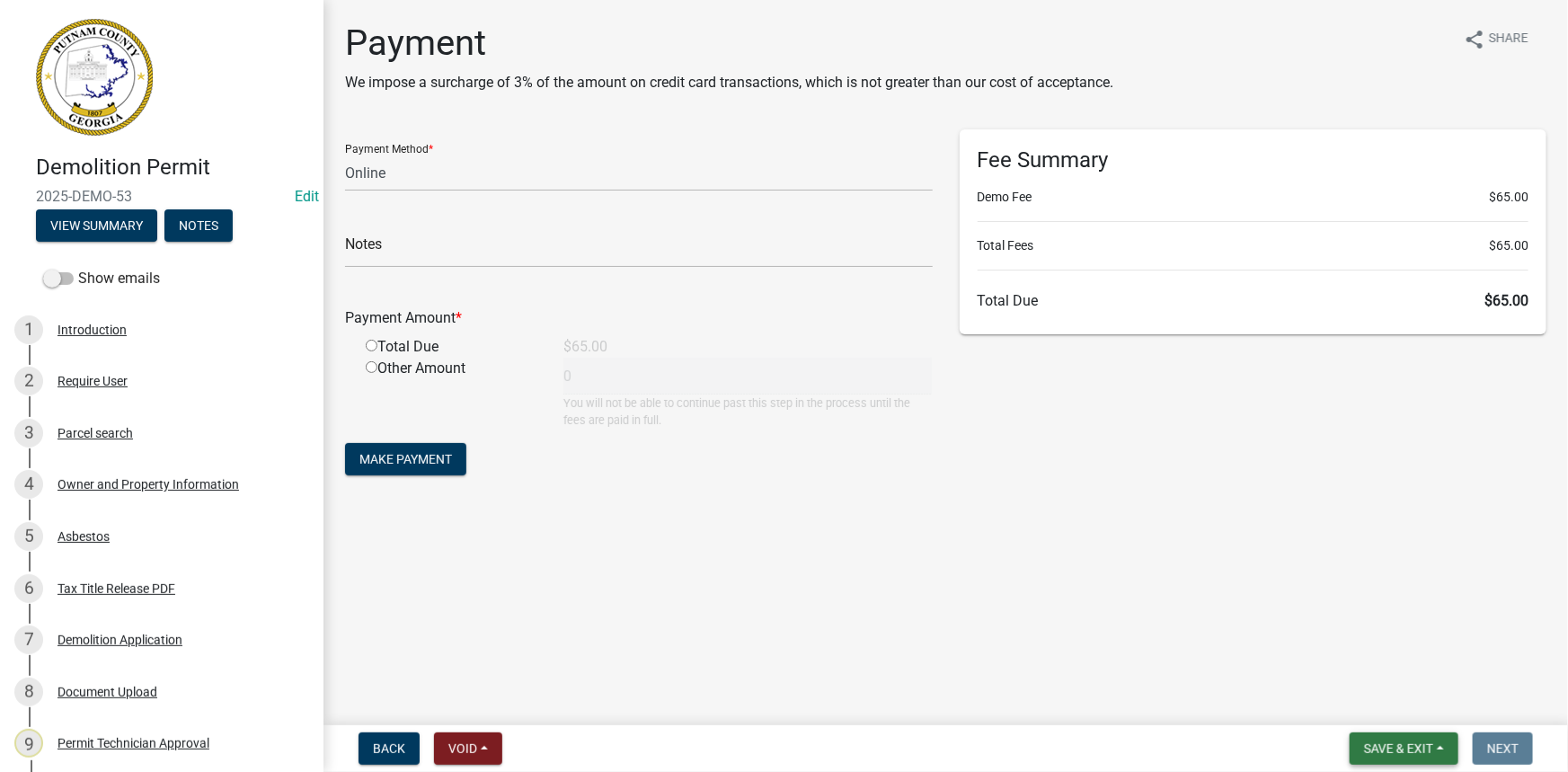
click at [1420, 750] on span "Save & Exit" at bounding box center [1399, 748] width 69 height 15
click at [1397, 701] on button "Save & Exit" at bounding box center [1387, 702] width 144 height 43
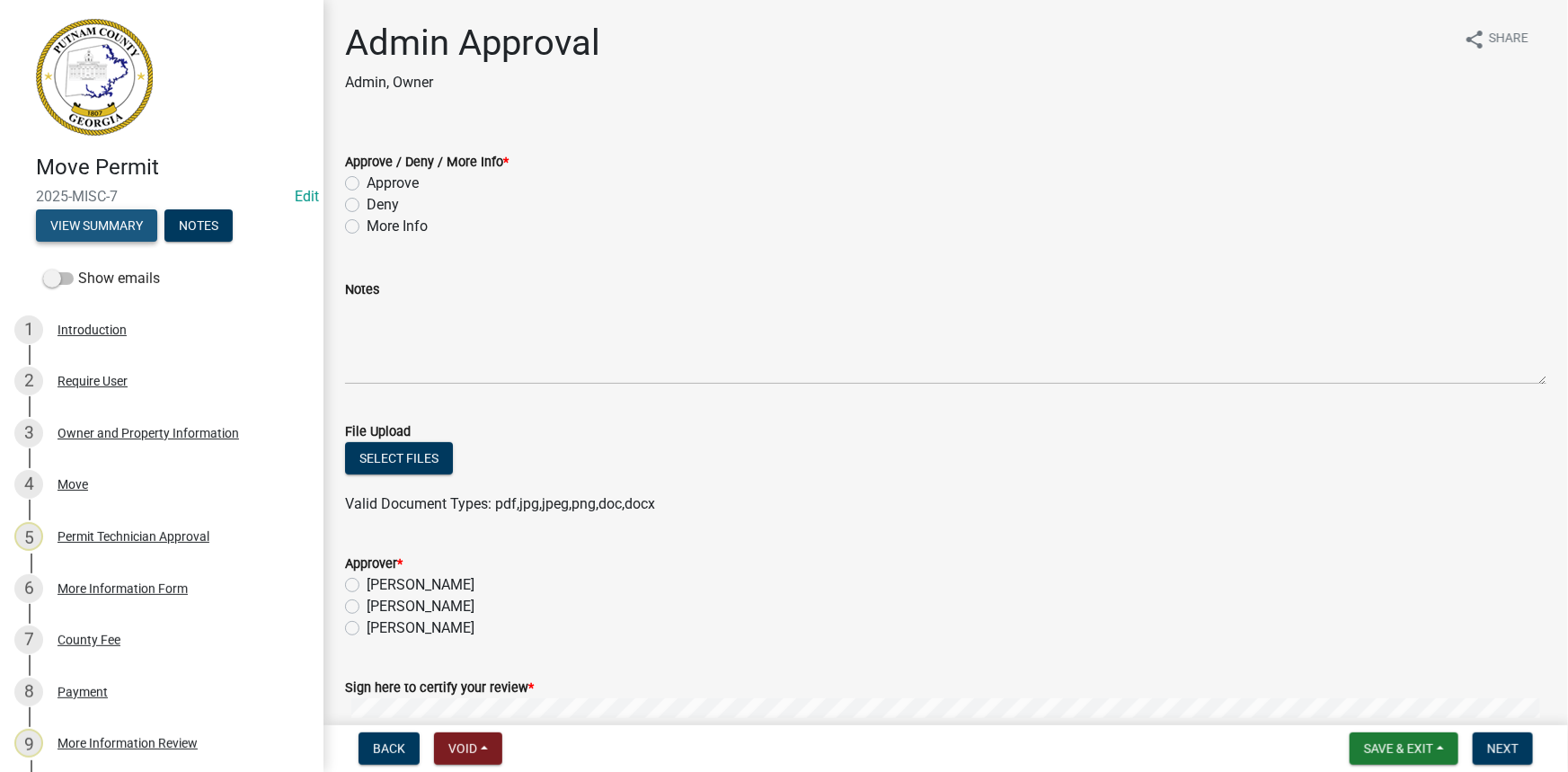
click at [119, 231] on button "View Summary" at bounding box center [96, 225] width 121 height 32
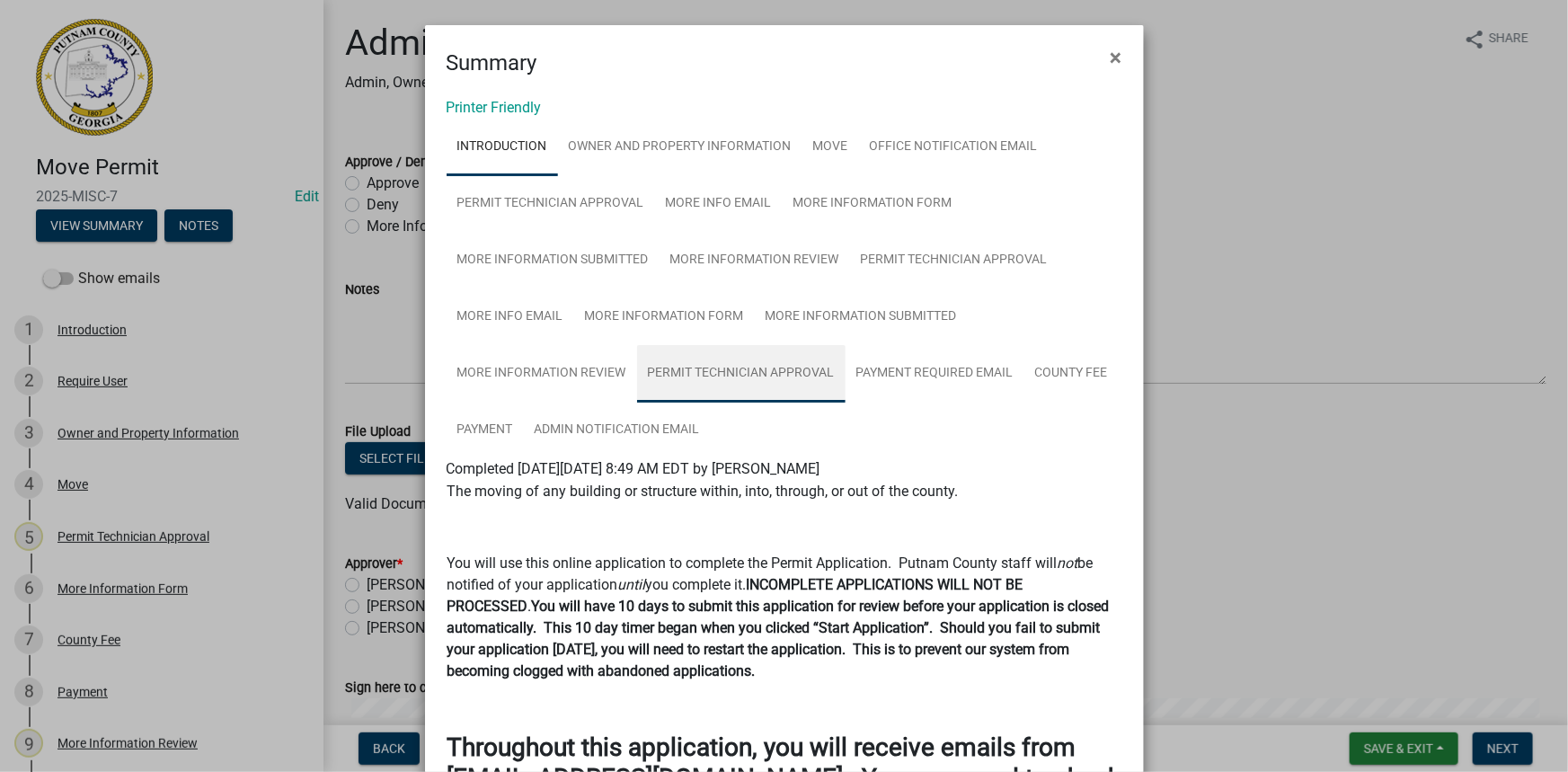
click at [753, 360] on link "Permit Technician Approval" at bounding box center [742, 373] width 209 height 57
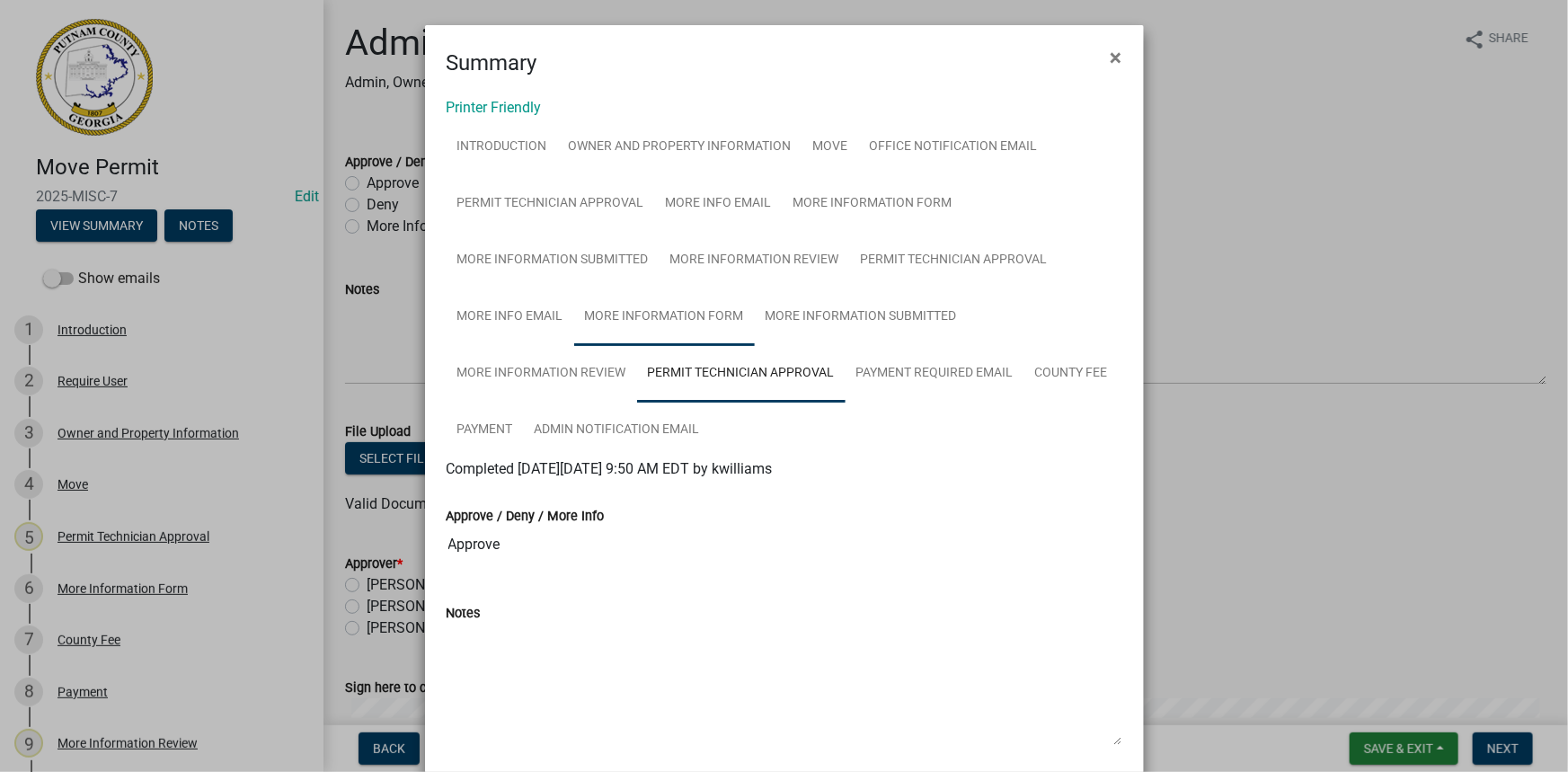
click at [593, 312] on link "More Information Form" at bounding box center [664, 317] width 180 height 57
click at [783, 377] on link "Permit Technician Approval" at bounding box center [742, 373] width 209 height 57
click at [627, 138] on link "Owner and Property Information" at bounding box center [681, 147] width 244 height 57
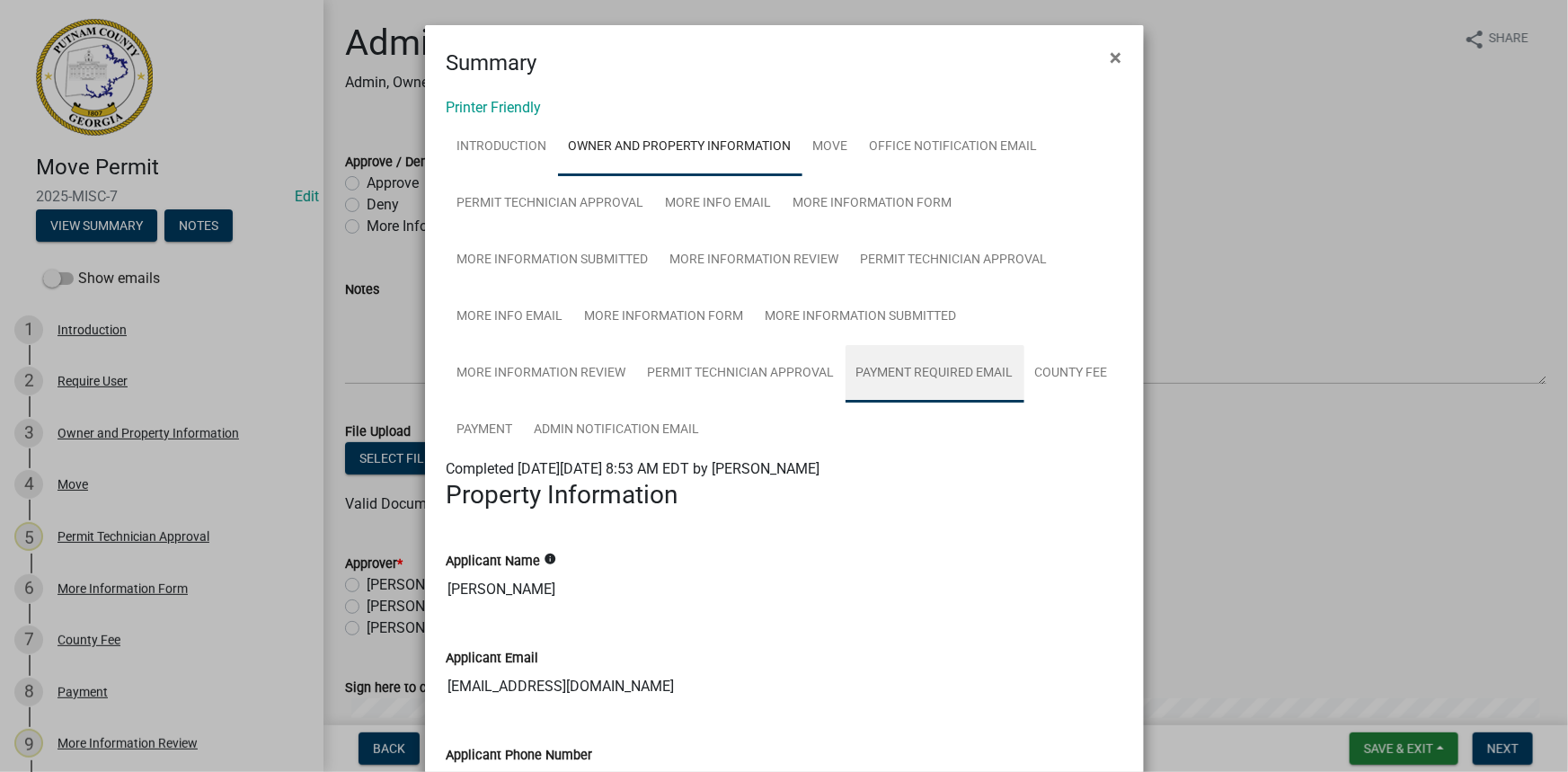
click at [906, 363] on link "Payment Required Email" at bounding box center [936, 373] width 179 height 57
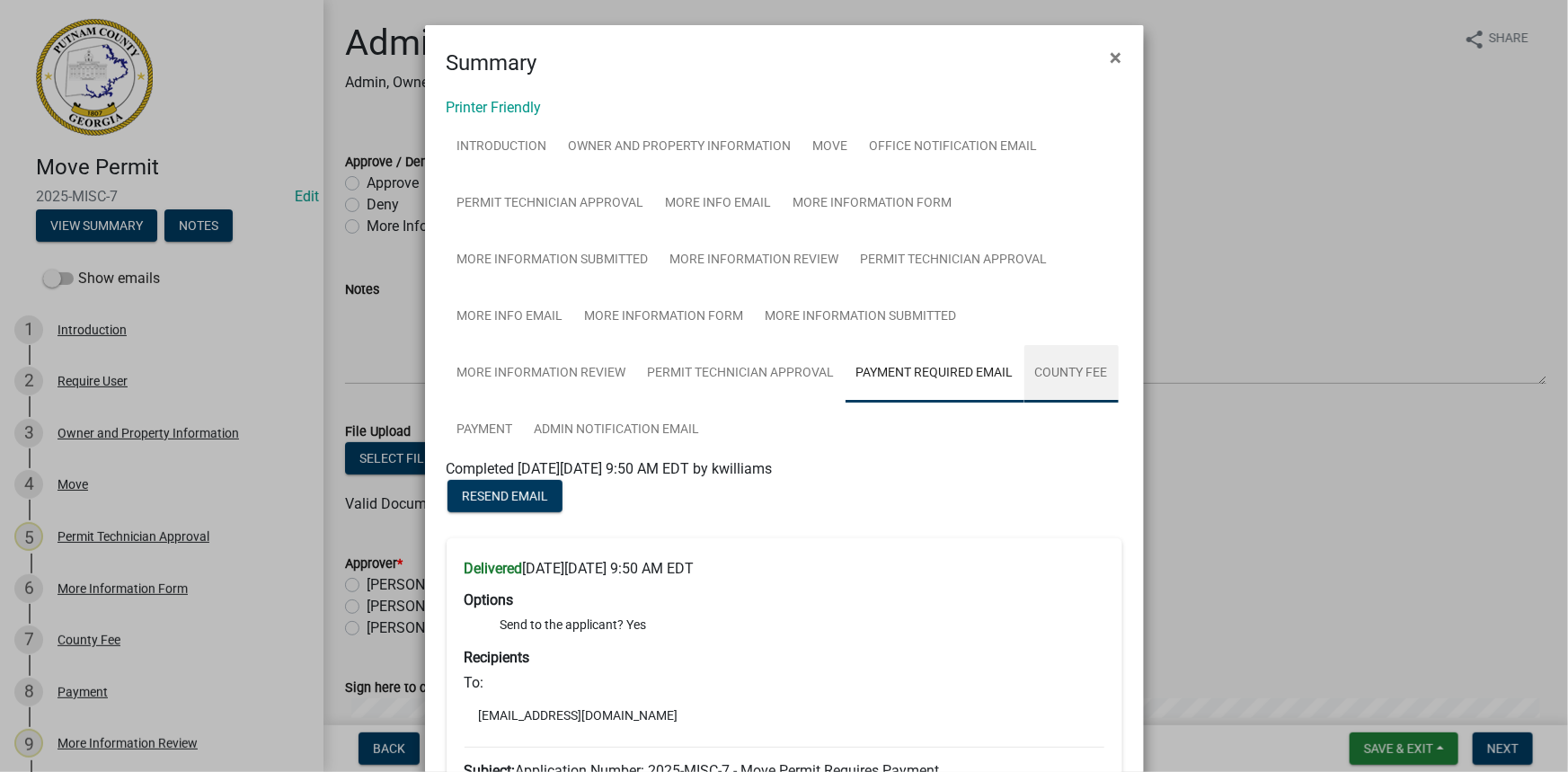
click at [1087, 385] on link "County Fee" at bounding box center [1072, 373] width 95 height 57
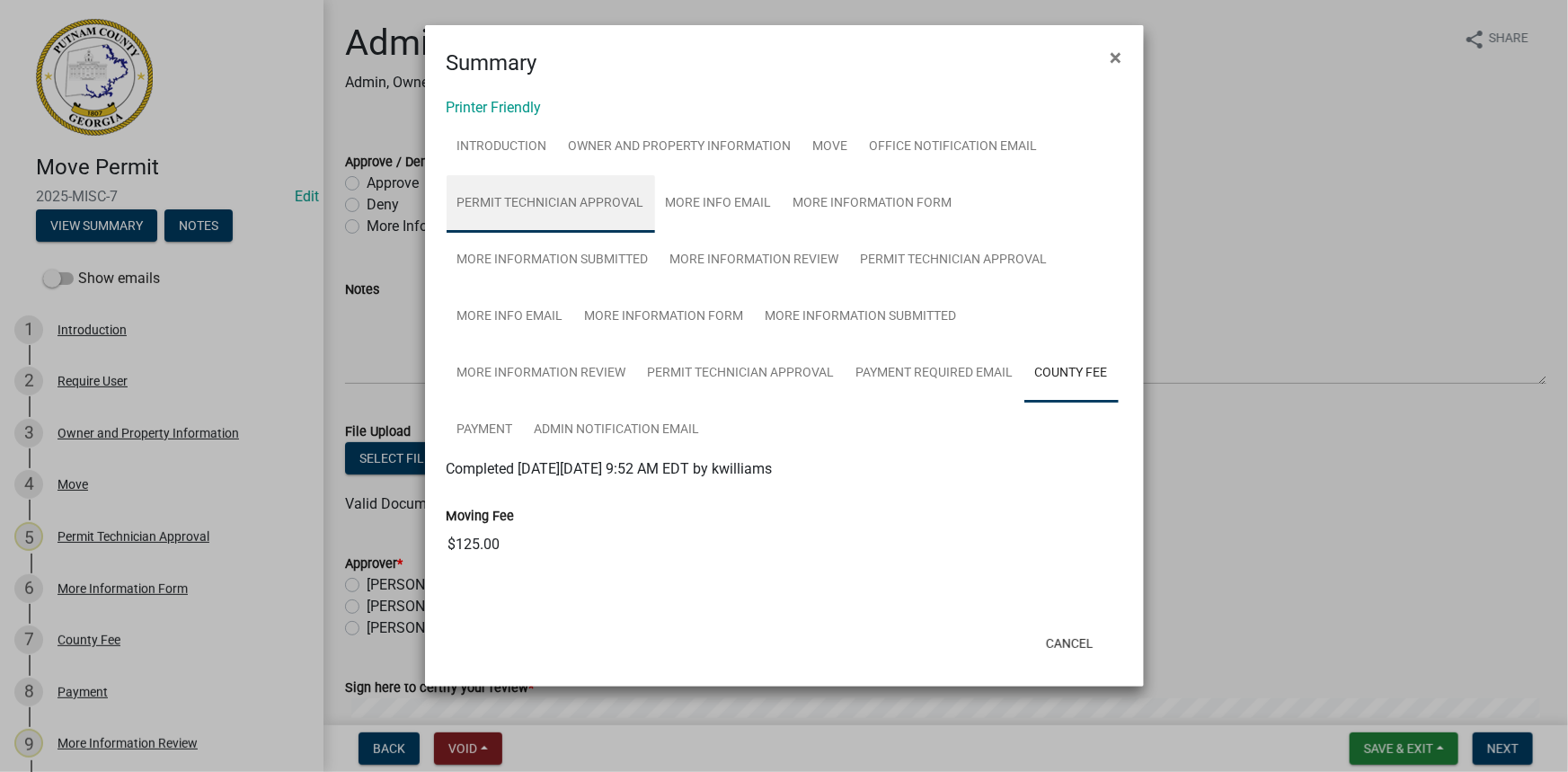
click at [579, 212] on link "Permit Technician Approval" at bounding box center [551, 204] width 209 height 57
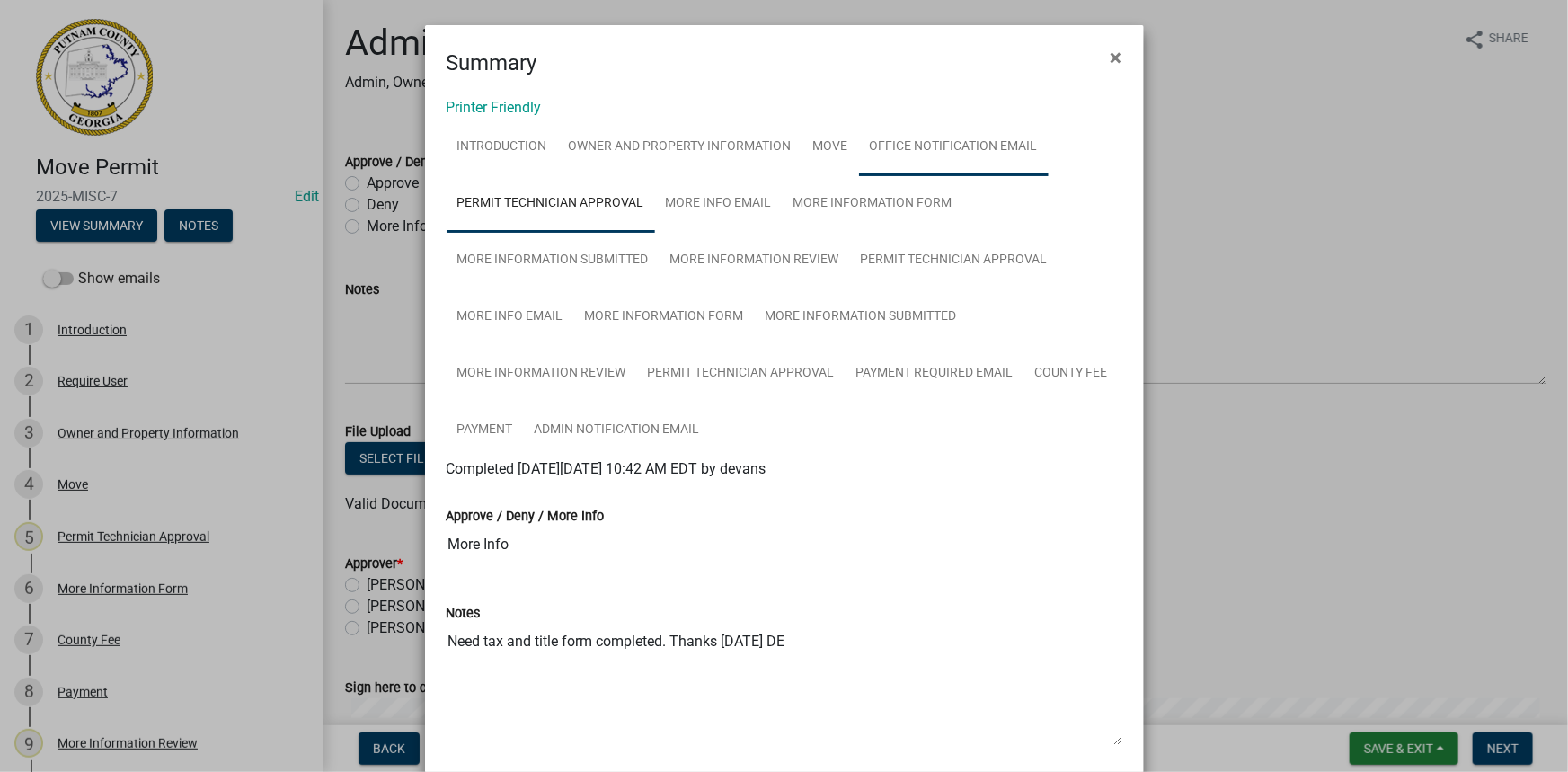
drag, startPoint x: 906, startPoint y: 147, endPoint x: 854, endPoint y: 152, distance: 52.2
click at [906, 149] on link "Office Notification Email" at bounding box center [953, 147] width 190 height 57
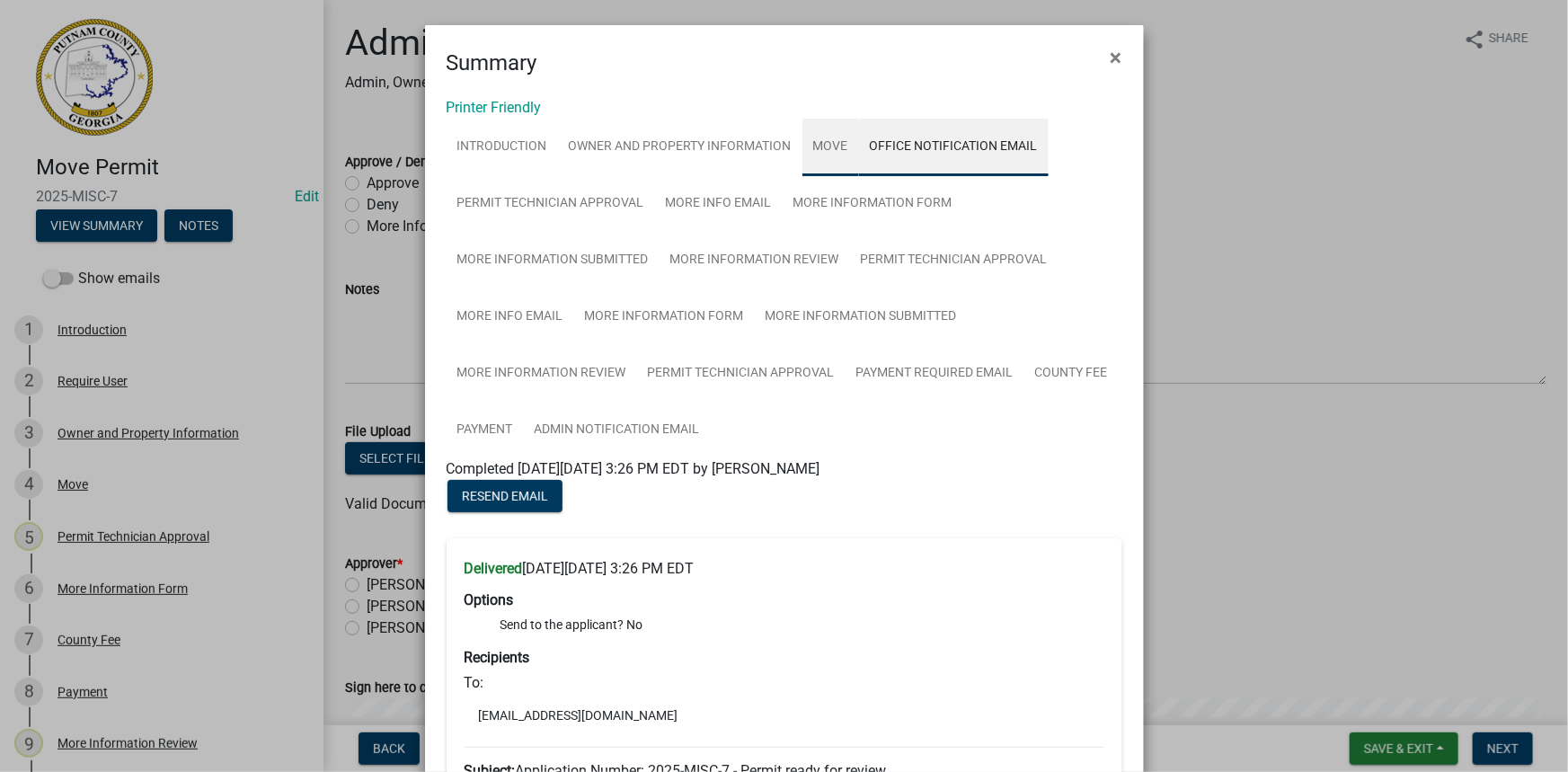
click at [816, 145] on link "Move" at bounding box center [830, 147] width 56 height 57
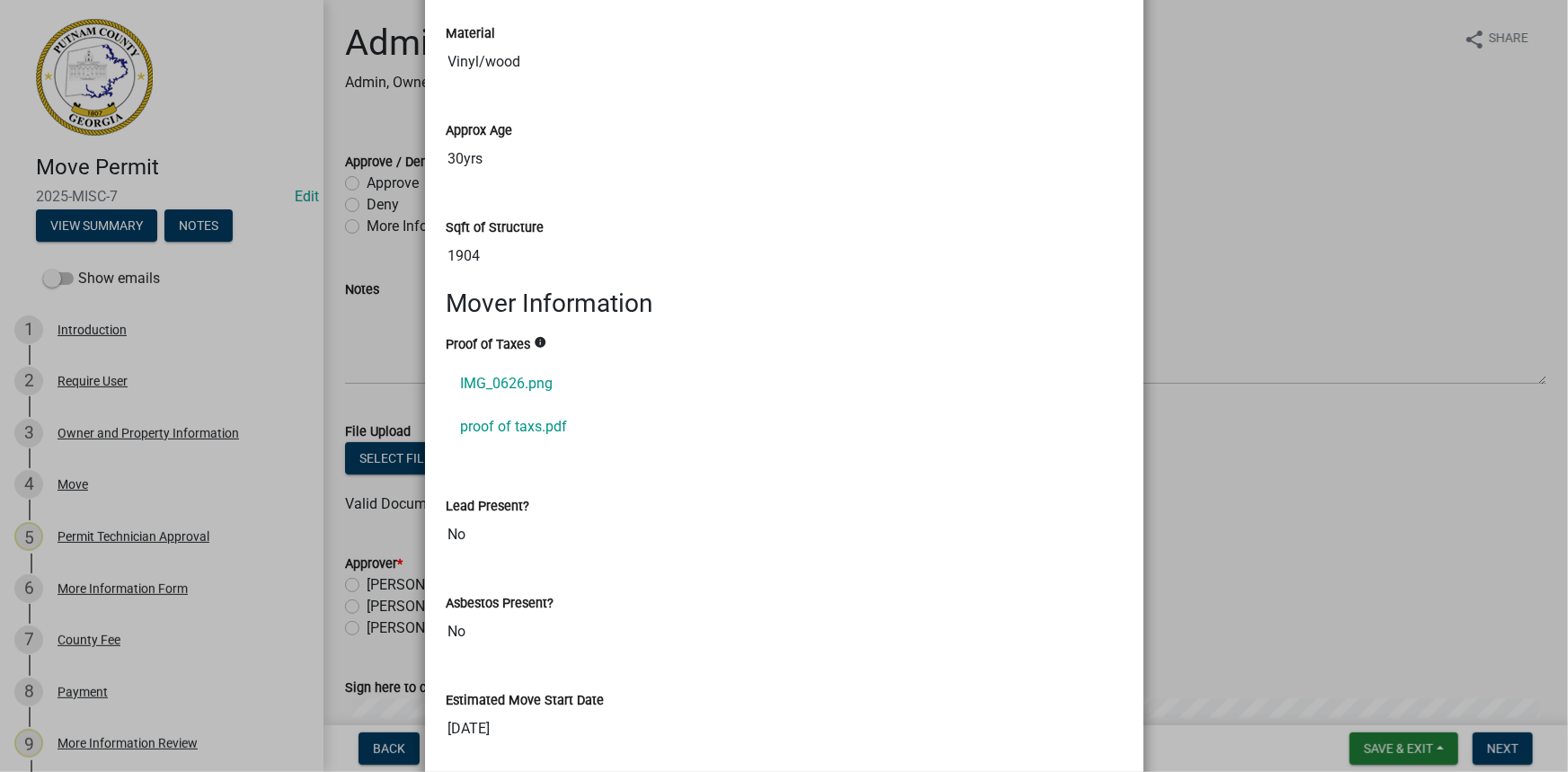
scroll to position [1388, 0]
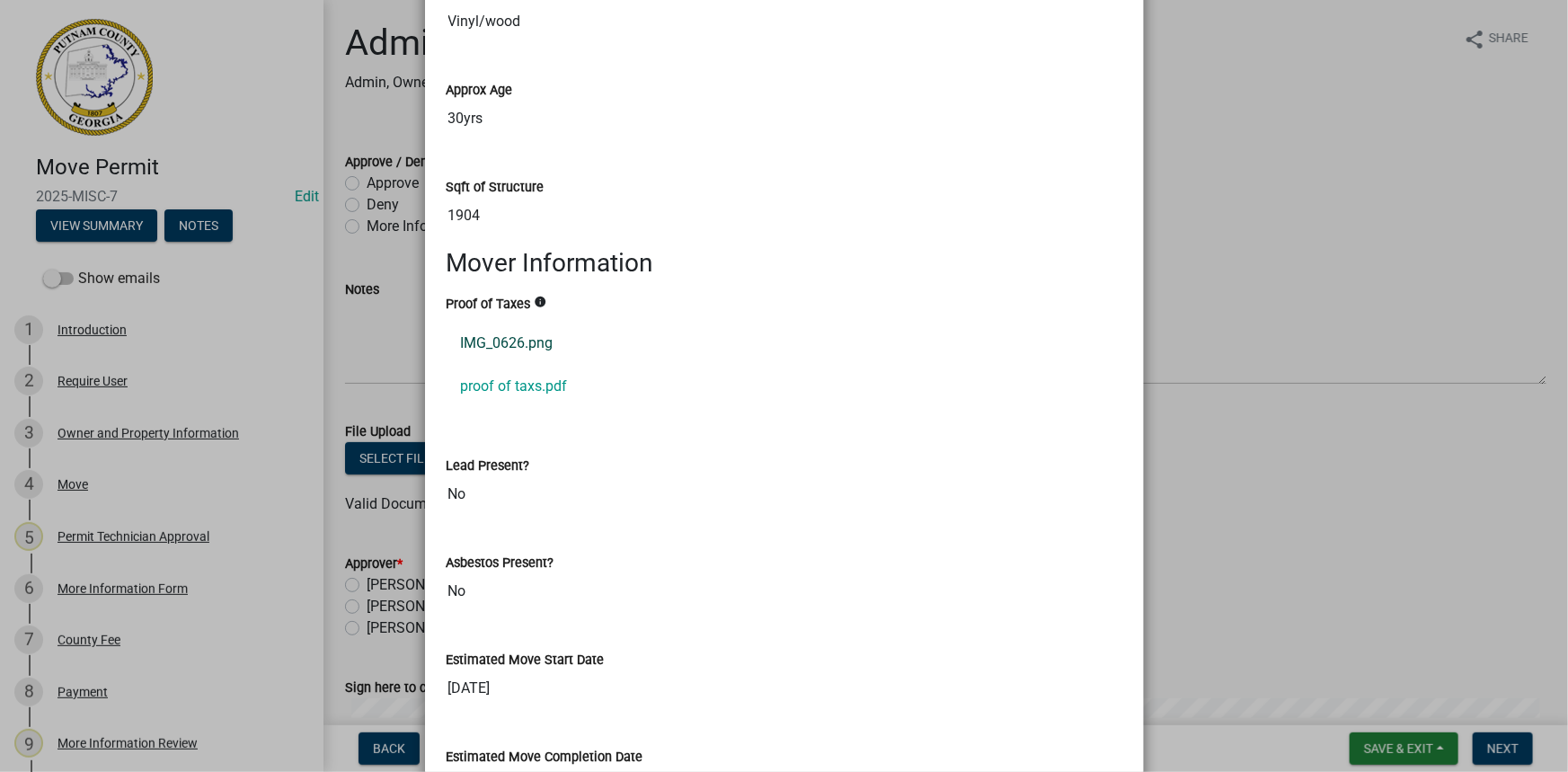
click at [521, 342] on link "IMG_0626.png" at bounding box center [784, 344] width 676 height 43
click at [491, 380] on link "proof of taxs.pdf" at bounding box center [784, 386] width 676 height 43
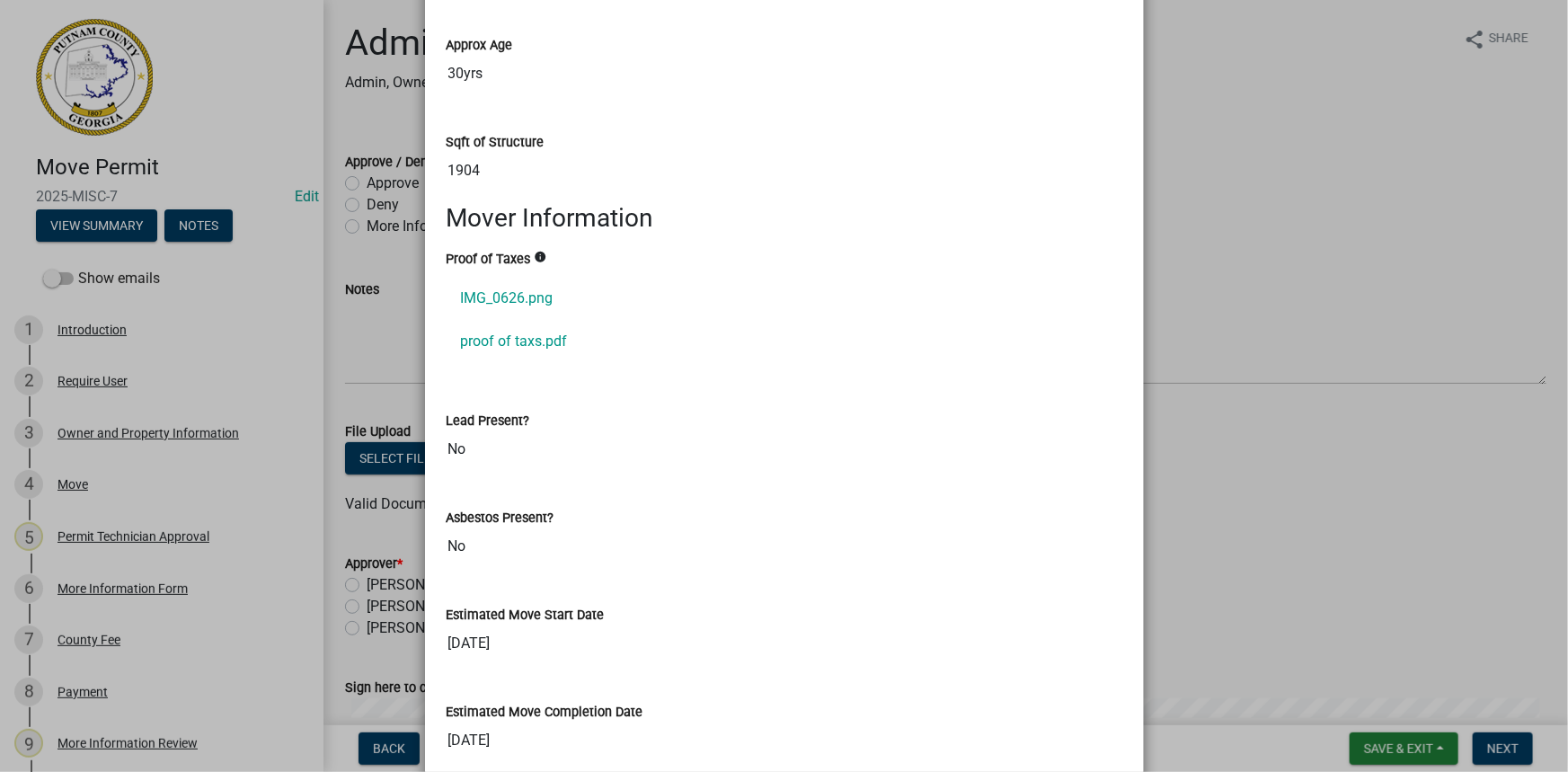
scroll to position [1470, 0]
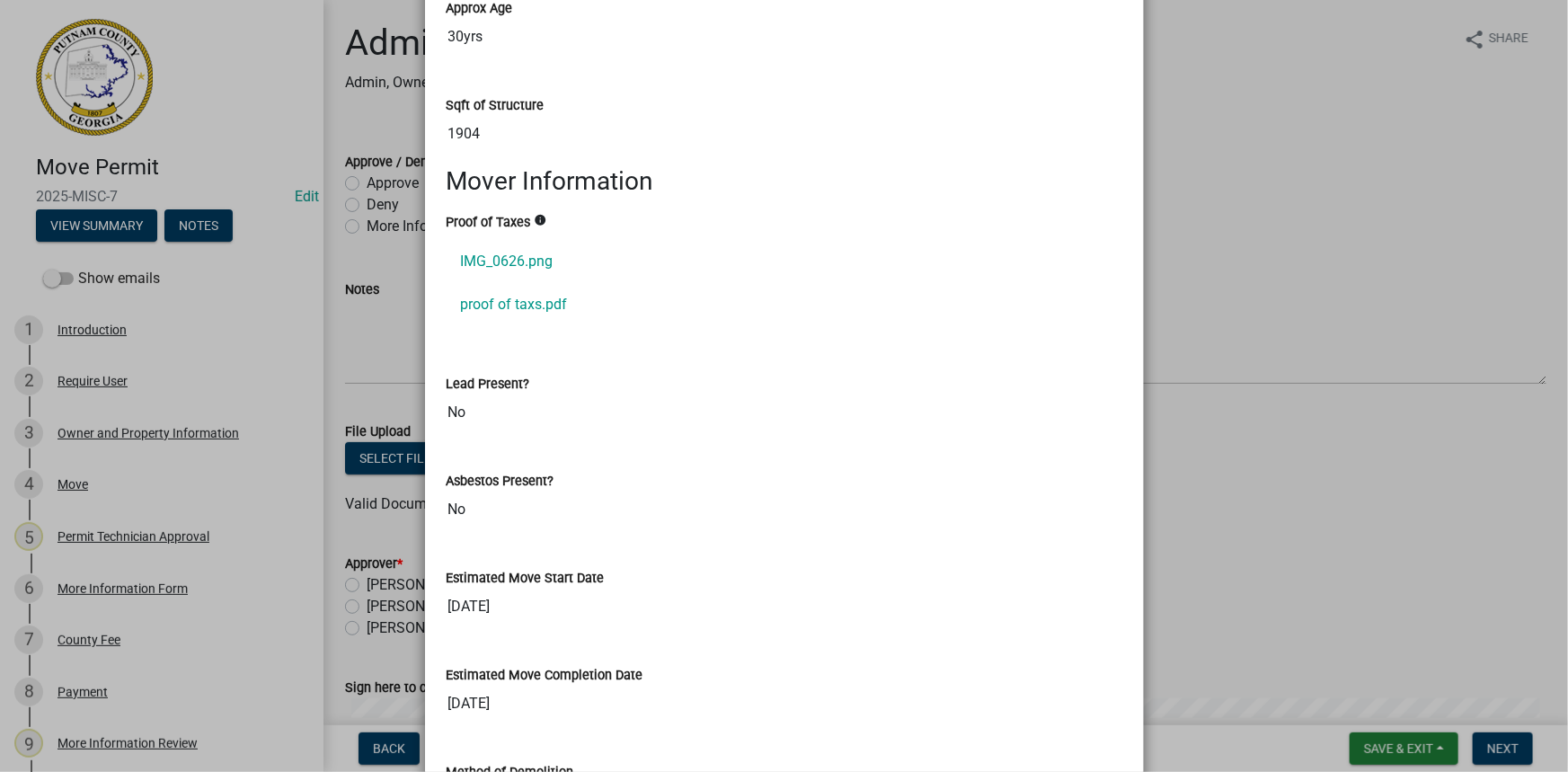
click at [358, 337] on ngb-modal-window "Summary × Printer Friendly Introduction Owner and Property Information Move Off…" at bounding box center [784, 386] width 1568 height 772
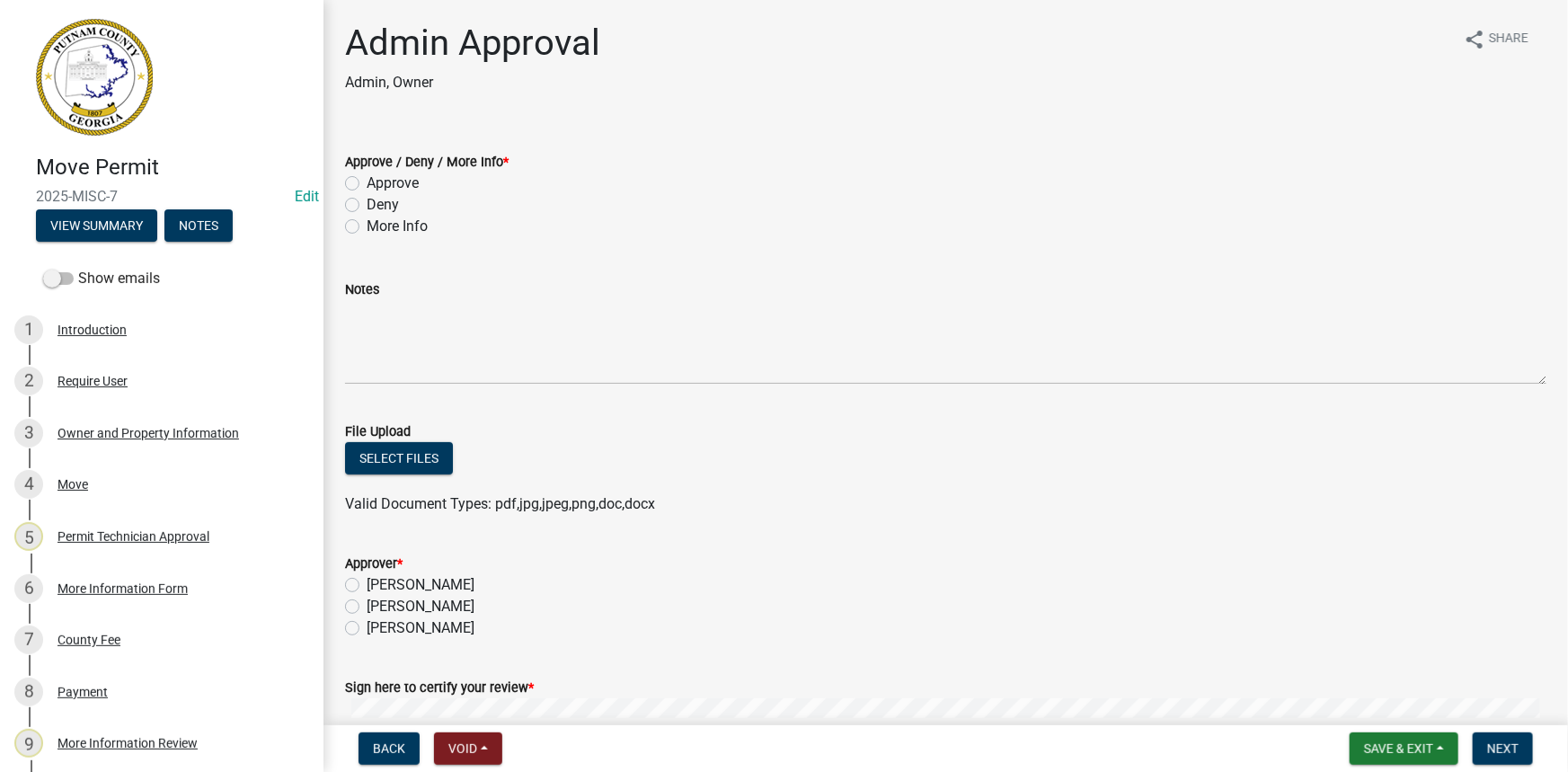
click at [394, 179] on label "Approve" at bounding box center [392, 183] width 52 height 22
click at [378, 179] on input "Approve" at bounding box center [372, 178] width 12 height 12
radio input "true"
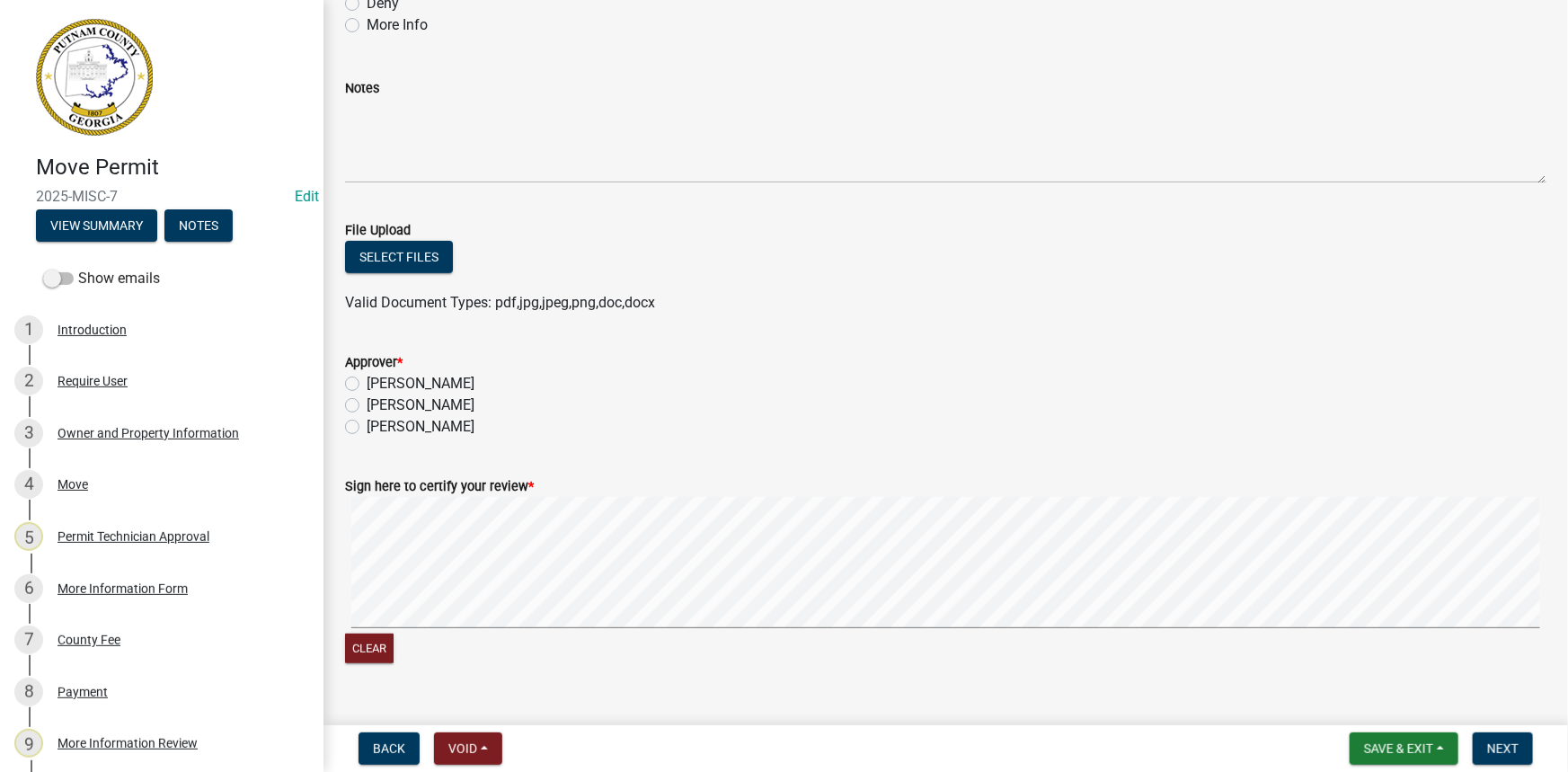
scroll to position [235, 0]
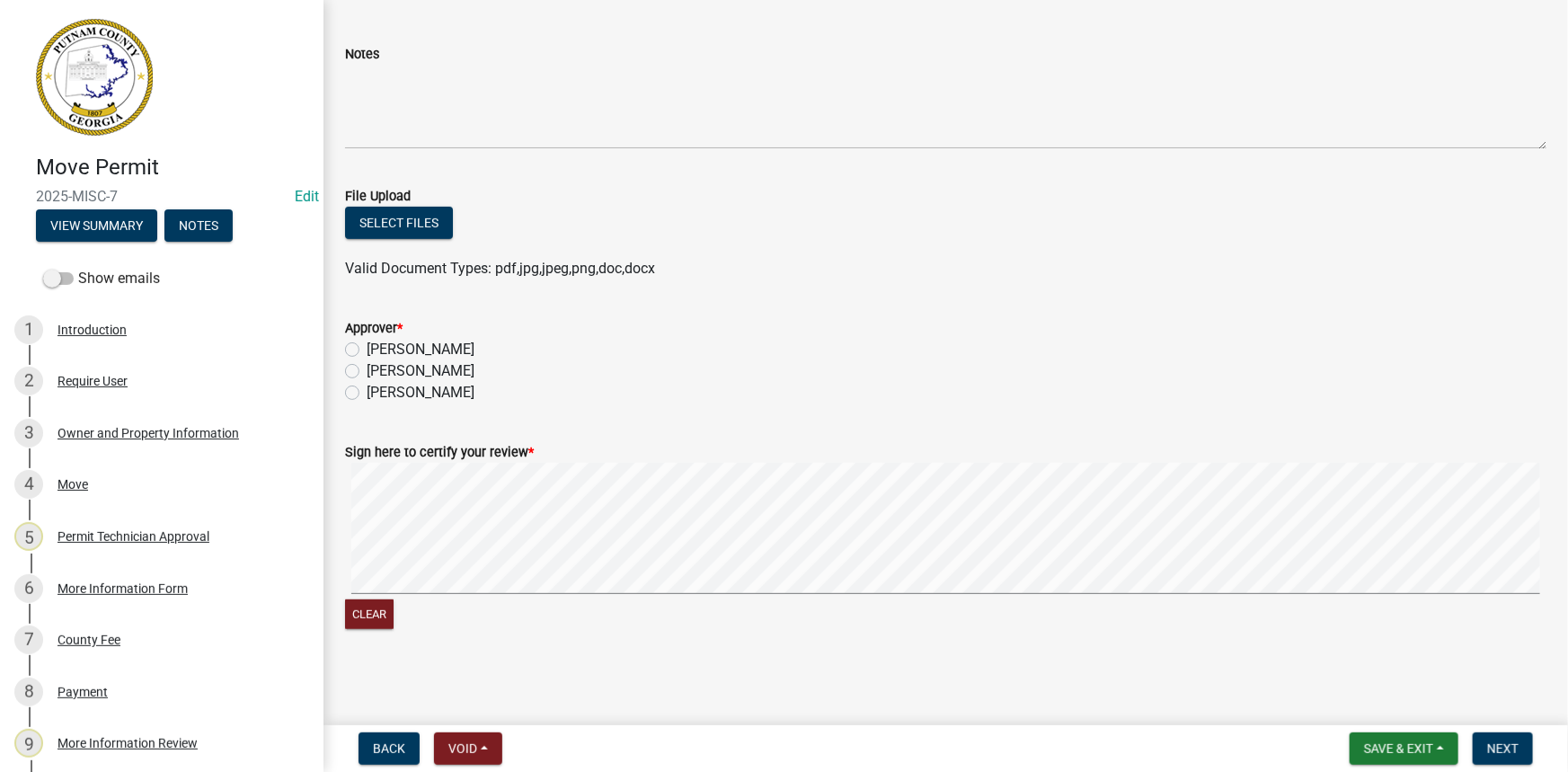
click at [437, 364] on label "[PERSON_NAME]" at bounding box center [420, 371] width 107 height 22
click at [378, 364] on input "[PERSON_NAME]" at bounding box center [372, 366] width 12 height 12
radio input "true"
click at [1504, 746] on span "Next" at bounding box center [1503, 748] width 32 height 15
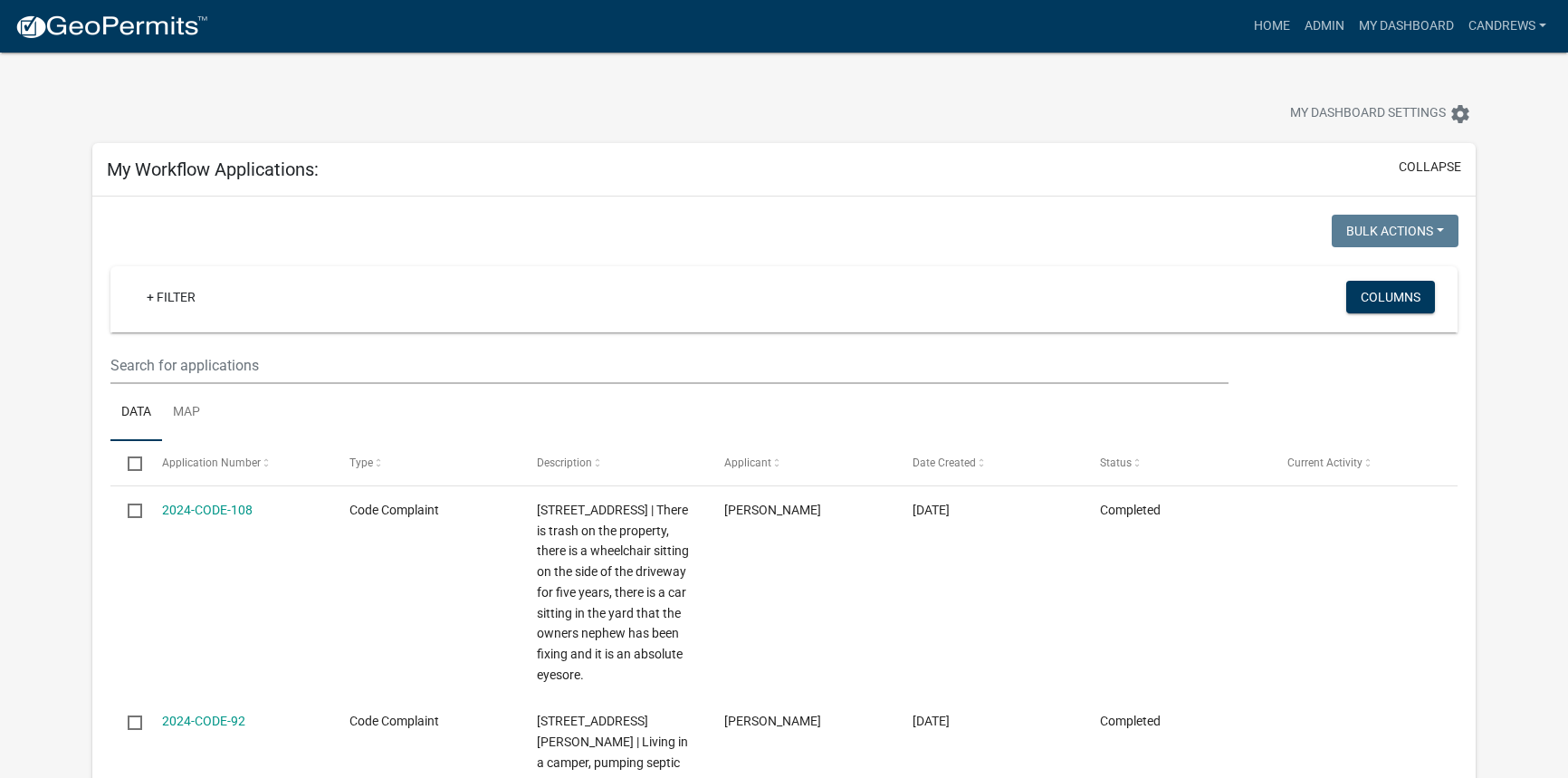
select select "2: 50"
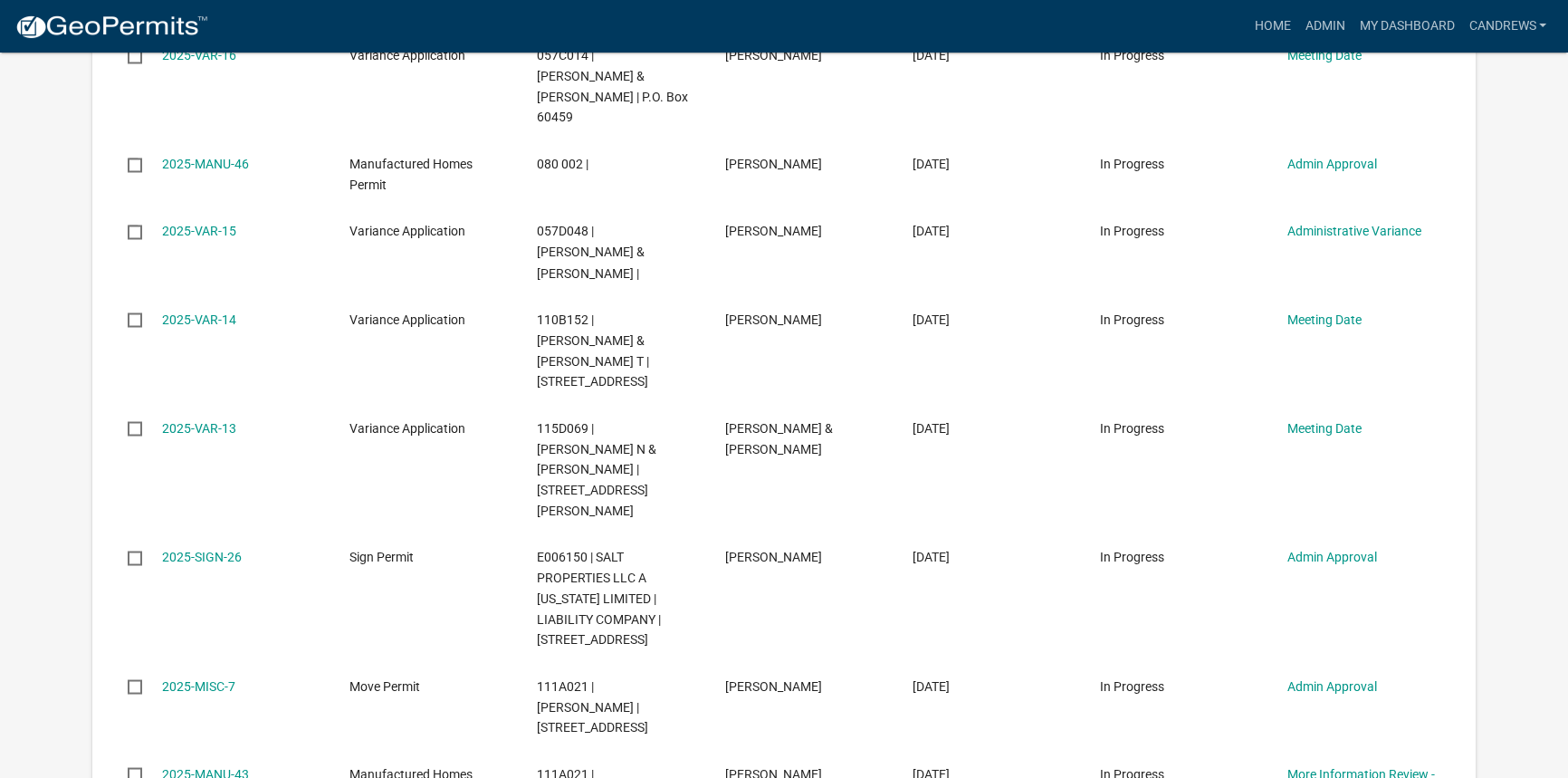
scroll to position [4079, 0]
